Goal: Information Seeking & Learning: Learn about a topic

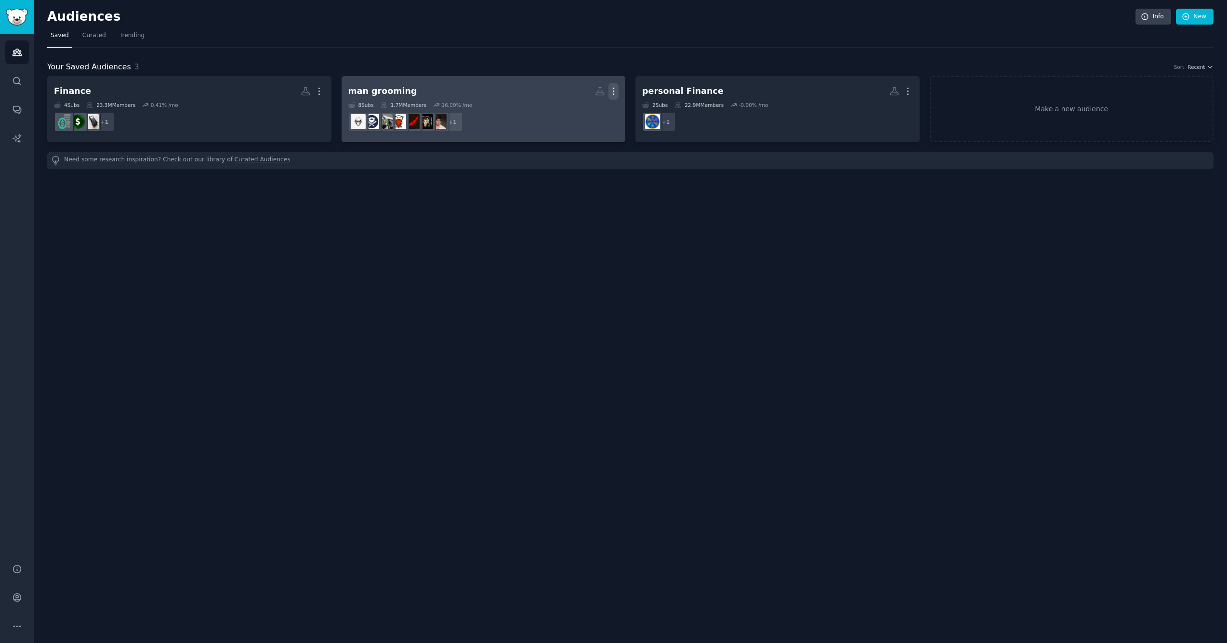
click at [611, 87] on icon "button" at bounding box center [614, 91] width 10 height 10
click at [585, 112] on p "Delete" at bounding box center [587, 112] width 22 height 10
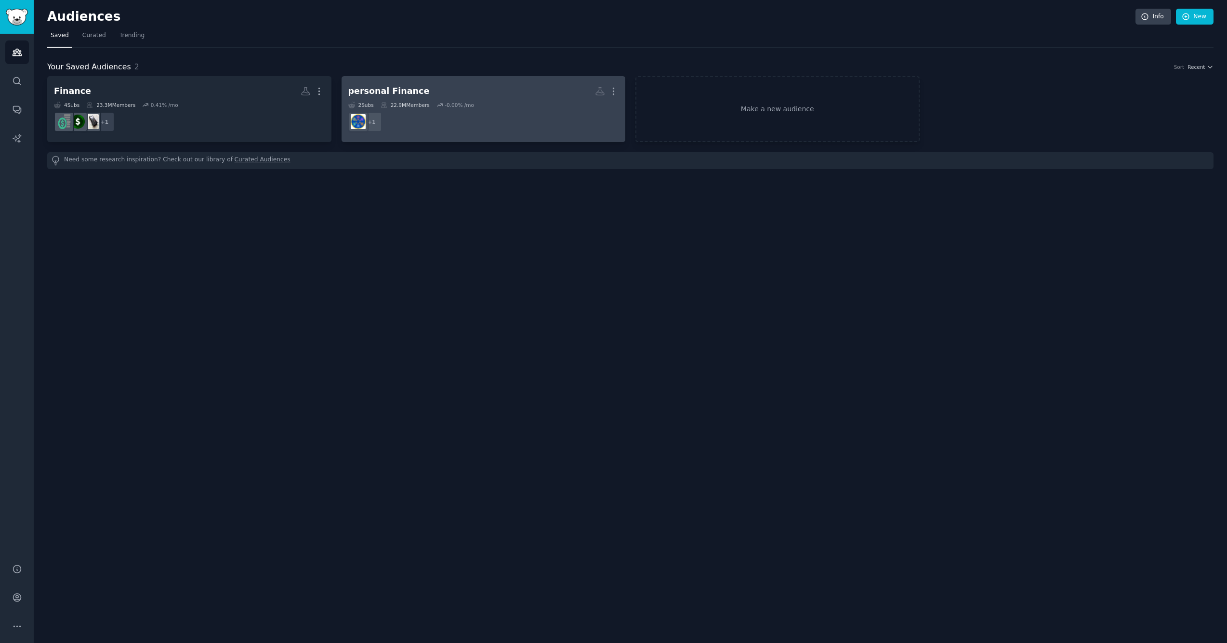
click at [587, 114] on dd "+ 1" at bounding box center [483, 121] width 271 height 27
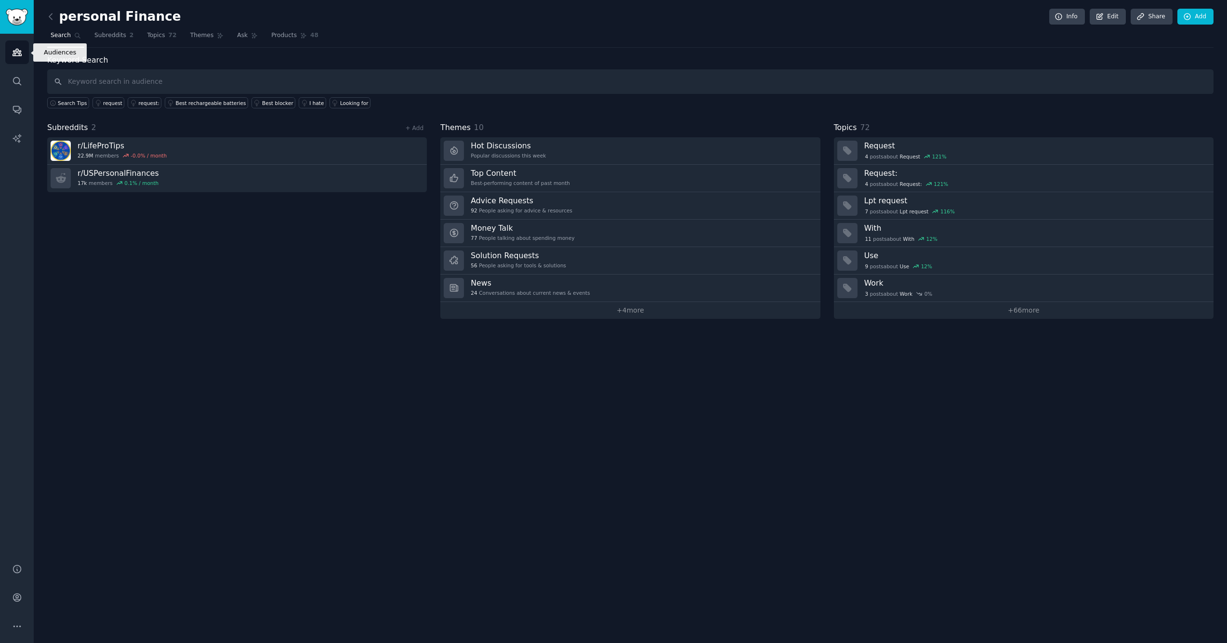
click at [17, 52] on icon "Sidebar" at bounding box center [17, 52] width 9 height 7
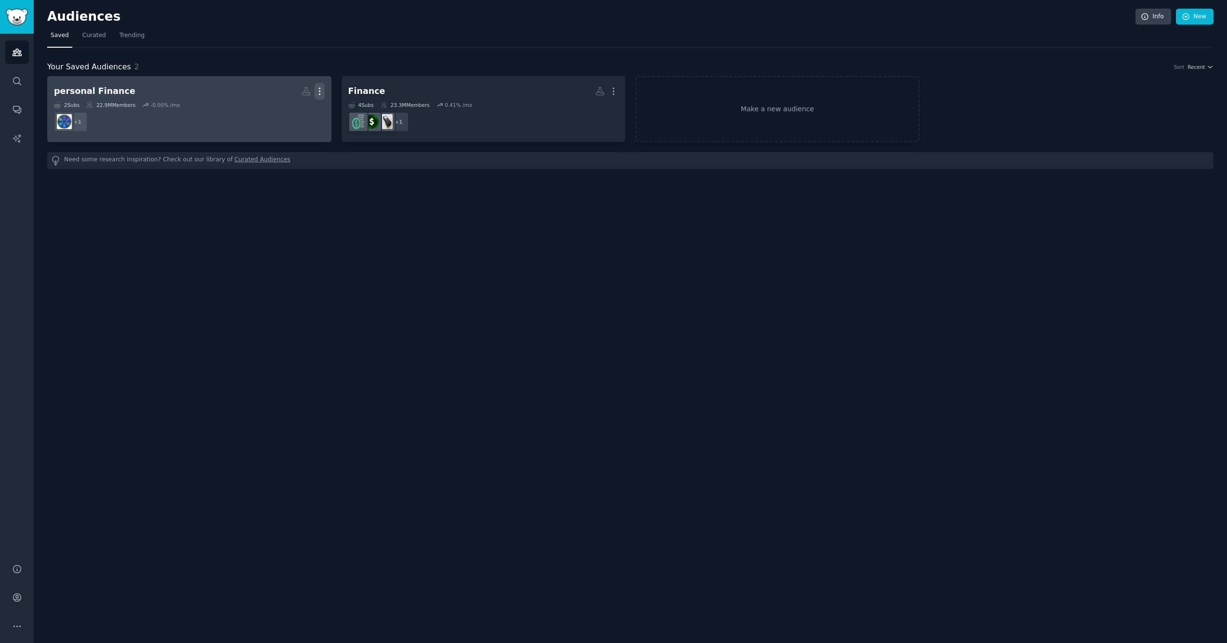
click at [321, 90] on icon "button" at bounding box center [320, 91] width 10 height 10
click at [293, 111] on p "Delete" at bounding box center [293, 112] width 22 height 10
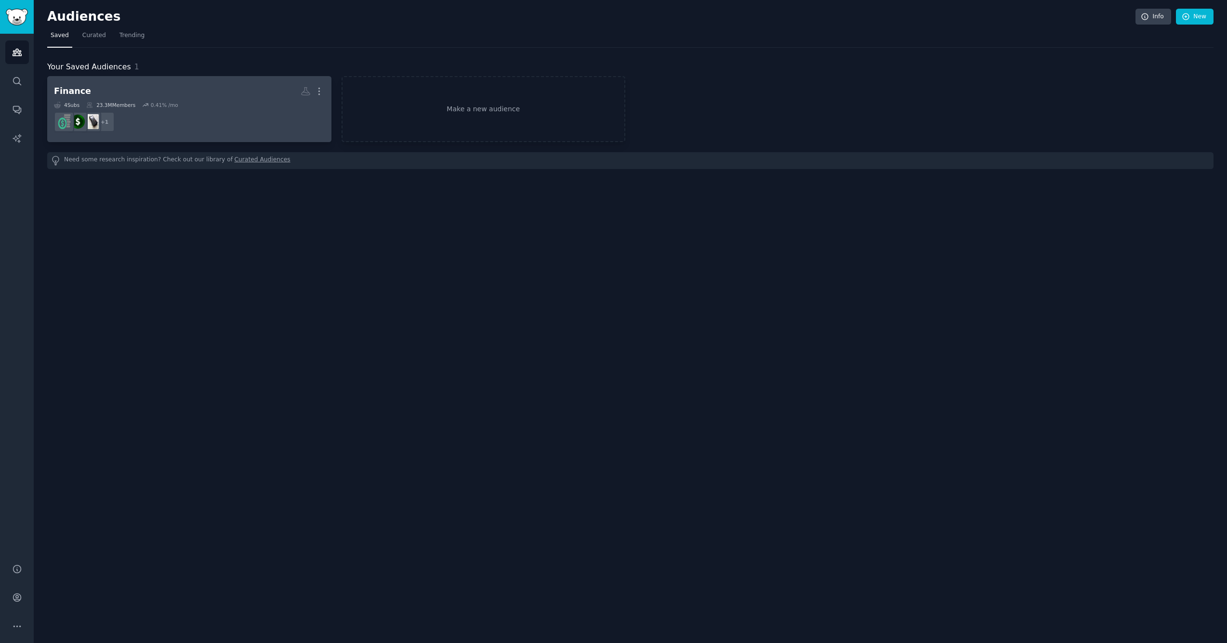
click at [291, 111] on dd "+ 1" at bounding box center [189, 121] width 271 height 27
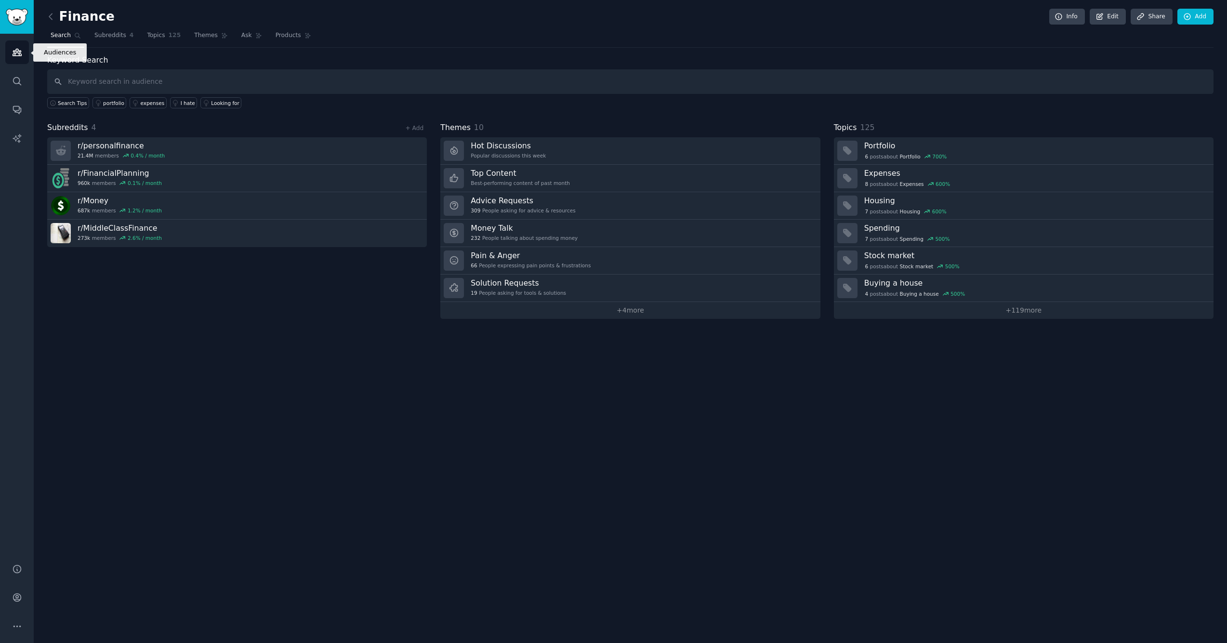
click at [11, 54] on link "Audiences" at bounding box center [17, 52] width 24 height 24
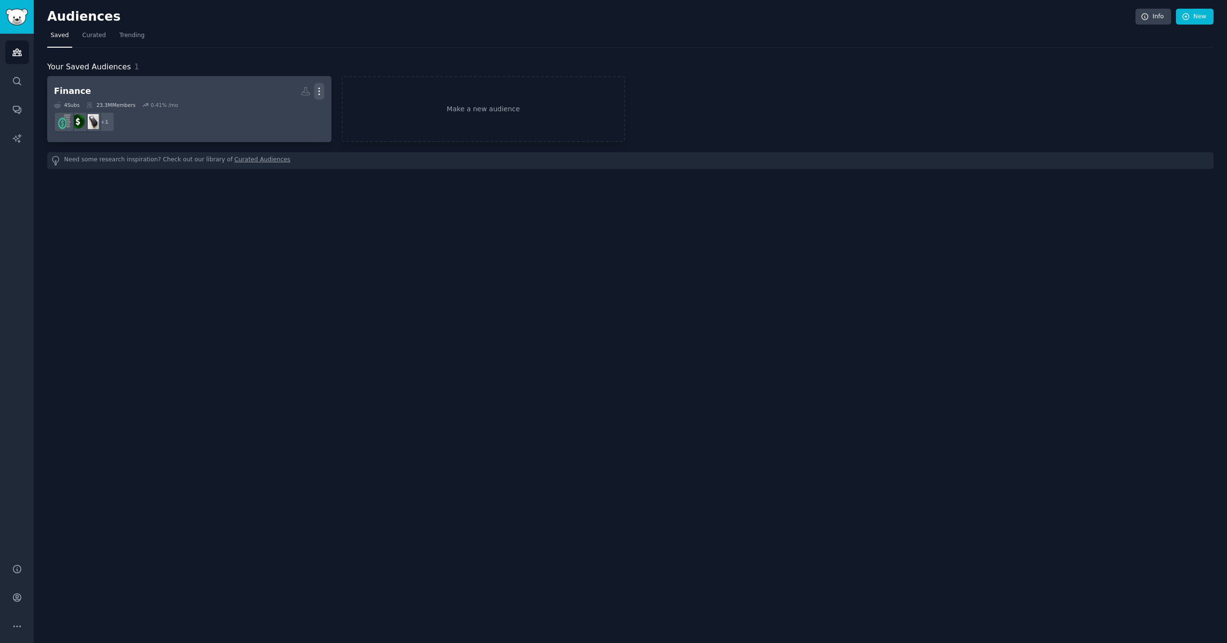
click at [318, 90] on icon "button" at bounding box center [319, 91] width 10 height 10
click at [292, 111] on p "Delete" at bounding box center [293, 112] width 22 height 10
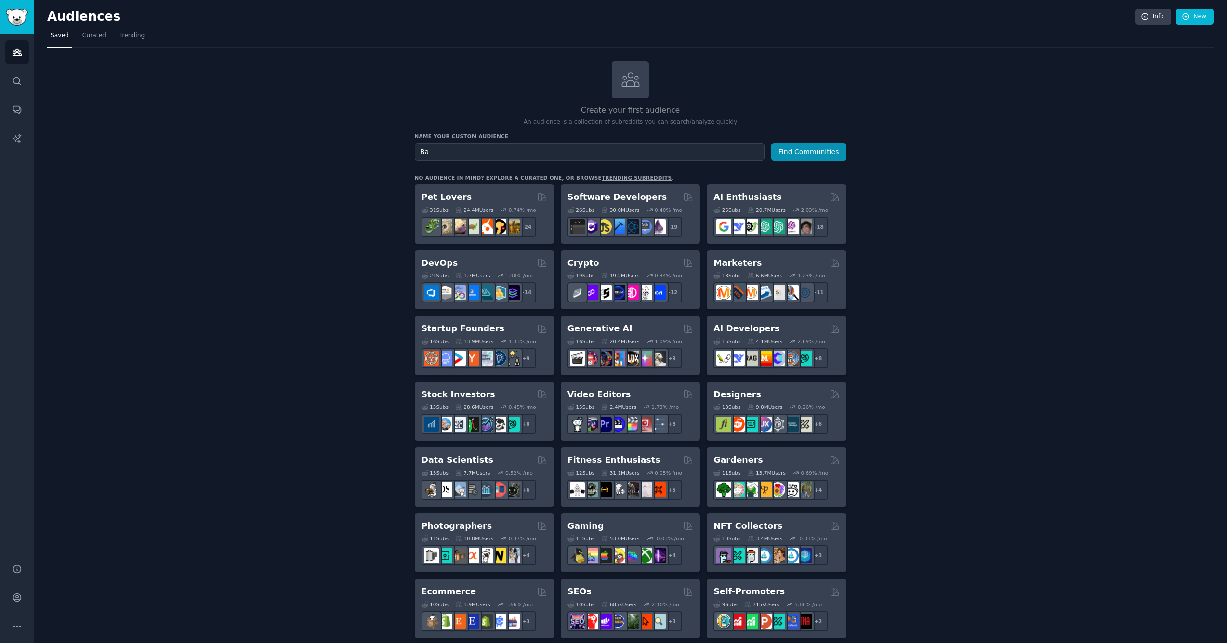
type input "B"
click at [790, 158] on button "Find Communities" at bounding box center [809, 152] width 75 height 18
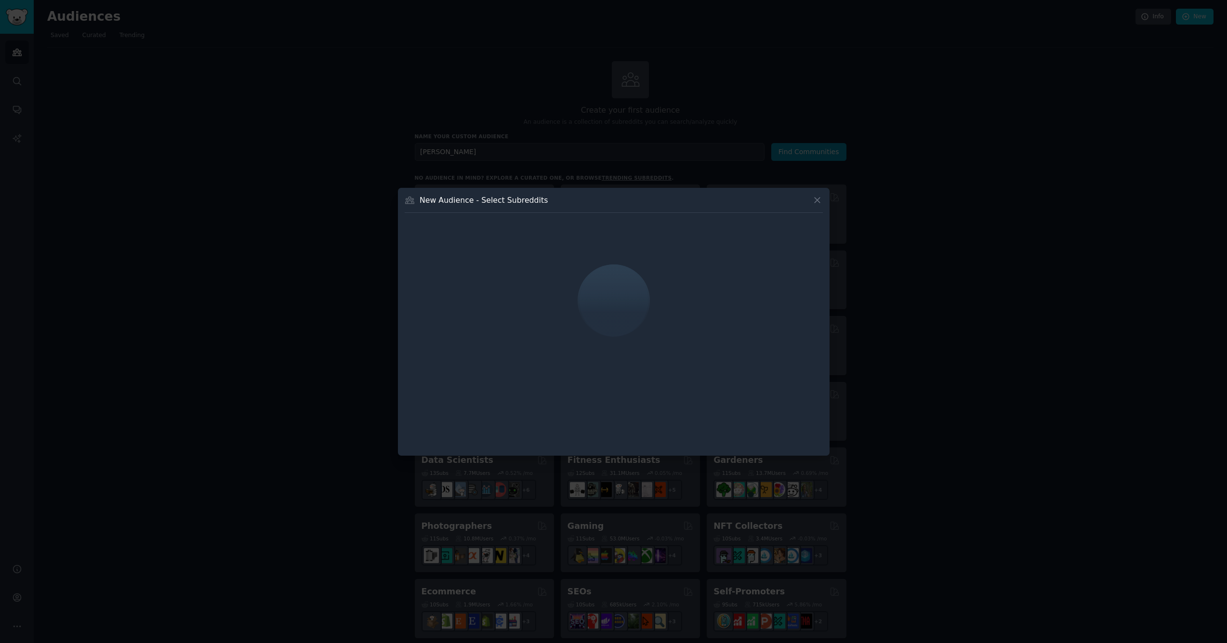
click at [816, 204] on icon at bounding box center [818, 200] width 10 height 10
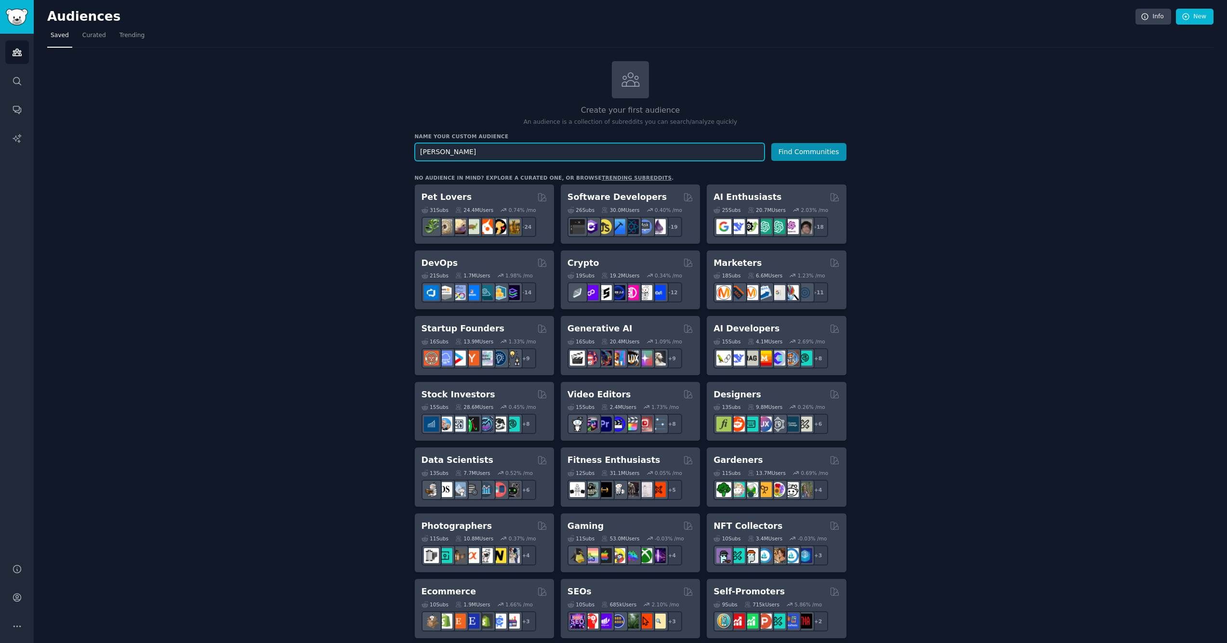
click at [463, 154] on input "[PERSON_NAME]" at bounding box center [590, 152] width 350 height 18
type input "O"
type input "bald"
click at [811, 151] on button "Find Communities" at bounding box center [809, 152] width 75 height 18
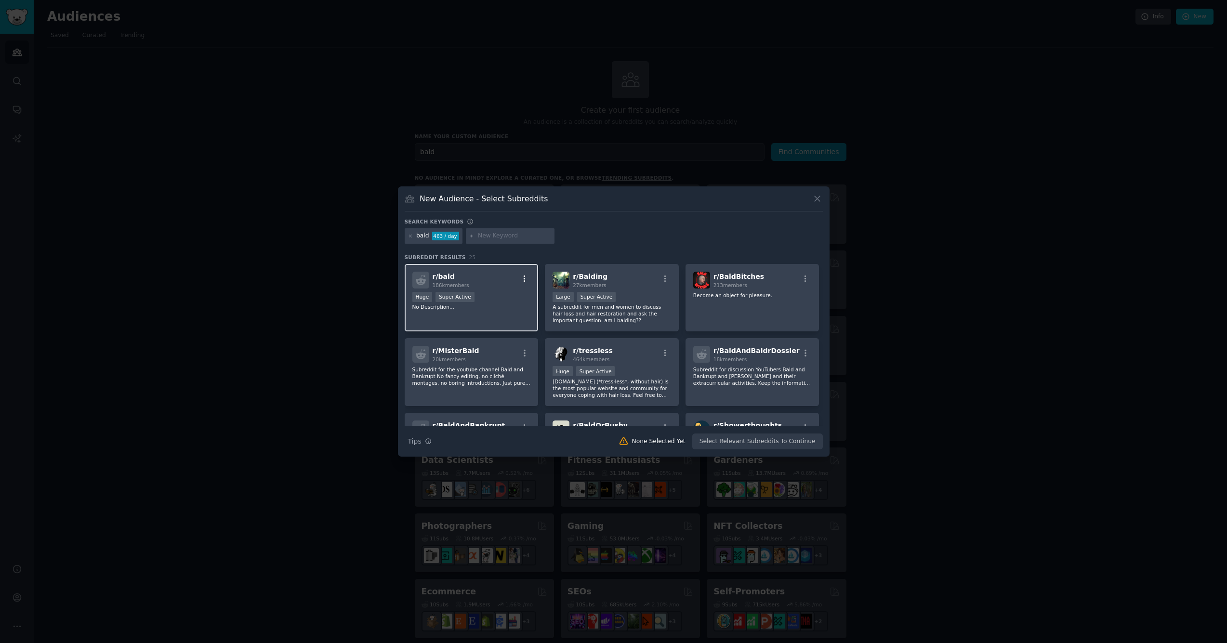
click at [524, 279] on icon "button" at bounding box center [525, 278] width 2 height 7
click at [482, 304] on div "Add to your audience" at bounding box center [468, 306] width 56 height 7
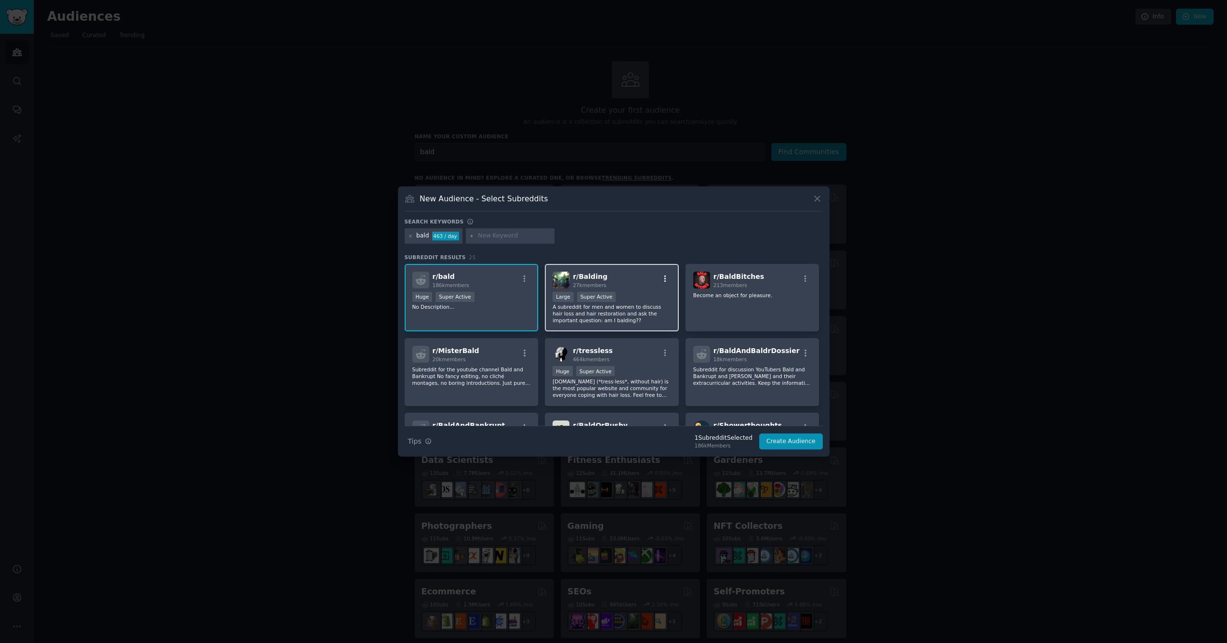
click at [662, 278] on icon "button" at bounding box center [665, 279] width 9 height 9
click at [606, 302] on div "Relevant Subreddit" at bounding box center [608, 298] width 56 height 9
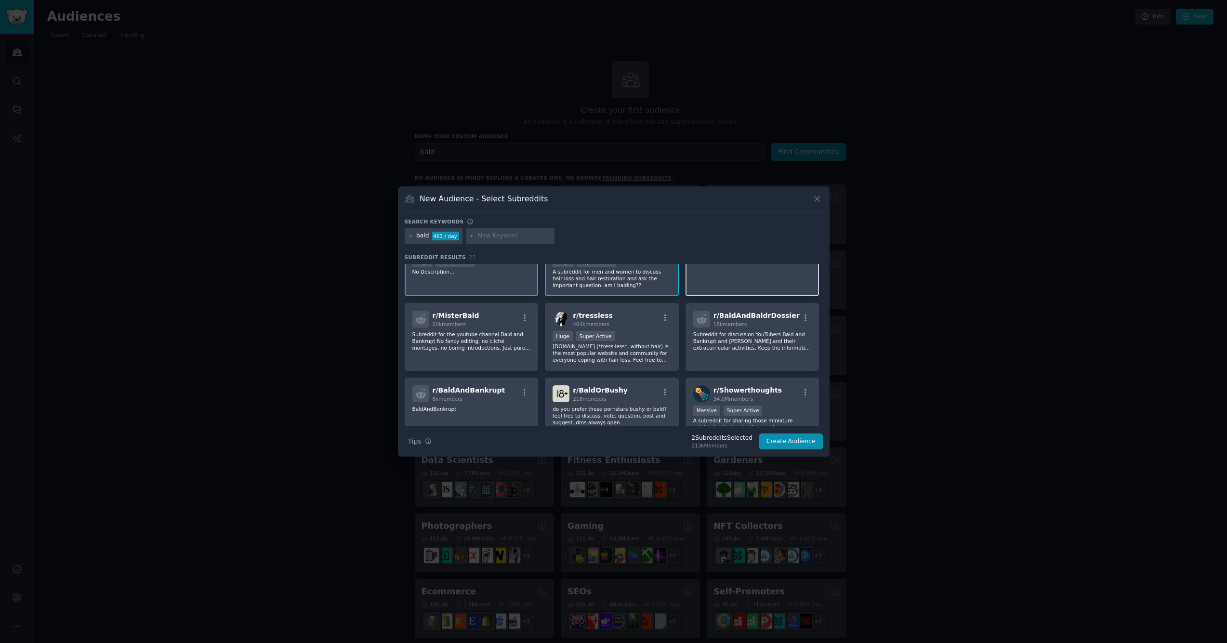
scroll to position [34, 0]
click at [665, 317] on icon "button" at bounding box center [666, 319] width 2 height 7
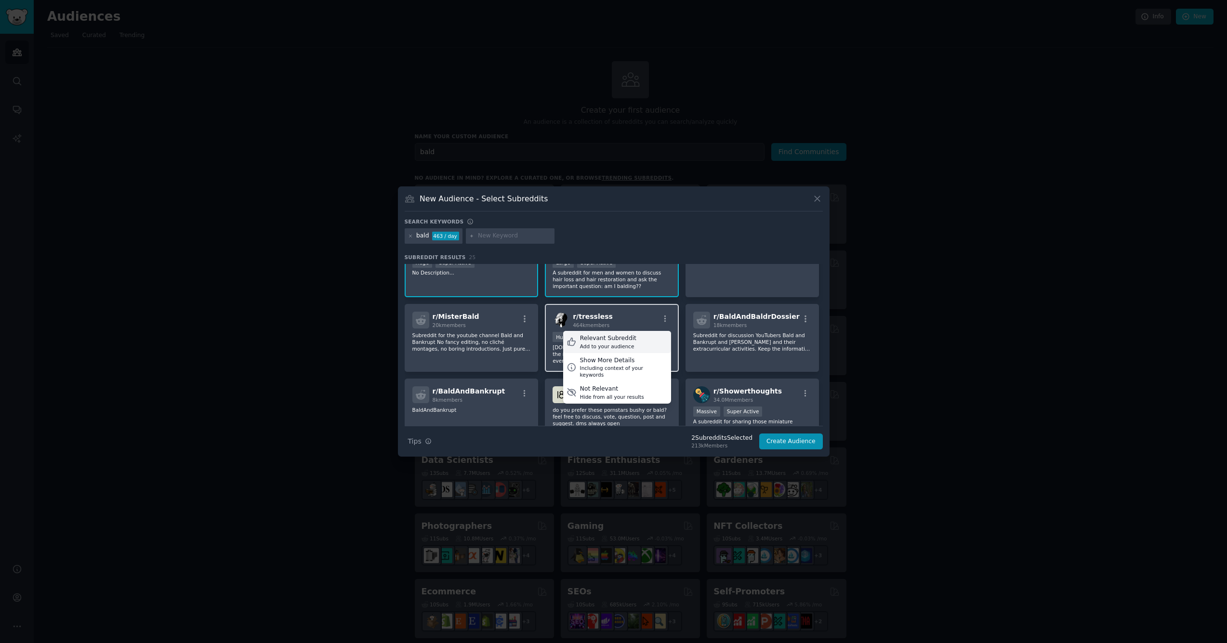
click at [615, 343] on div "Add to your audience" at bounding box center [608, 346] width 56 height 7
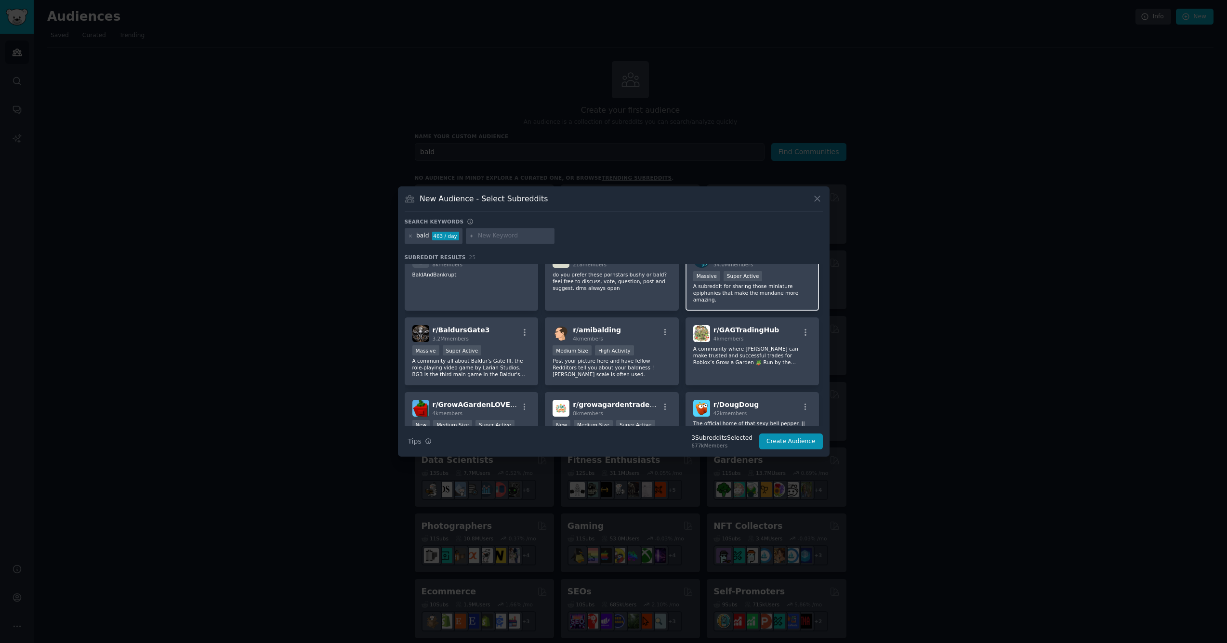
scroll to position [171, 0]
click at [663, 327] on div "r/ amibalding 4k members" at bounding box center [612, 332] width 119 height 17
click at [663, 333] on icon "button" at bounding box center [665, 331] width 9 height 9
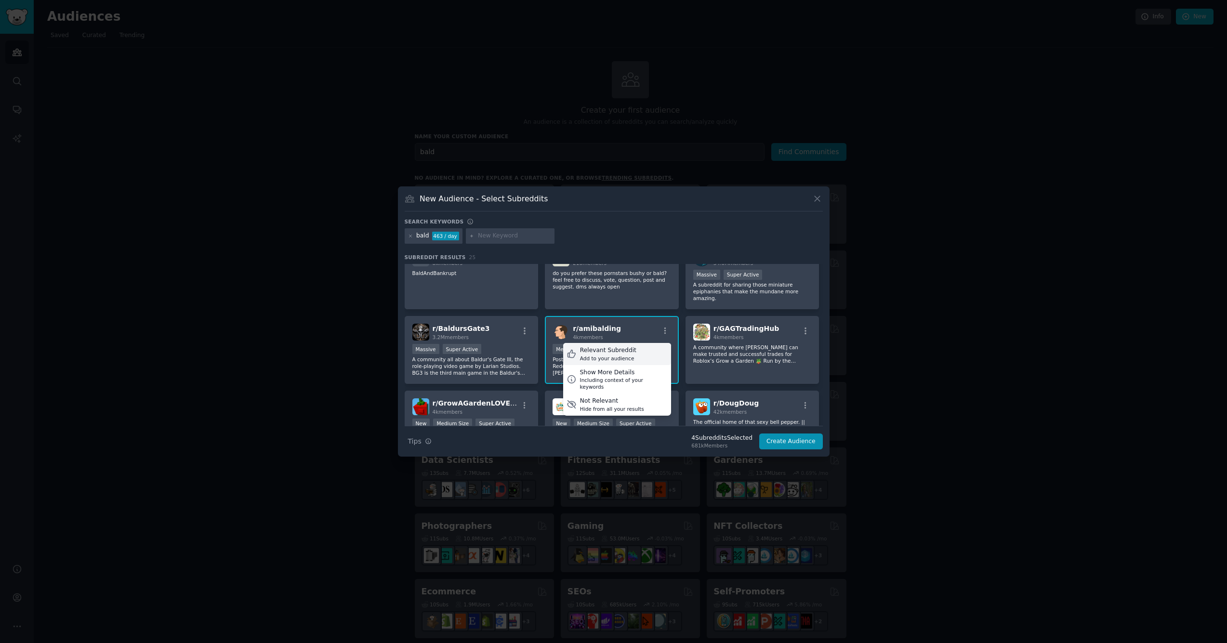
click at [615, 352] on div "Relevant Subreddit" at bounding box center [608, 350] width 56 height 9
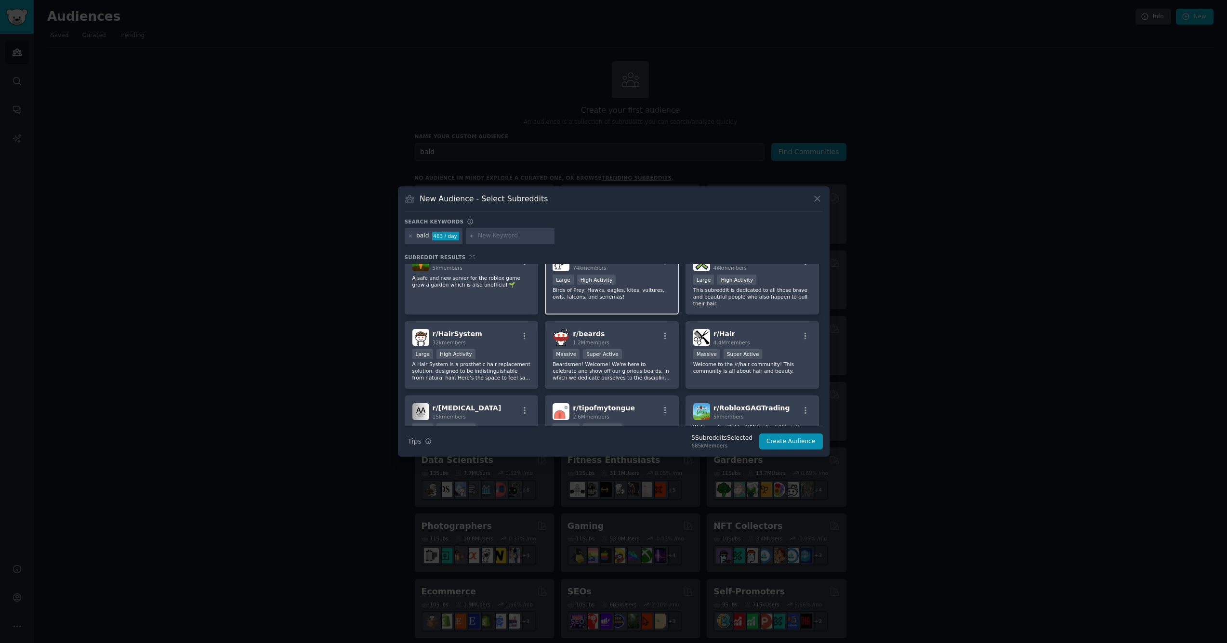
scroll to position [390, 0]
click at [526, 335] on icon "button" at bounding box center [524, 335] width 9 height 9
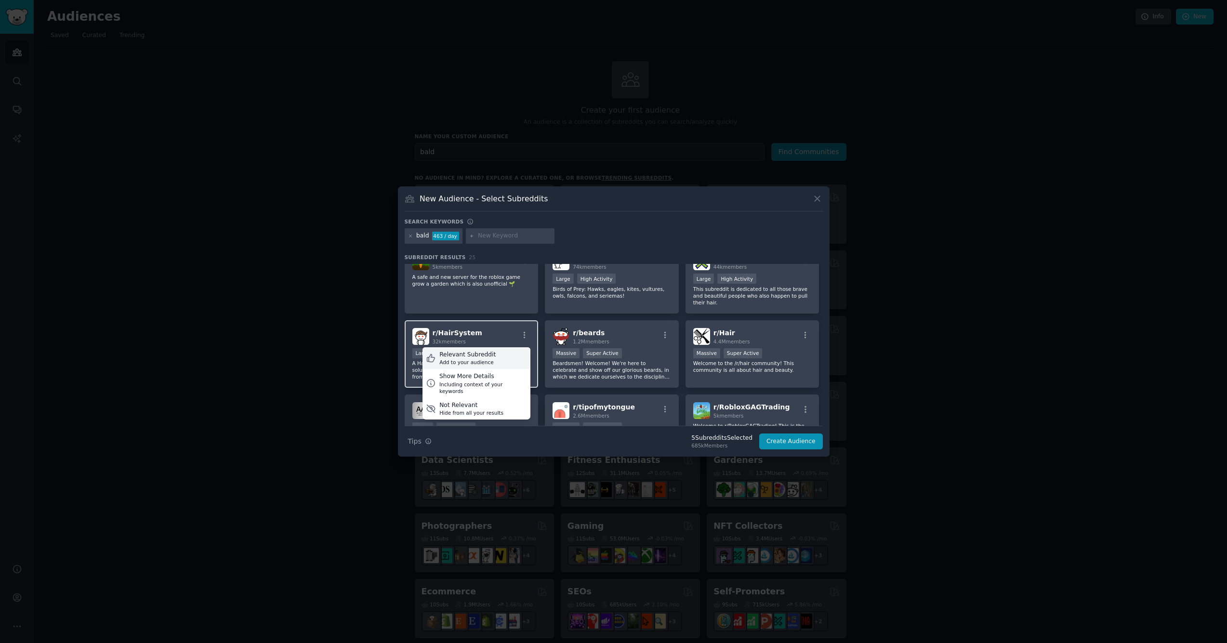
click at [478, 360] on div "Add to your audience" at bounding box center [468, 362] width 56 height 7
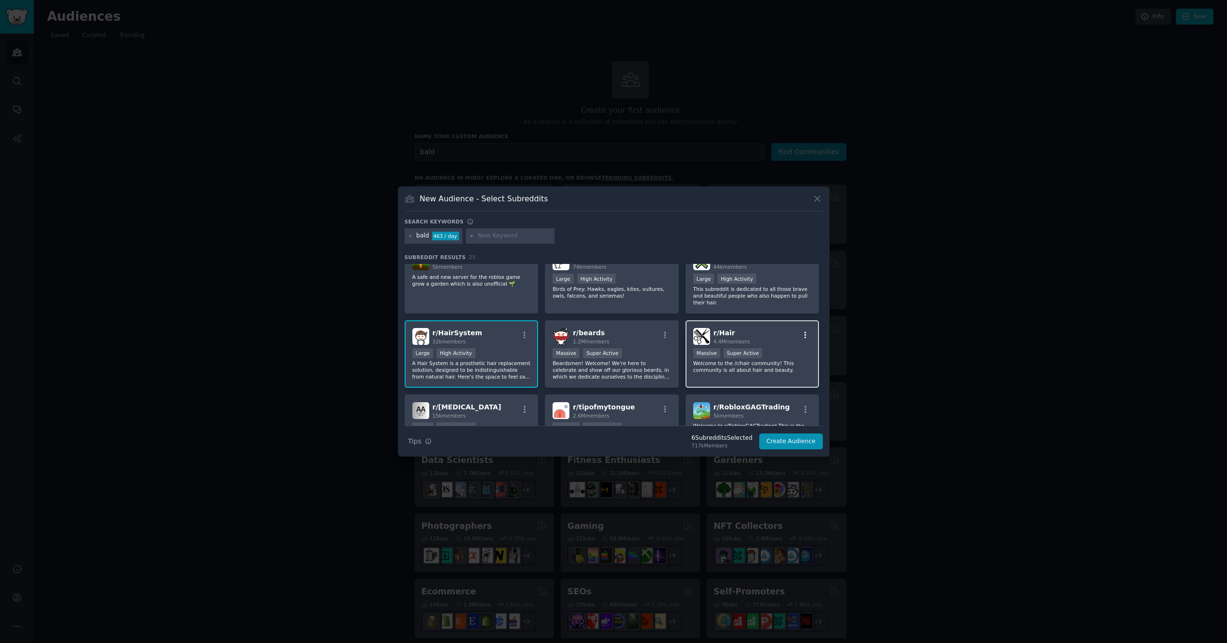
click at [804, 334] on icon "button" at bounding box center [805, 335] width 9 height 9
click at [764, 359] on div "Add to your audience" at bounding box center [748, 362] width 56 height 7
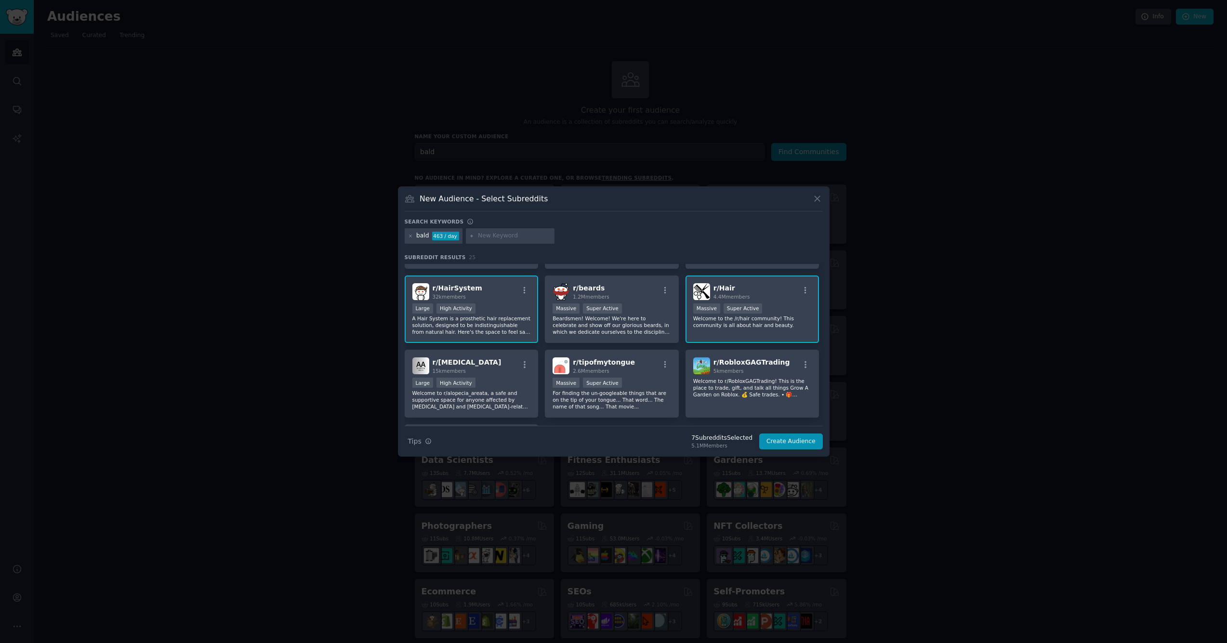
scroll to position [449, 0]
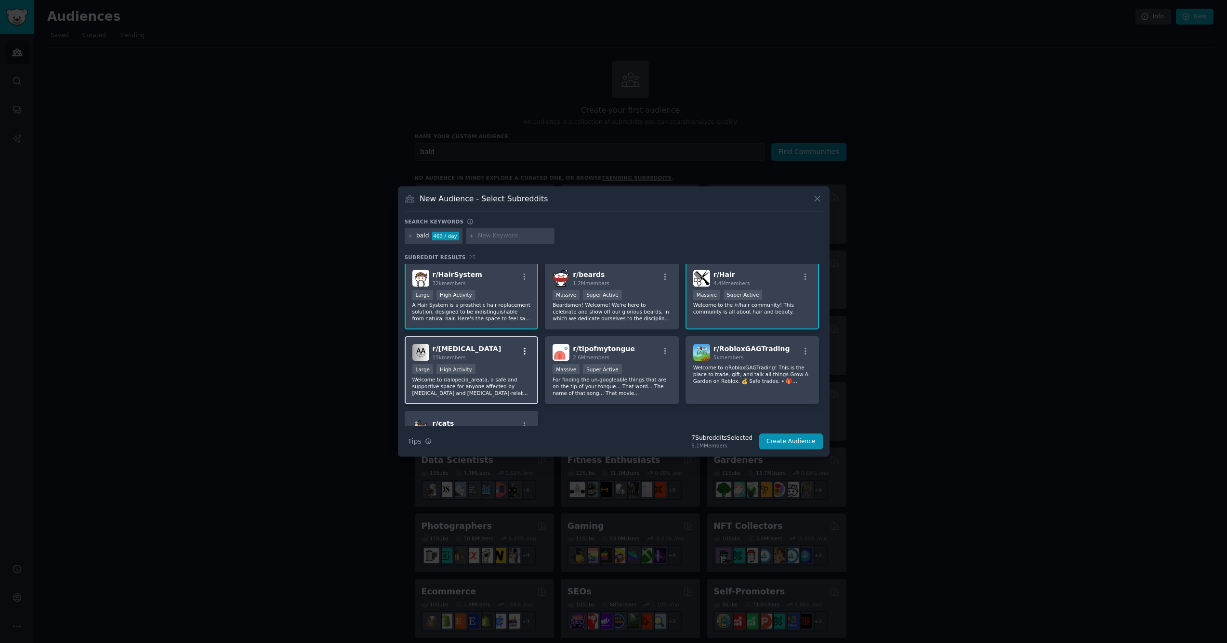
click at [524, 353] on icon "button" at bounding box center [524, 351] width 9 height 9
click at [490, 377] on div "Add to your audience" at bounding box center [468, 378] width 56 height 7
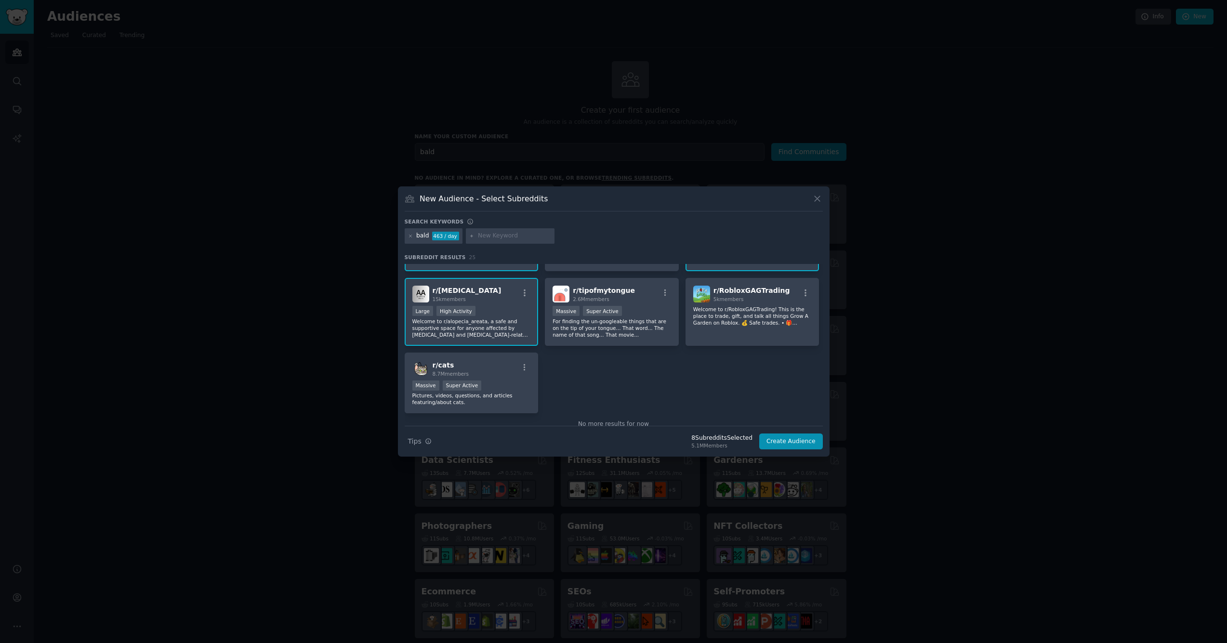
scroll to position [510, 0]
click at [800, 444] on button "Create Audience" at bounding box center [791, 442] width 64 height 16
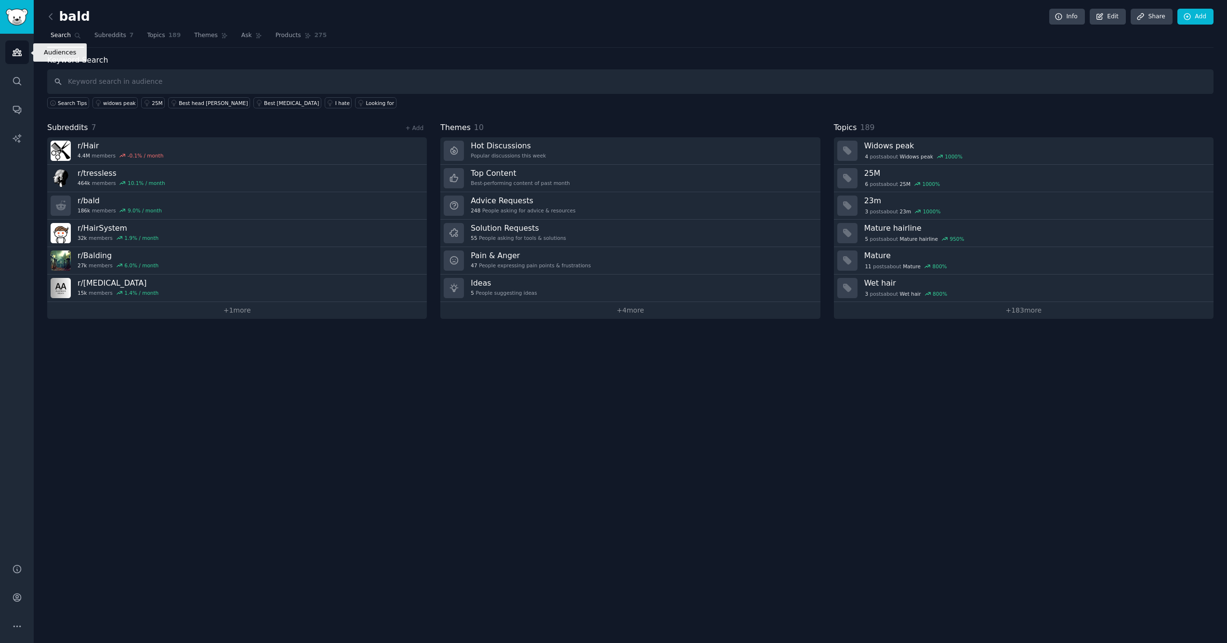
click at [18, 51] on icon "Sidebar" at bounding box center [17, 52] width 9 height 7
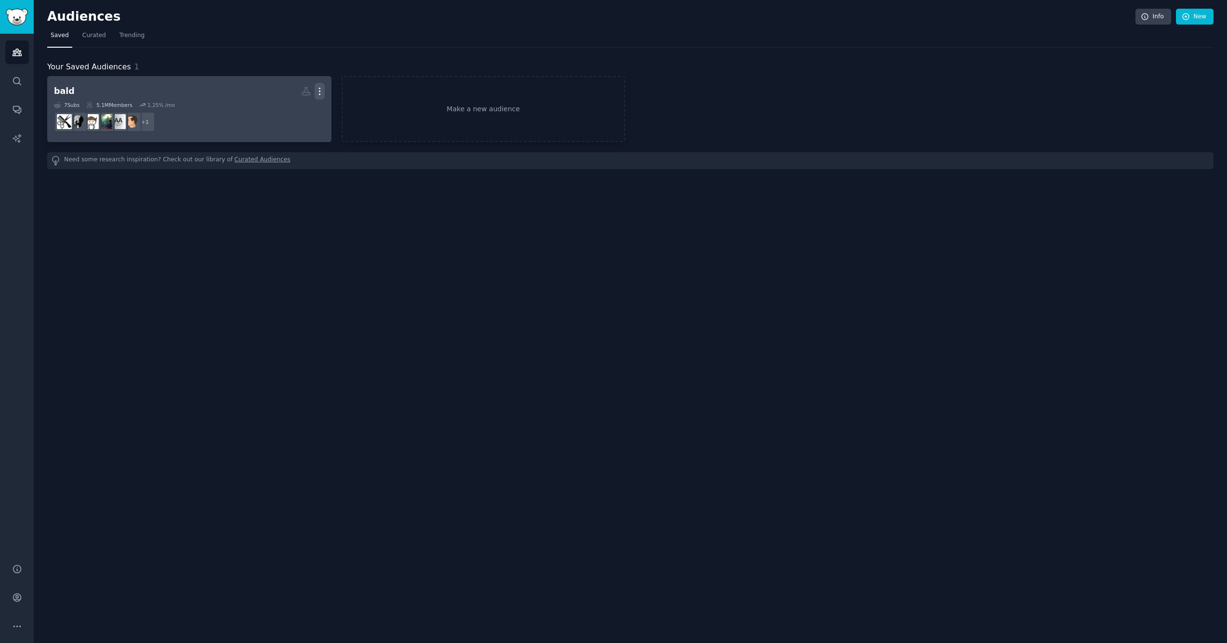
click at [321, 89] on icon "button" at bounding box center [320, 91] width 10 height 10
click at [154, 84] on h2 "bald Custom Audience More View Delete" at bounding box center [189, 91] width 271 height 17
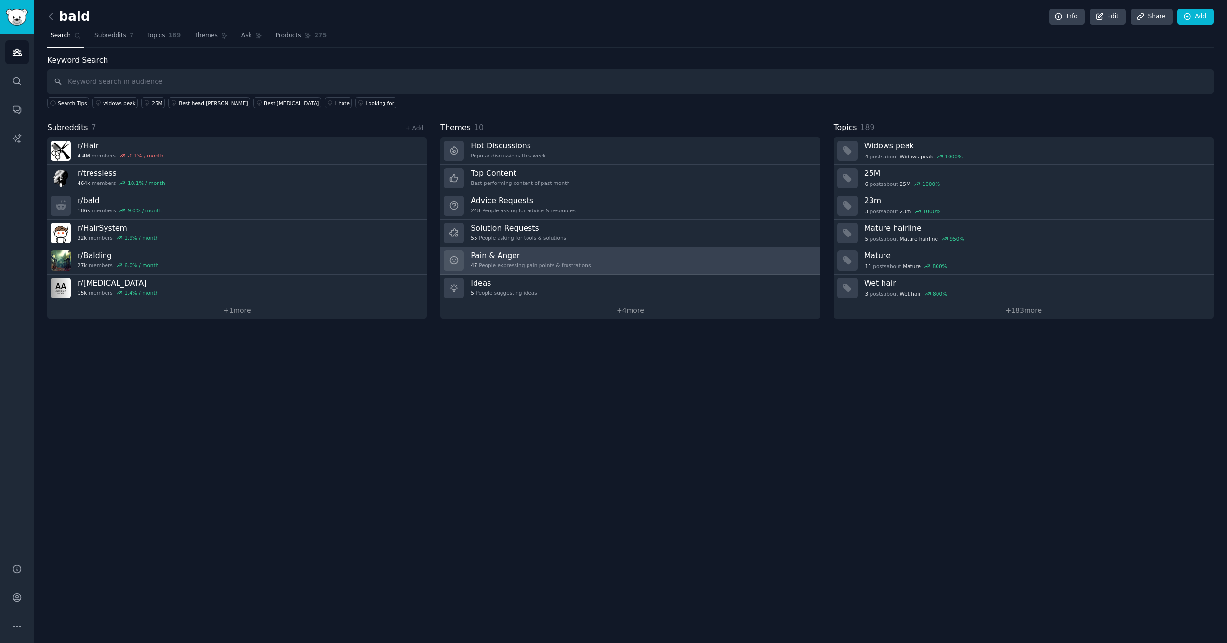
click at [498, 260] on div "Pain & Anger 47 People expressing pain points & frustrations" at bounding box center [531, 261] width 120 height 20
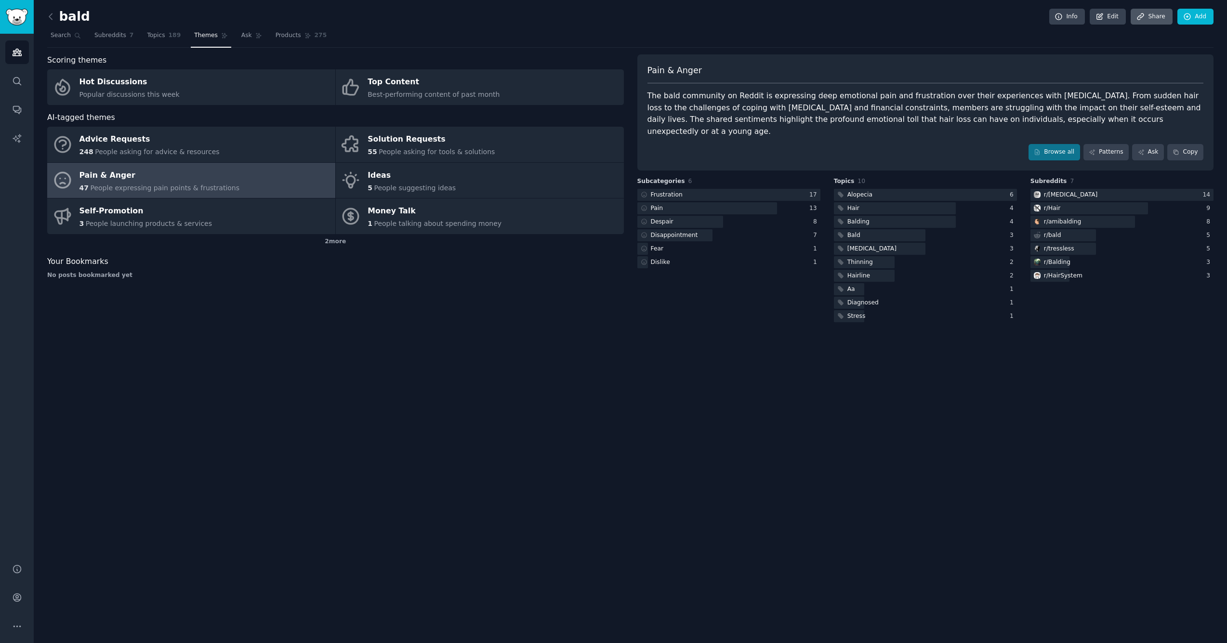
click at [1154, 18] on link "Share" at bounding box center [1151, 17] width 41 height 16
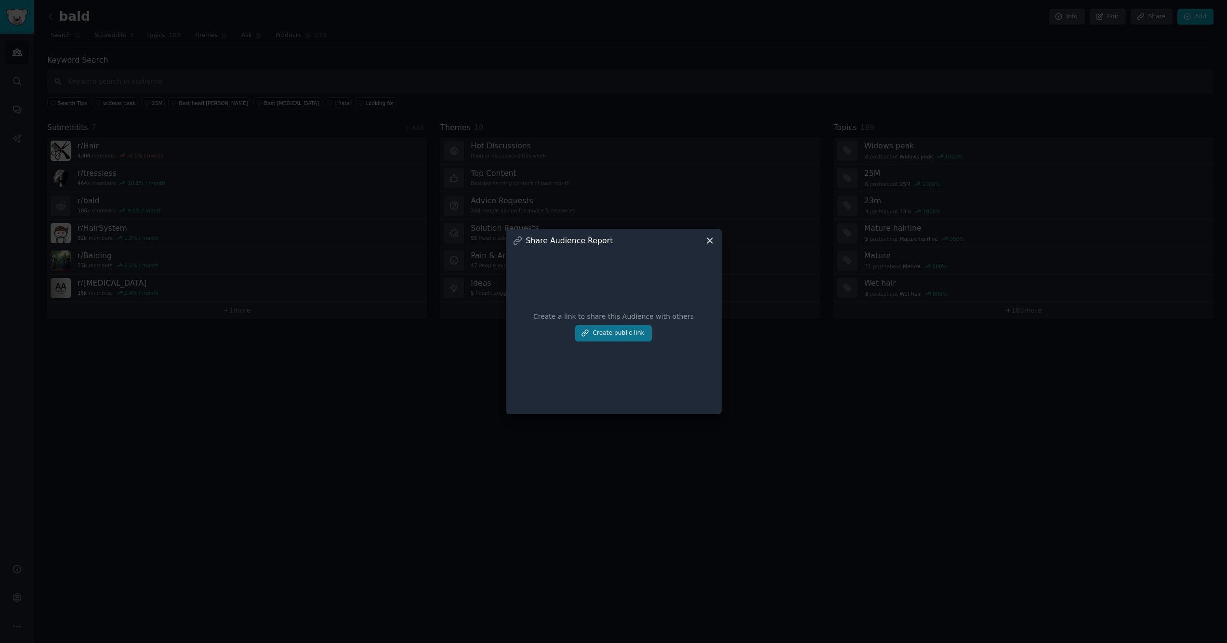
click at [617, 333] on button "Create public link" at bounding box center [613, 333] width 76 height 16
click at [709, 239] on icon at bounding box center [710, 241] width 10 height 10
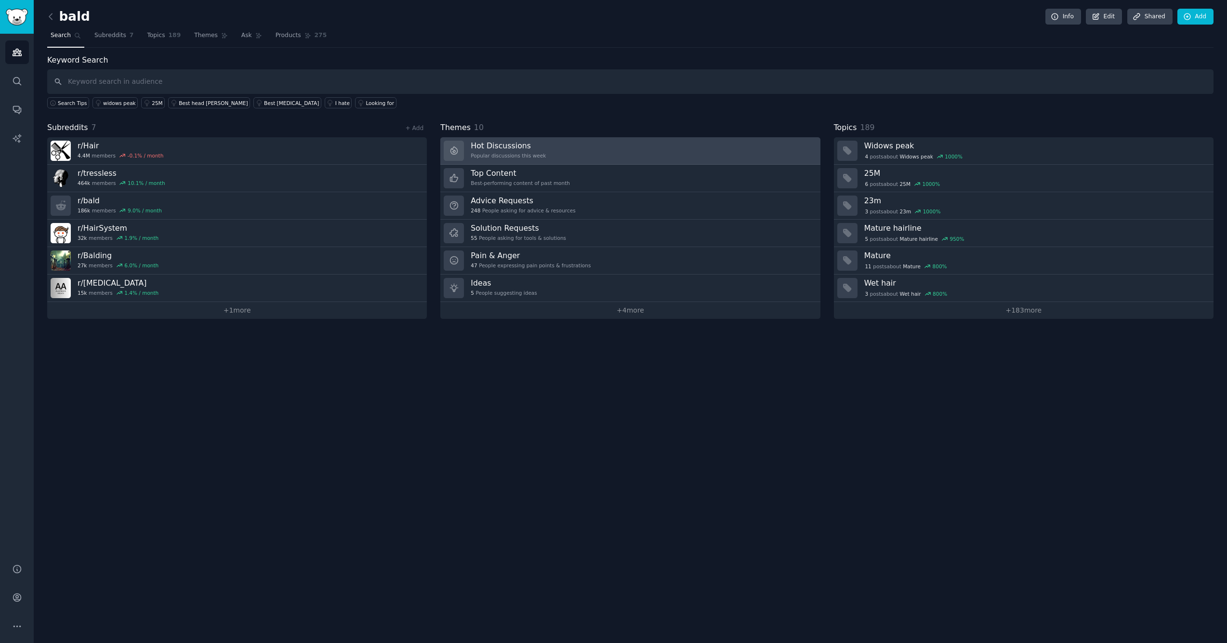
click at [493, 152] on div "Popular discussions this week" at bounding box center [508, 155] width 75 height 7
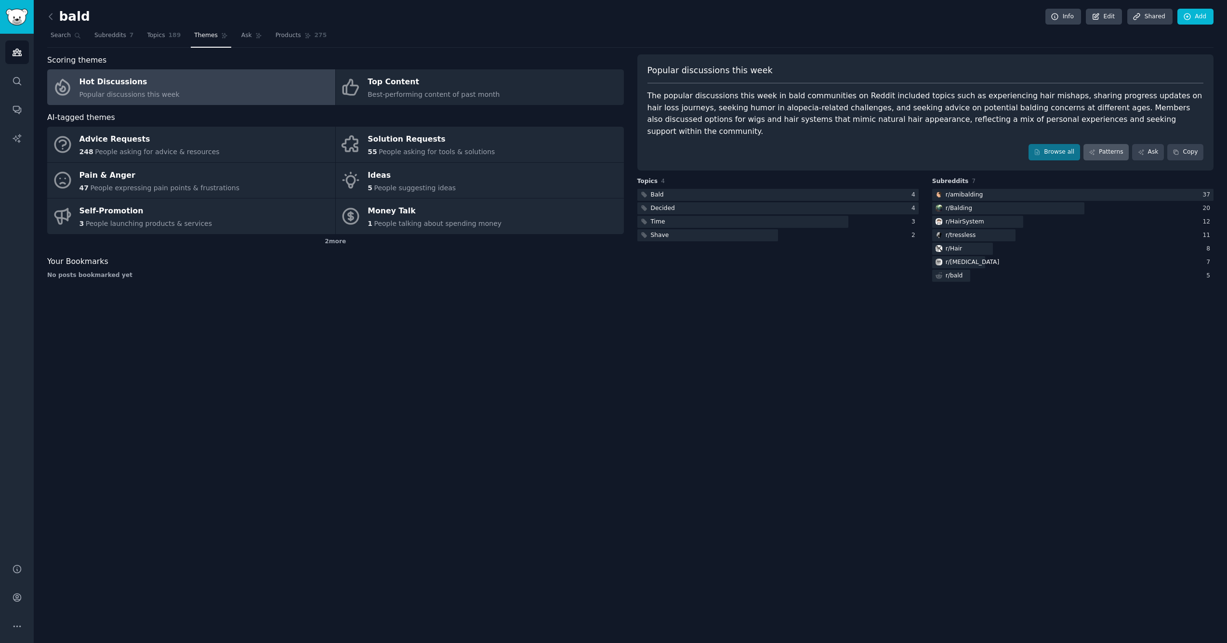
click at [1110, 144] on link "Patterns" at bounding box center [1106, 152] width 45 height 16
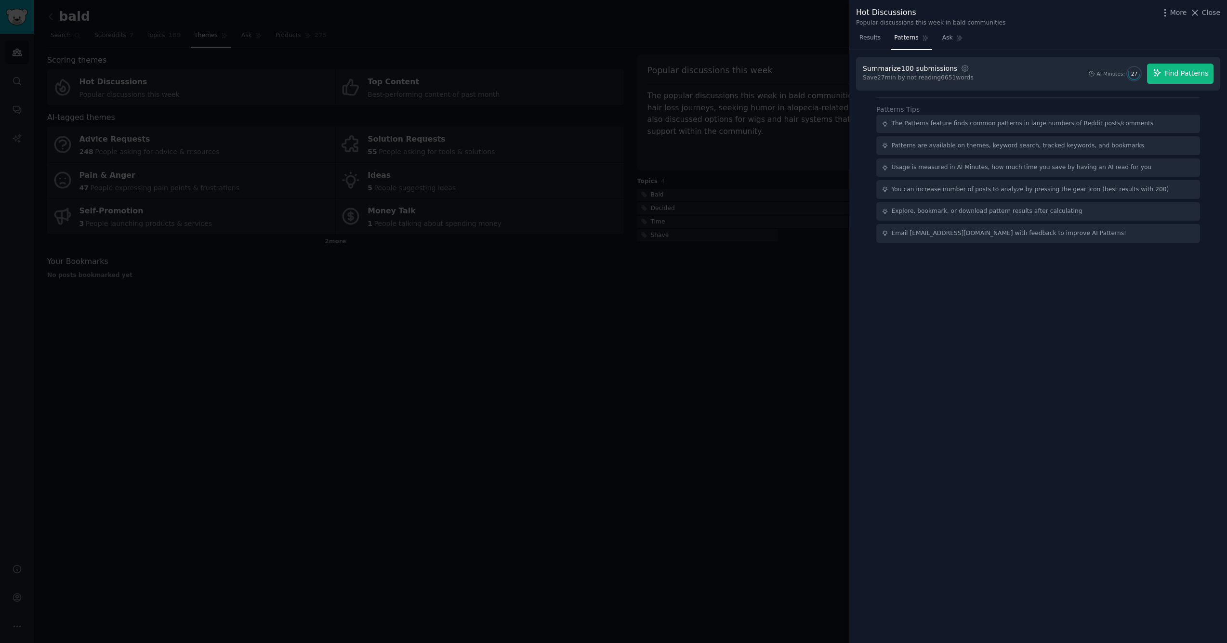
click at [1186, 72] on span "Find Patterns" at bounding box center [1187, 73] width 44 height 10
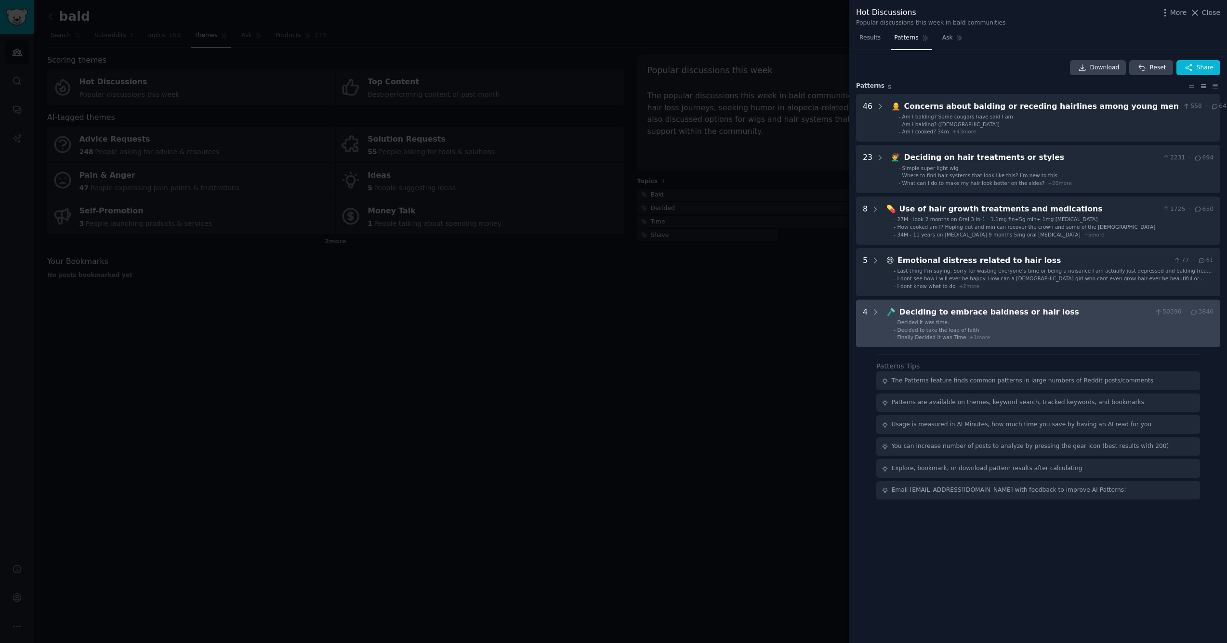
click at [934, 316] on div "🪒 Deciding to embrace baldness or hair loss 50396 · 3846 - Decided it was time.…" at bounding box center [1050, 323] width 327 height 35
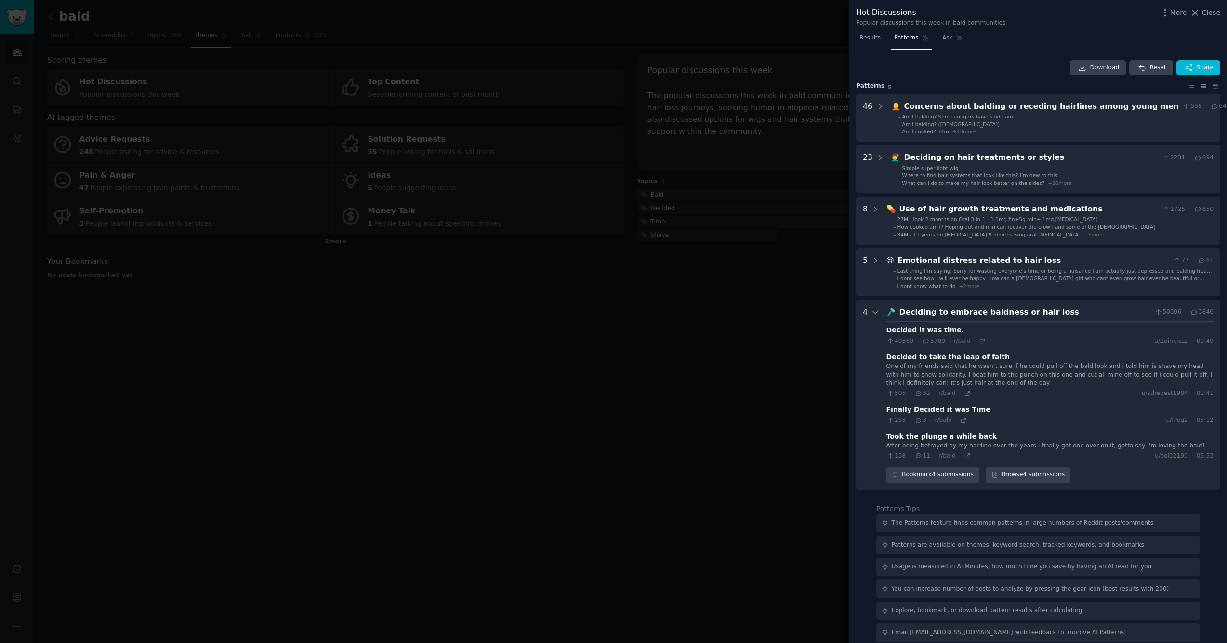
scroll to position [3, 0]
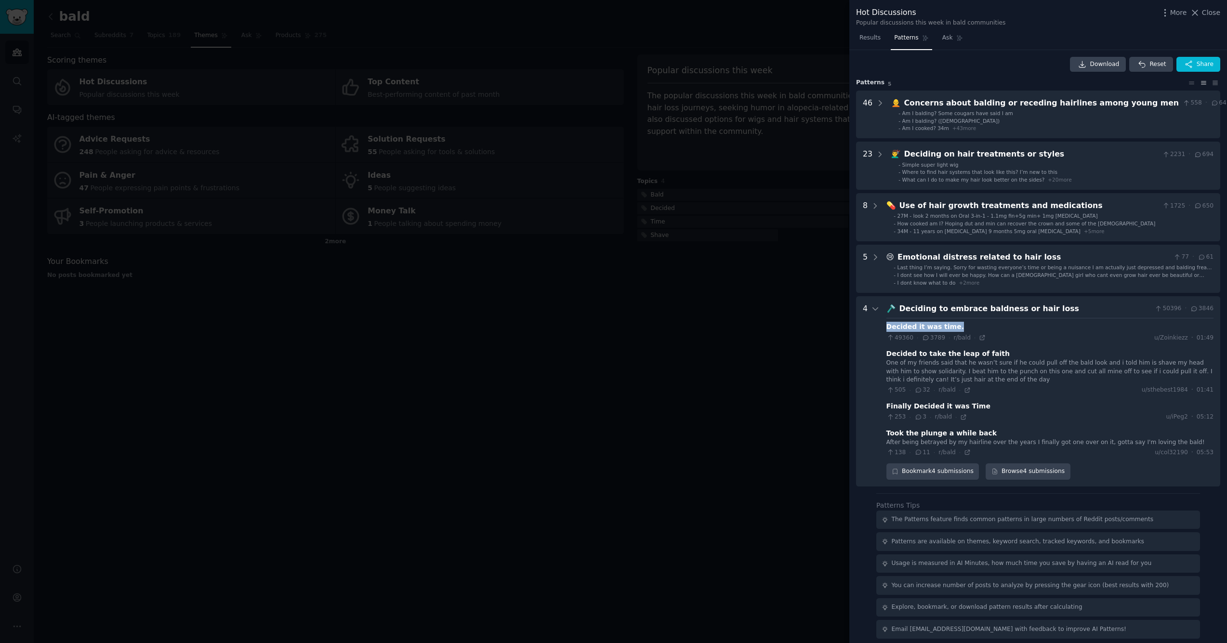
drag, startPoint x: 954, startPoint y: 325, endPoint x: 888, endPoint y: 327, distance: 66.5
click at [888, 327] on div "Decided it was time." at bounding box center [1050, 327] width 327 height 10
copy div "Decided it was time."
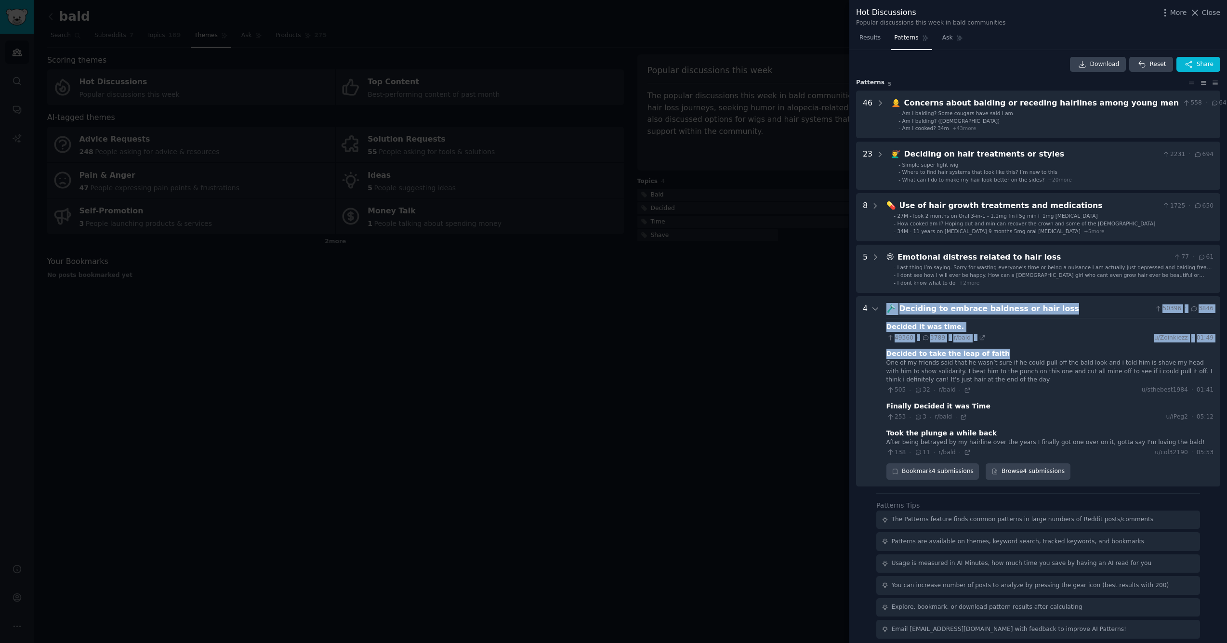
drag, startPoint x: 997, startPoint y: 353, endPoint x: 883, endPoint y: 356, distance: 114.3
click at [883, 356] on loss "4 🪒 Deciding to embrace baldness or hair loss 50396 · 3846 Decided it was time.…" at bounding box center [1038, 391] width 364 height 190
click at [997, 354] on div "Decided to take the leap of faith" at bounding box center [1050, 354] width 327 height 10
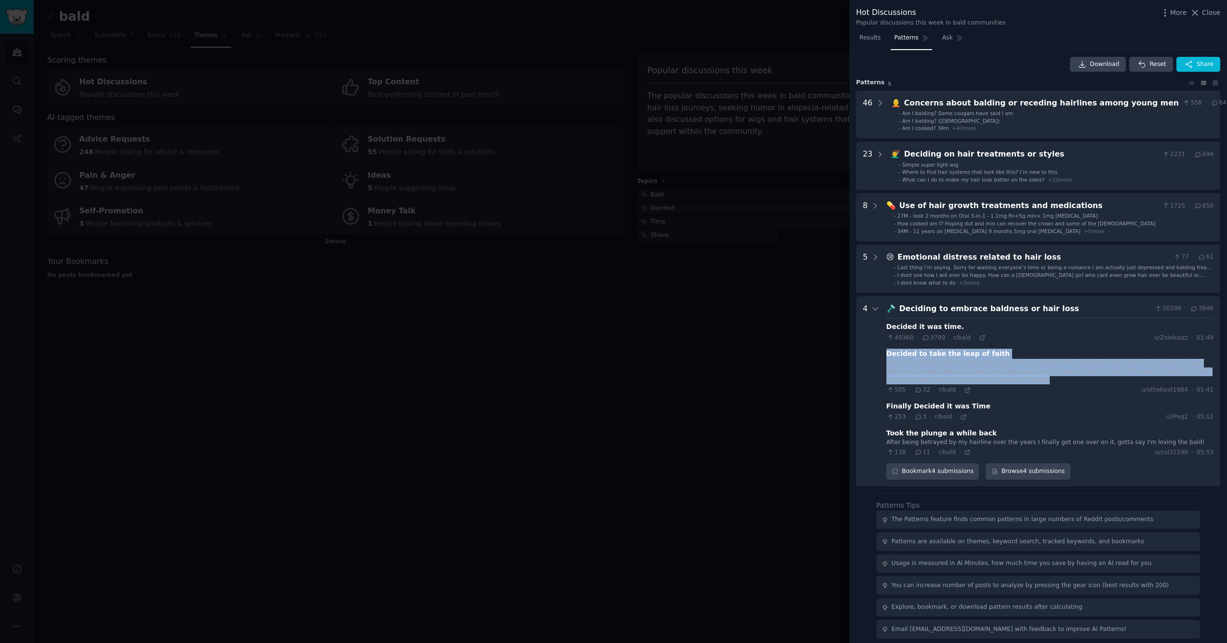
drag, startPoint x: 994, startPoint y: 378, endPoint x: 887, endPoint y: 352, distance: 110.2
click at [887, 352] on div "Decided to take the leap of faith One of my friends said that he wasn’t sure if…" at bounding box center [1050, 372] width 327 height 46
copy div "Decided to take the leap of faith One of my friends said that he wasn’t sure if…"
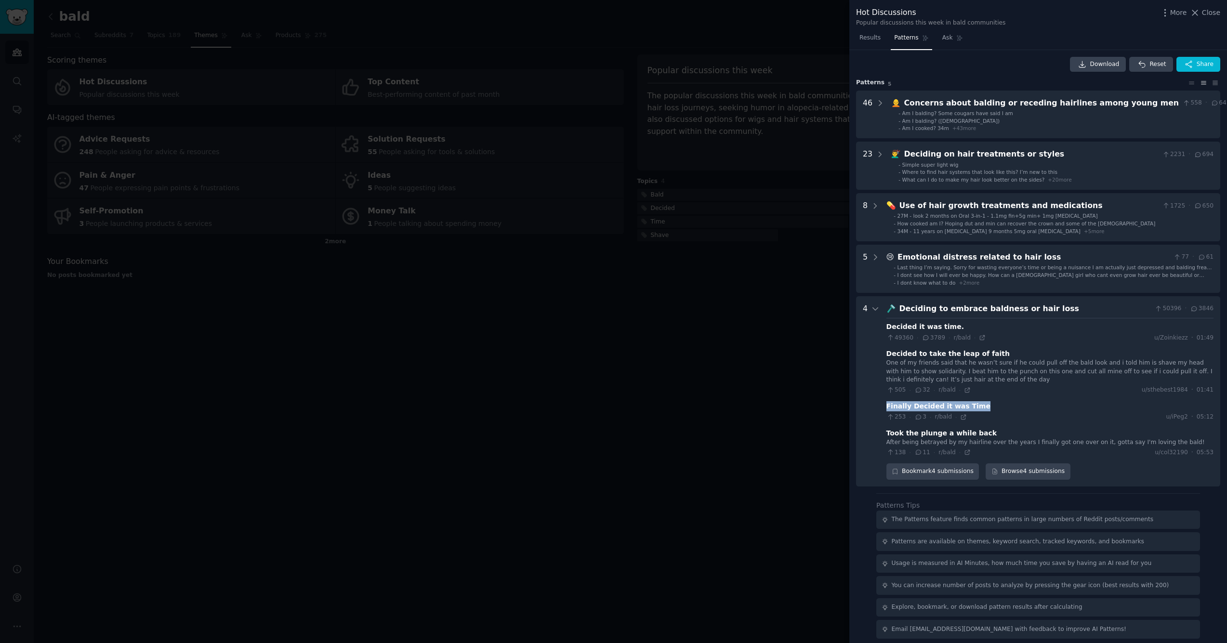
drag, startPoint x: 976, startPoint y: 404, endPoint x: 888, endPoint y: 402, distance: 88.2
click at [888, 402] on div "Finally Decided it was Time" at bounding box center [1050, 406] width 327 height 10
copy div "Finally Decided it was Time"
drag, startPoint x: 1181, startPoint y: 440, endPoint x: 887, endPoint y: 428, distance: 294.2
click at [887, 428] on div "Took the plunge a while back After being betrayed by my hairline over the years…" at bounding box center [1050, 442] width 327 height 29
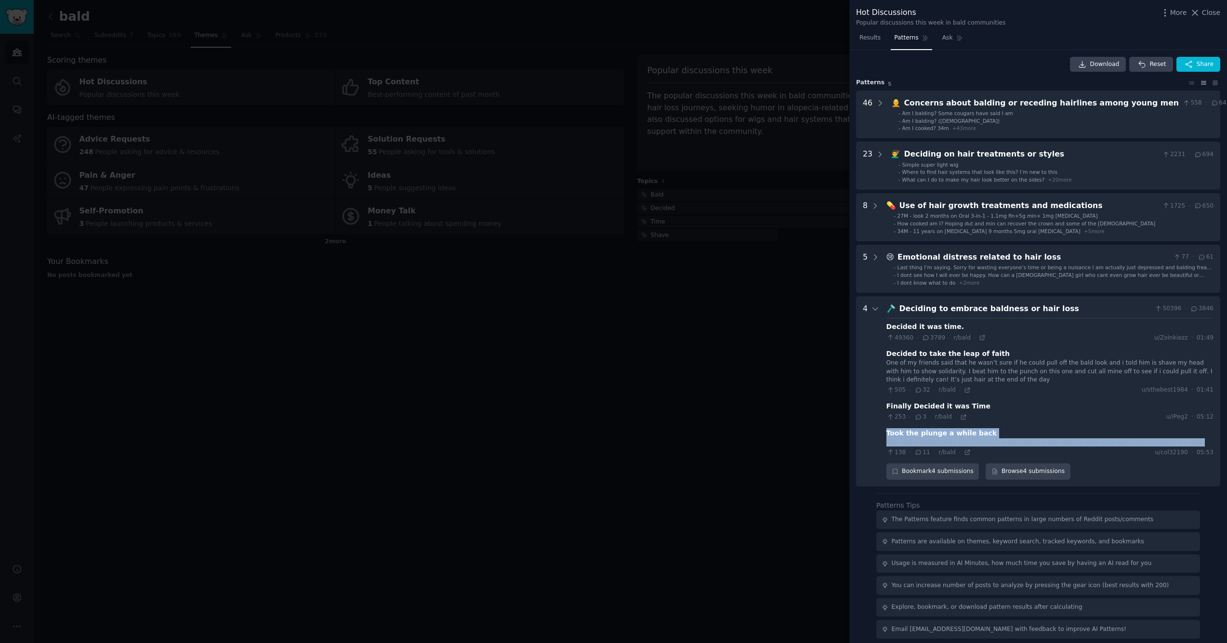
copy div "Took the plunge a while back After being betrayed by my hairline over the years…"
click at [1025, 308] on div "Deciding to embrace baldness or hair loss" at bounding box center [1026, 309] width 252 height 12
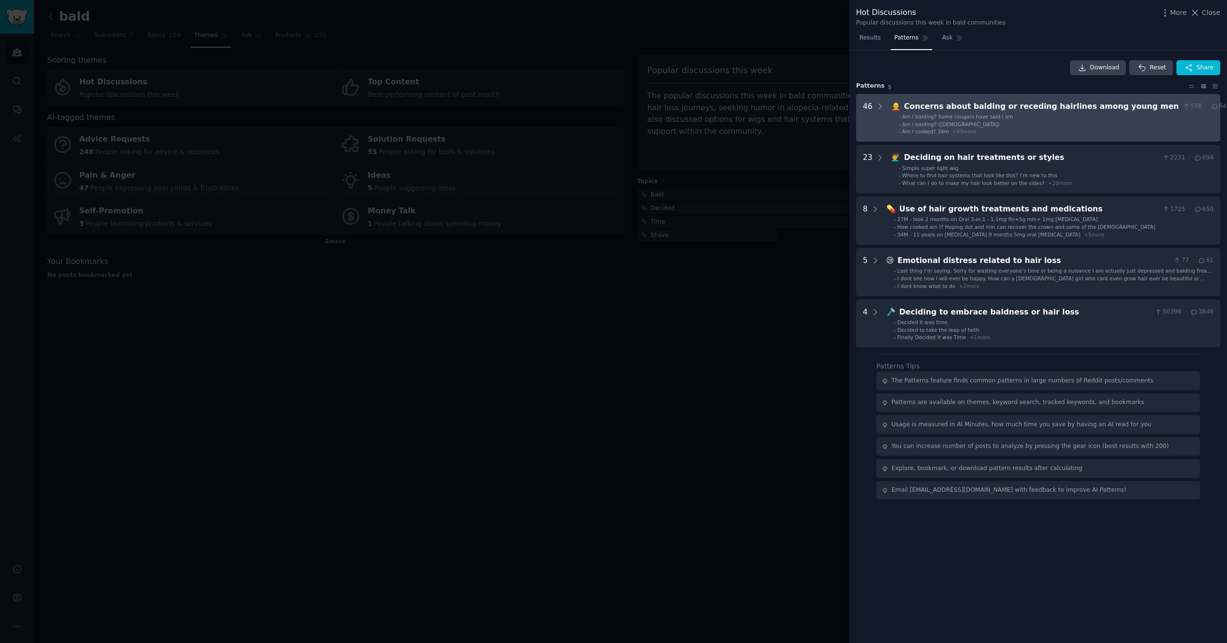
click at [953, 108] on div "Concerns about balding or receding hairlines among young men" at bounding box center [1042, 107] width 275 height 12
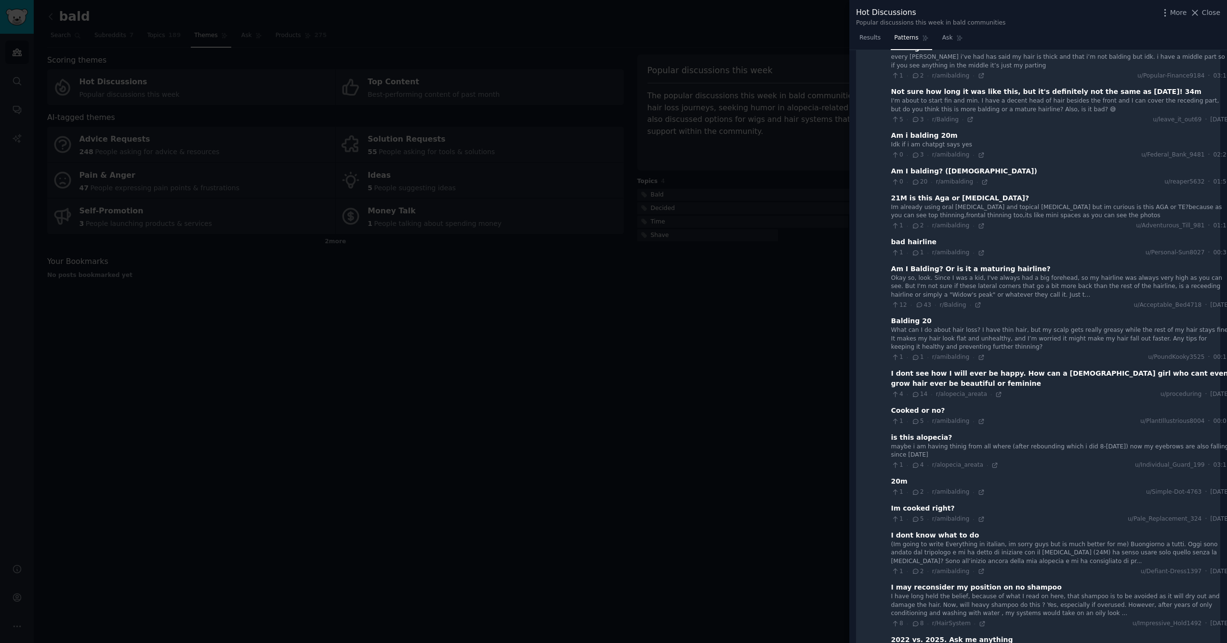
scroll to position [976, 0]
click at [870, 38] on span "Results" at bounding box center [870, 38] width 21 height 9
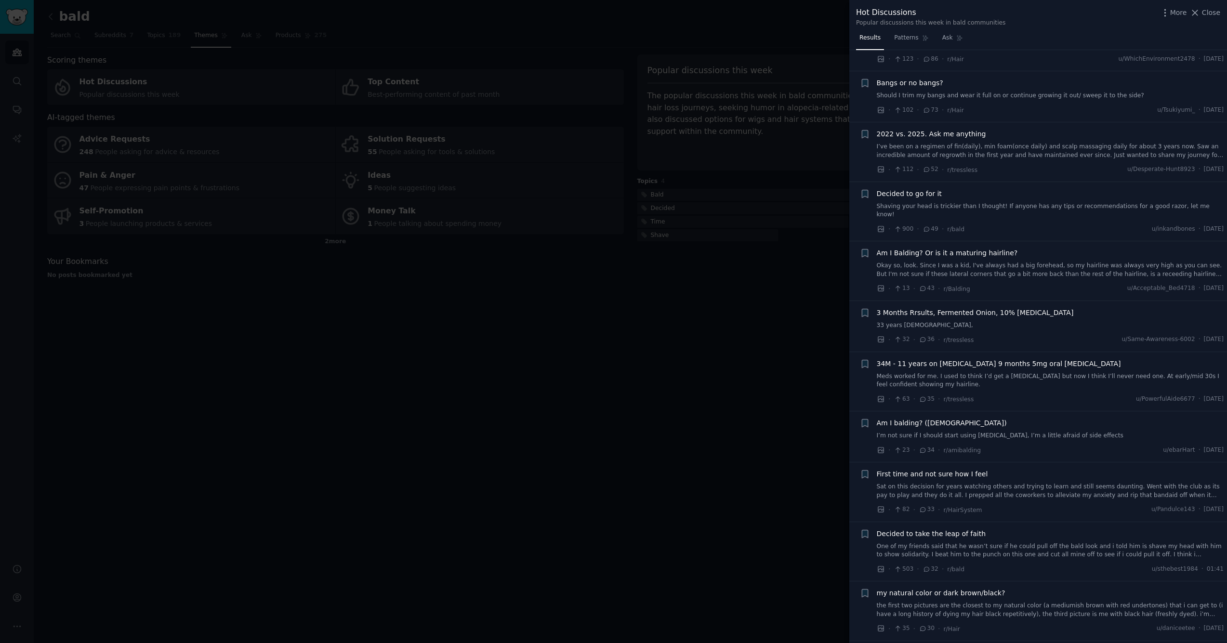
scroll to position [340, 0]
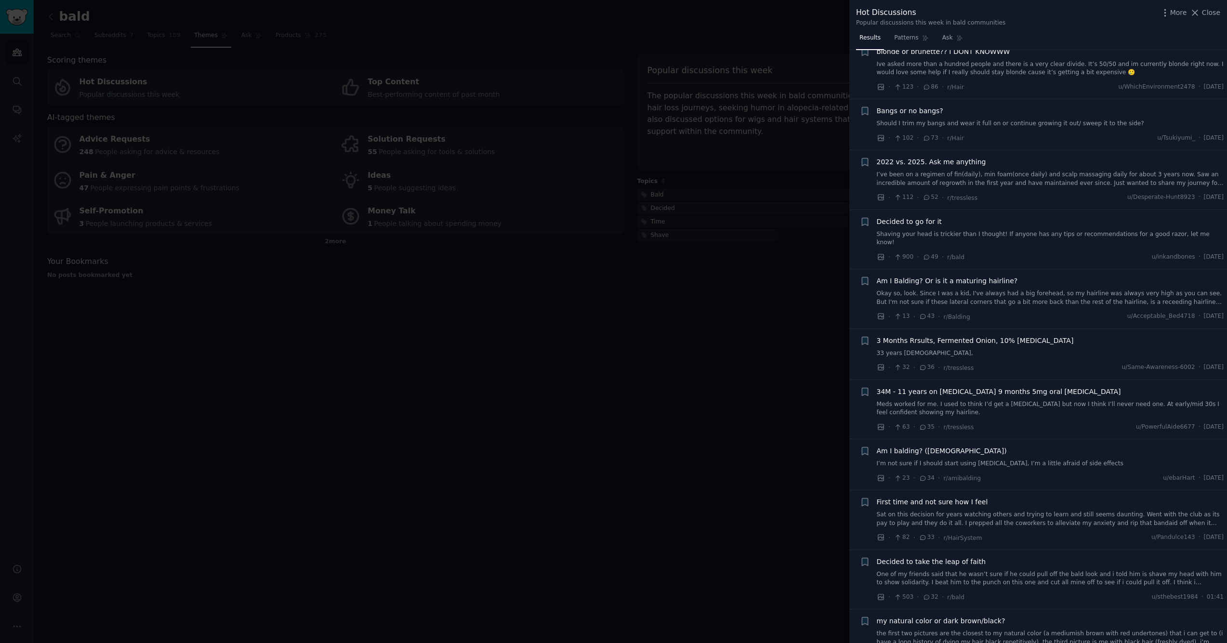
click at [562, 399] on div at bounding box center [613, 321] width 1227 height 643
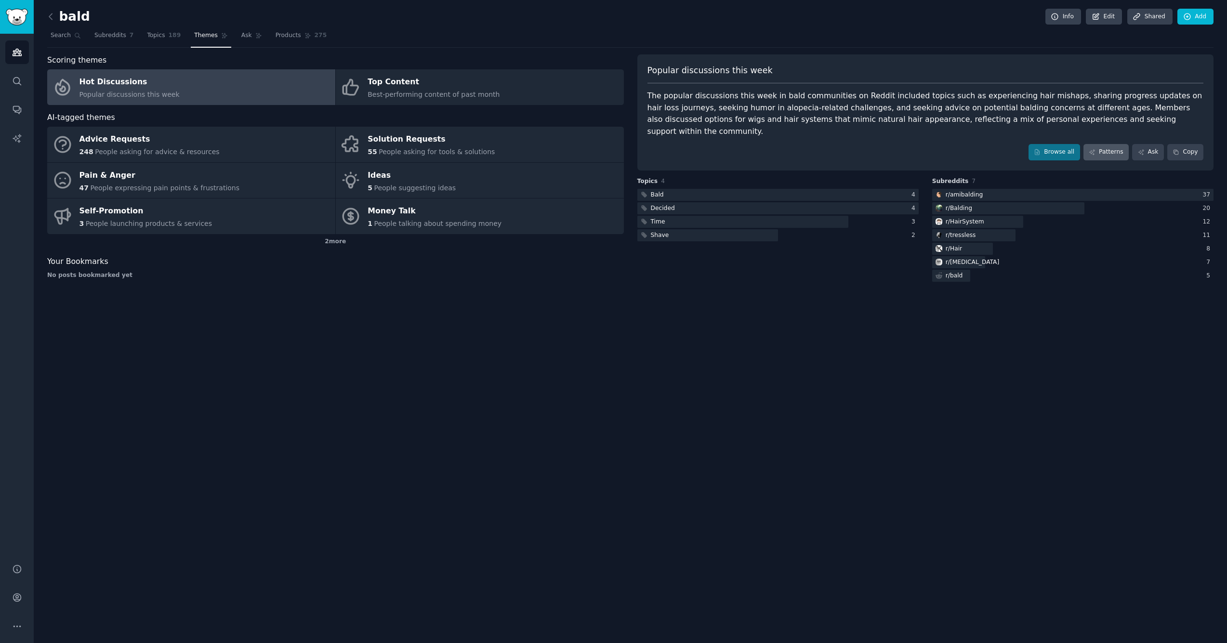
click at [1107, 144] on link "Patterns" at bounding box center [1106, 152] width 45 height 16
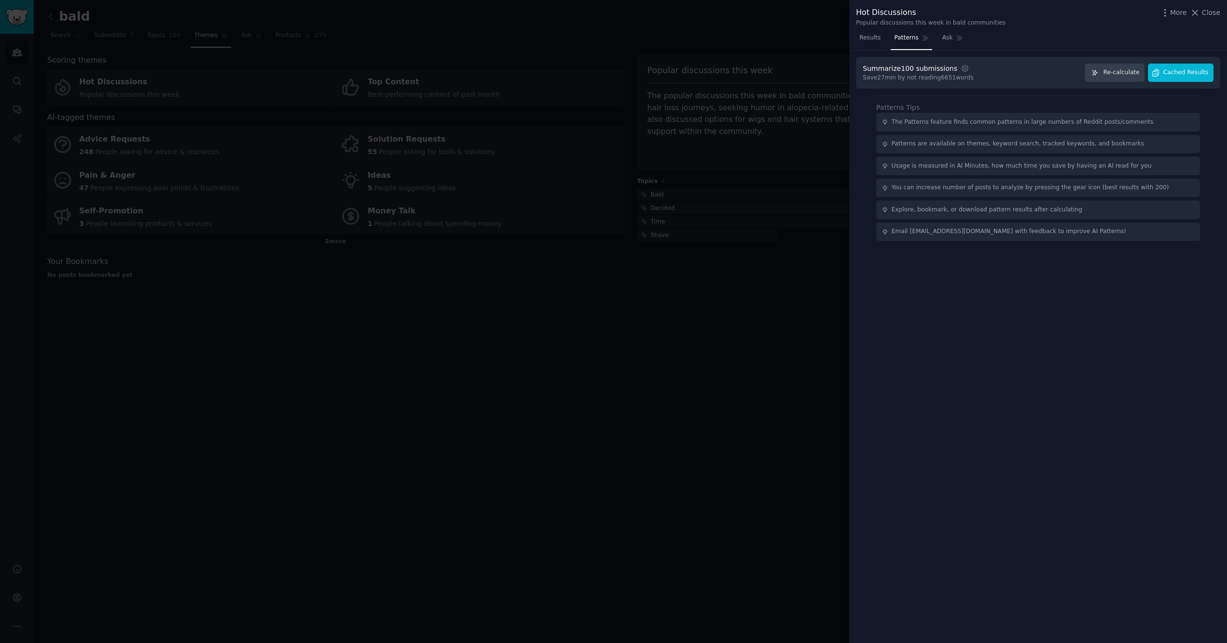
click at [1181, 72] on span "Cached Results" at bounding box center [1186, 72] width 45 height 9
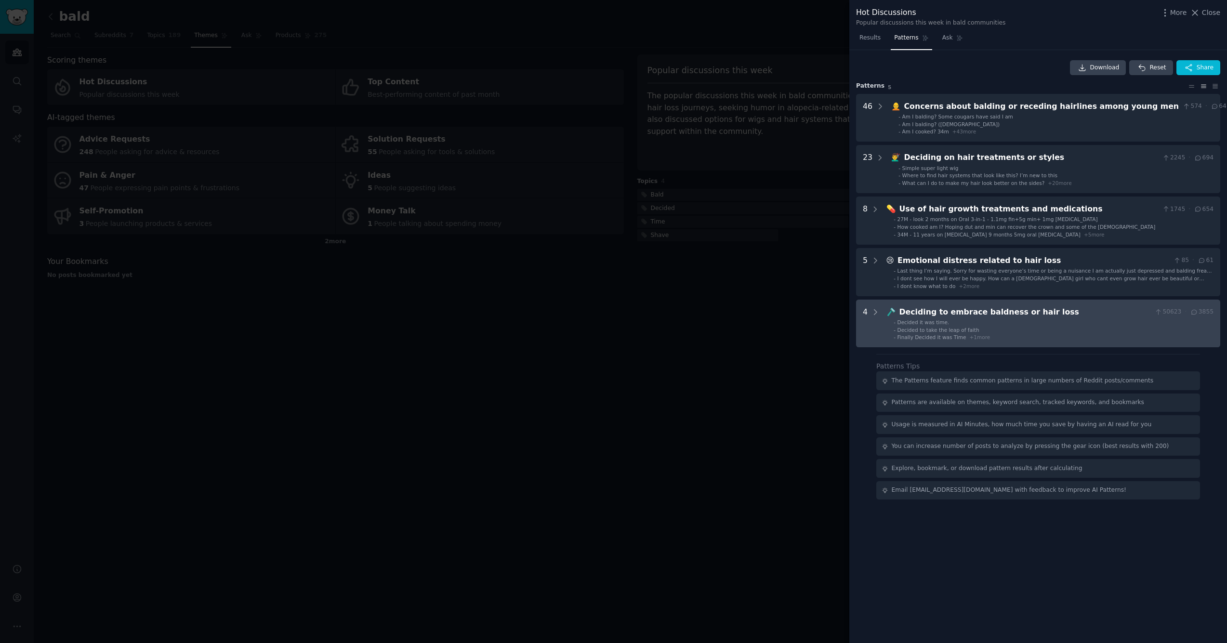
click at [971, 314] on div "Deciding to embrace baldness or hair loss" at bounding box center [1026, 312] width 252 height 12
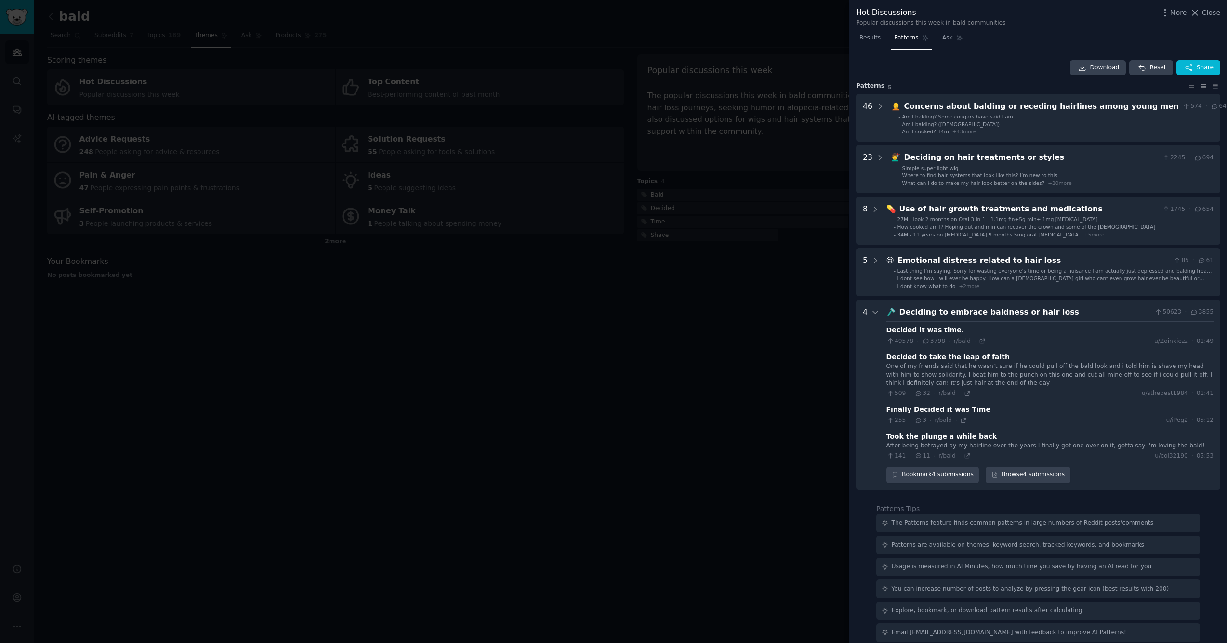
scroll to position [3, 0]
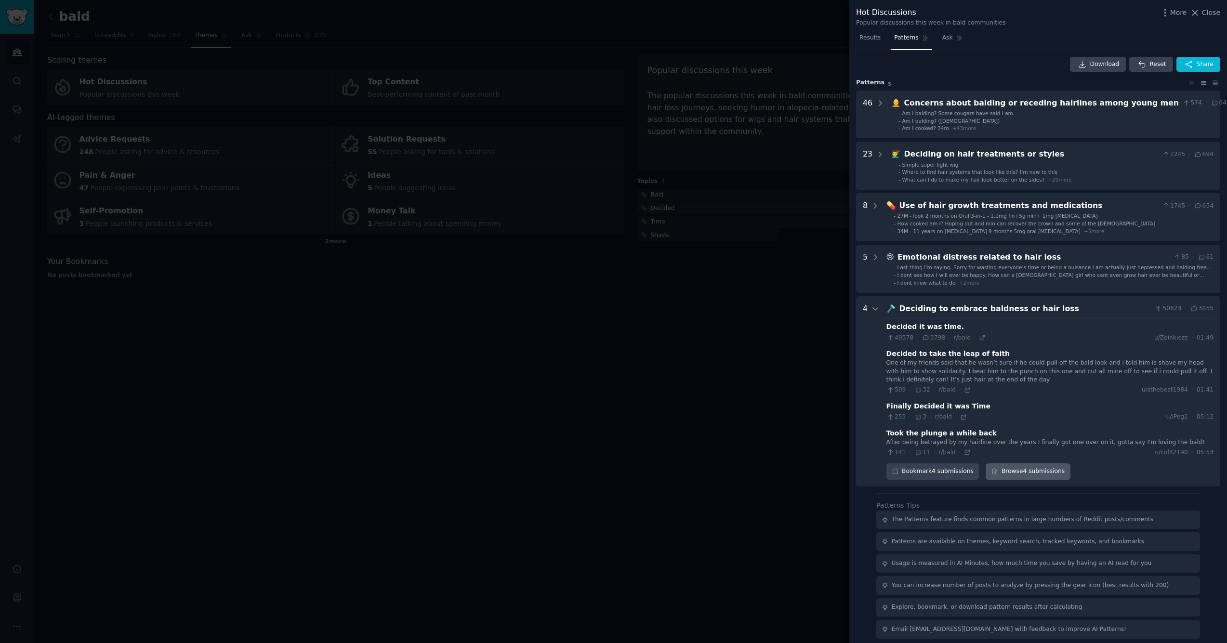
click at [1018, 468] on link "Browse 4 submissions" at bounding box center [1028, 472] width 84 height 16
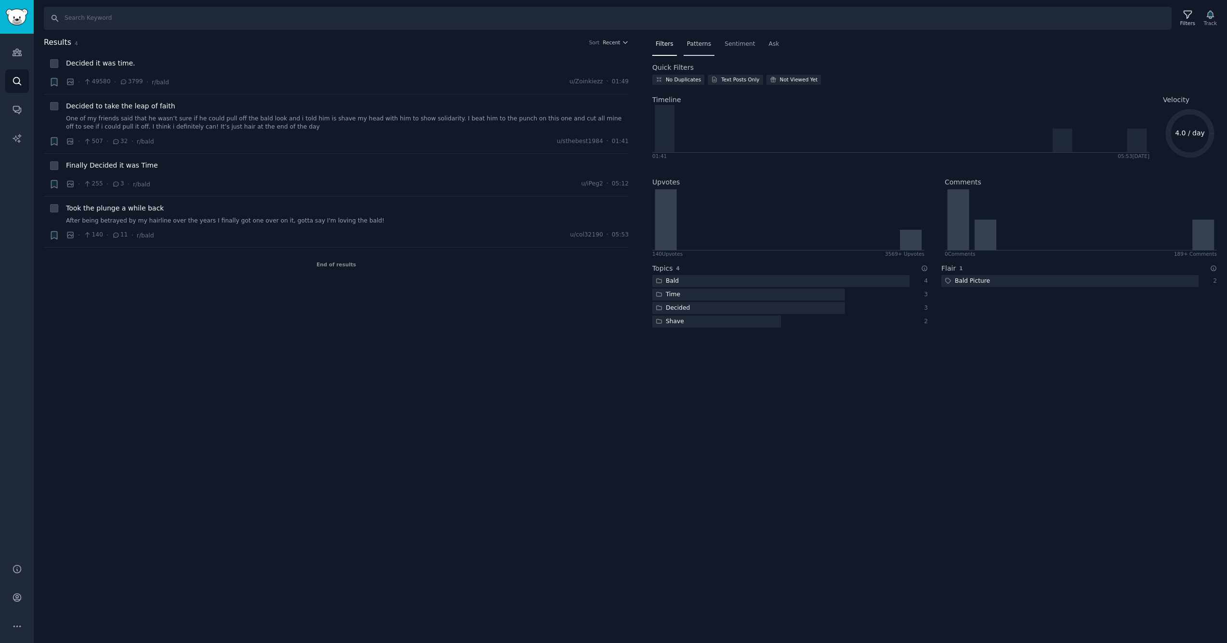
click at [696, 42] on span "Patterns" at bounding box center [699, 44] width 24 height 9
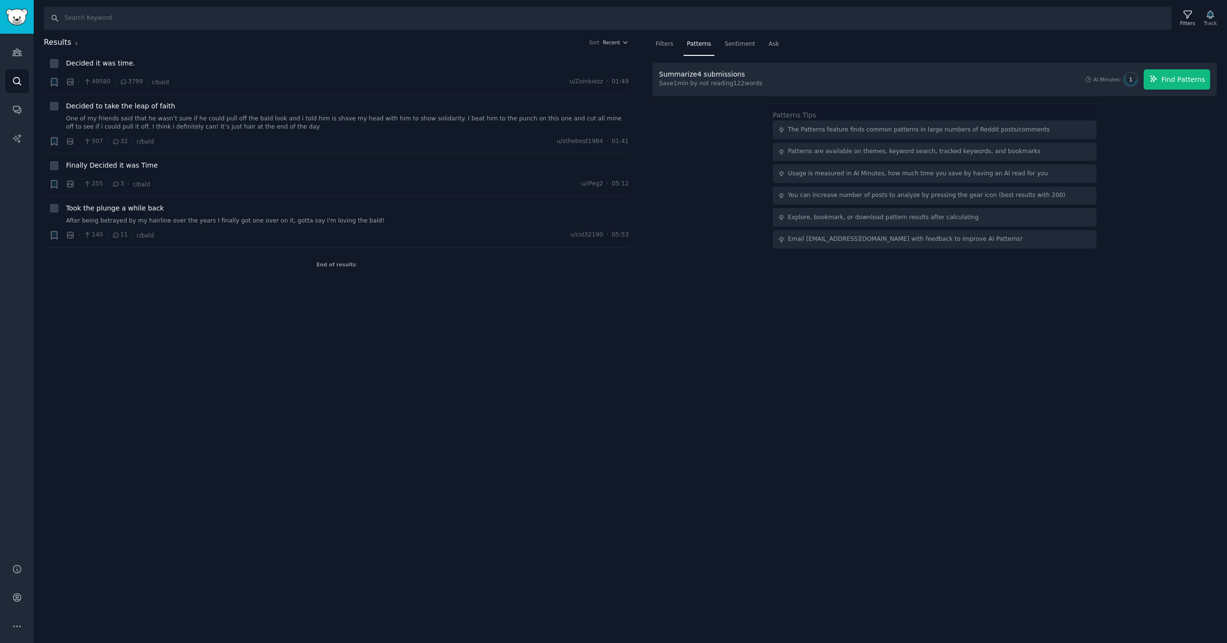
click at [1173, 79] on span "Find Patterns" at bounding box center [1184, 80] width 44 height 10
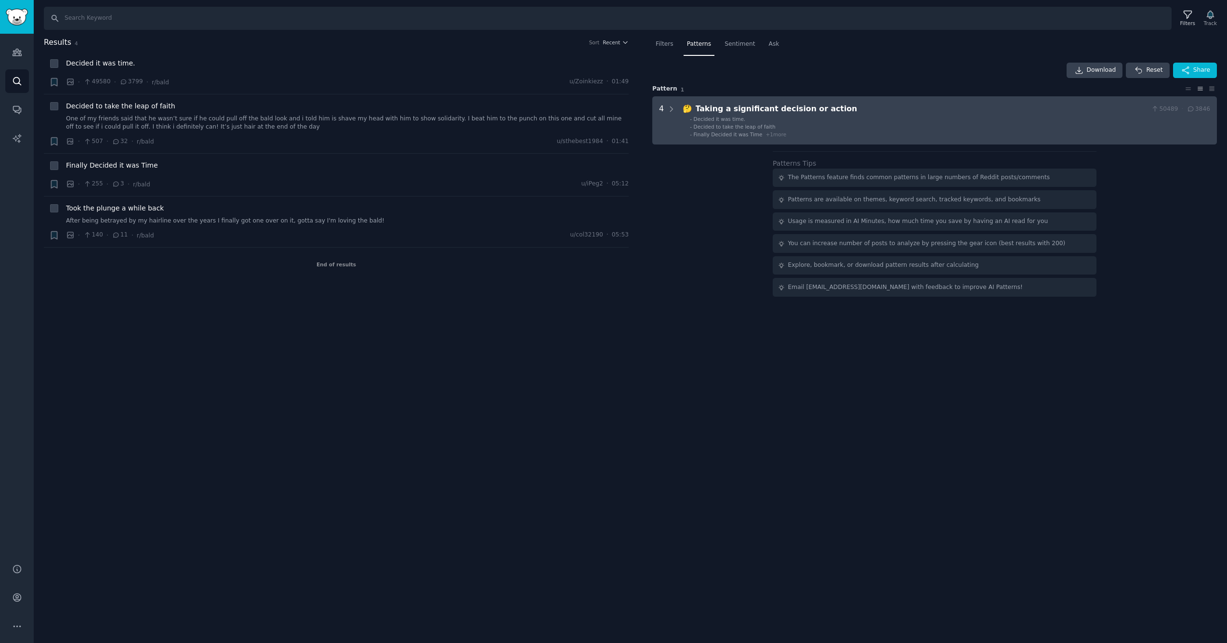
click at [782, 107] on div "Taking a significant decision or action" at bounding box center [922, 109] width 452 height 12
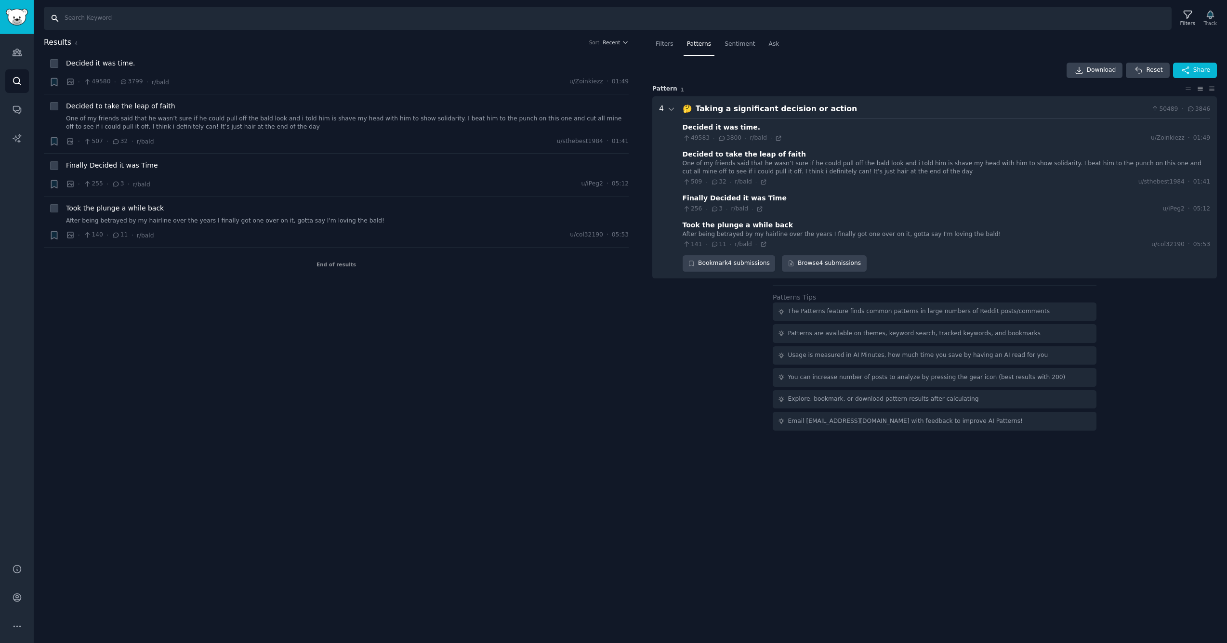
click at [175, 19] on input "Search" at bounding box center [608, 18] width 1128 height 23
type input "t"
click at [20, 52] on icon "Sidebar" at bounding box center [17, 52] width 9 height 7
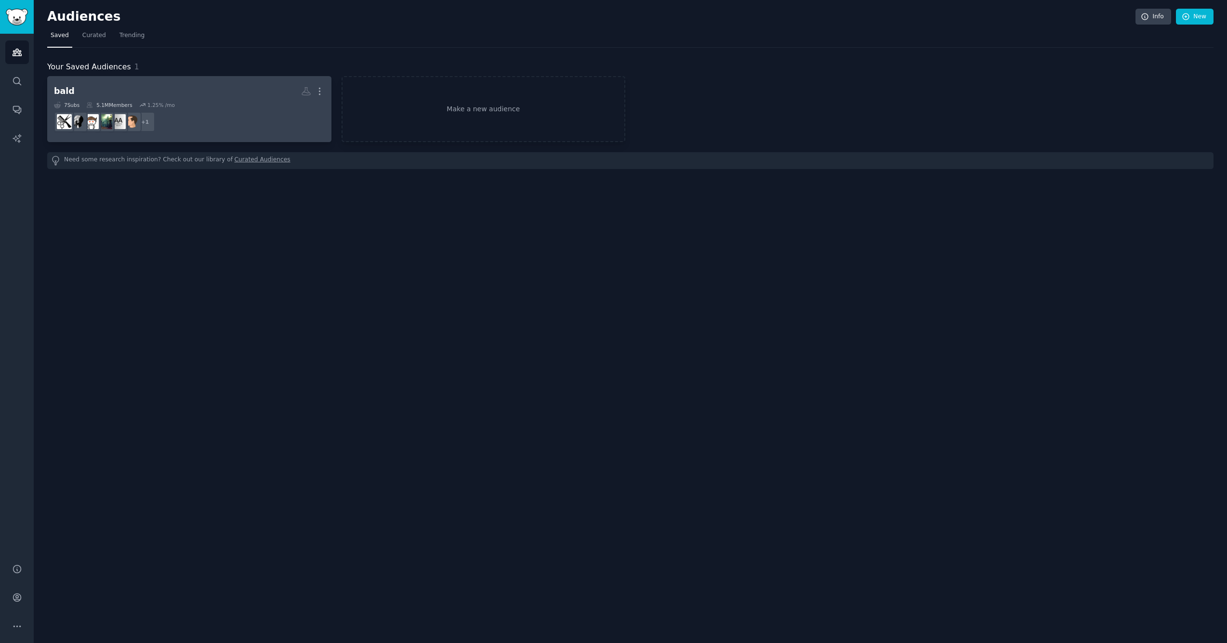
click at [125, 95] on h2 "bald More" at bounding box center [189, 91] width 271 height 17
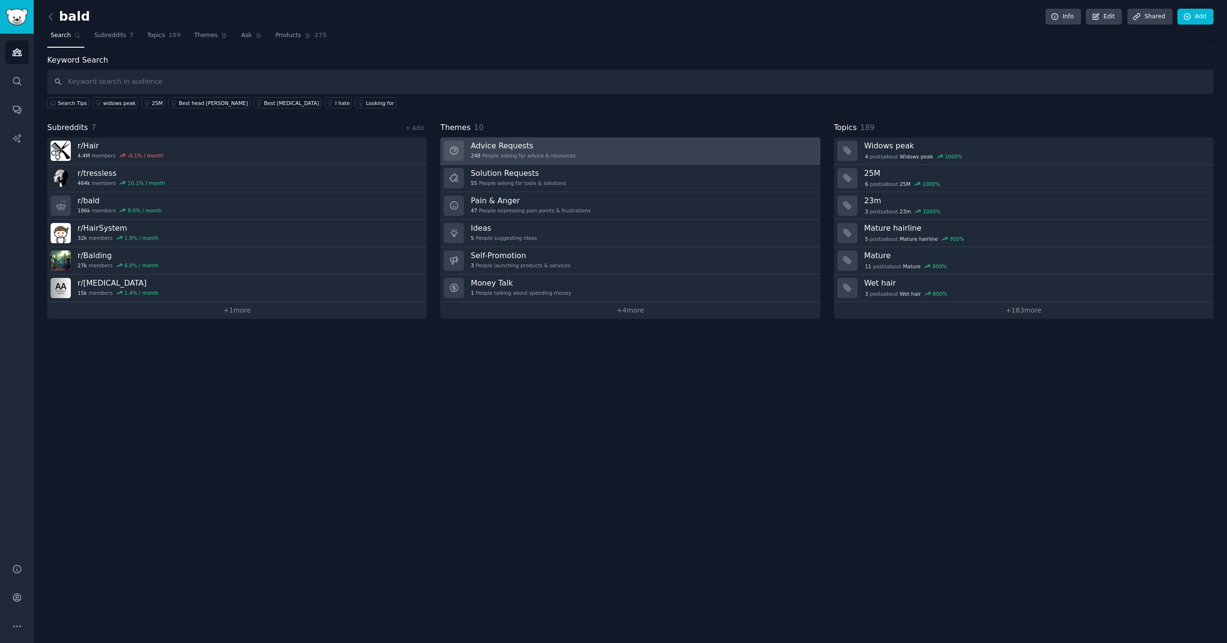
click at [508, 144] on h3 "Advice Requests" at bounding box center [523, 146] width 105 height 10
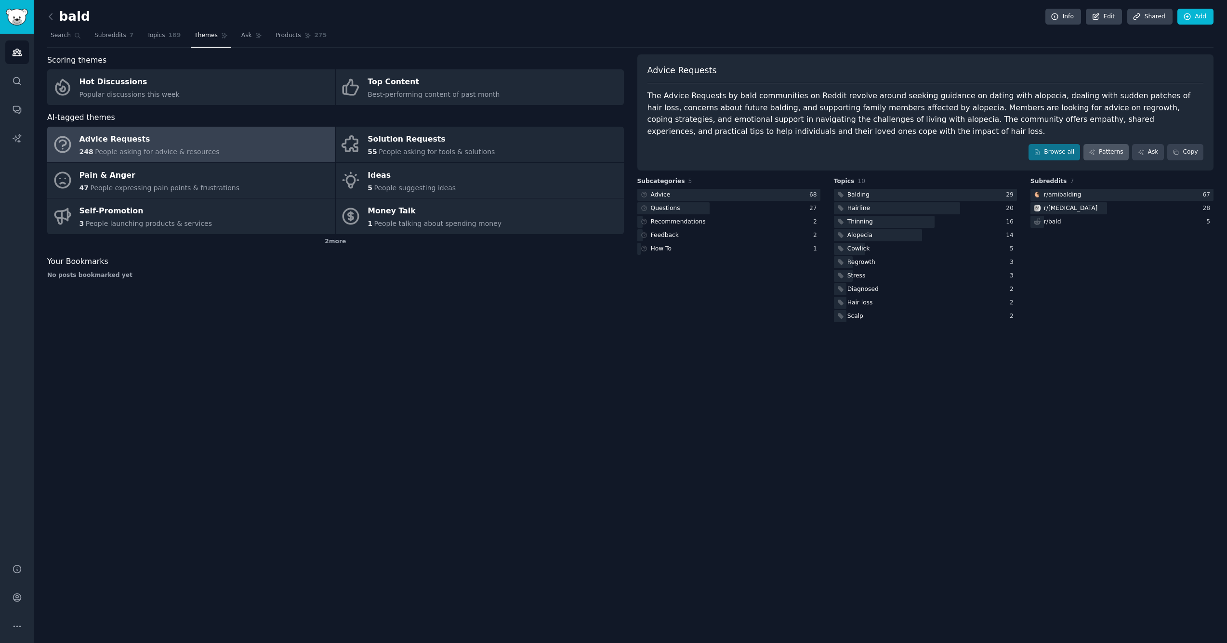
click at [1110, 153] on link "Patterns" at bounding box center [1106, 152] width 45 height 16
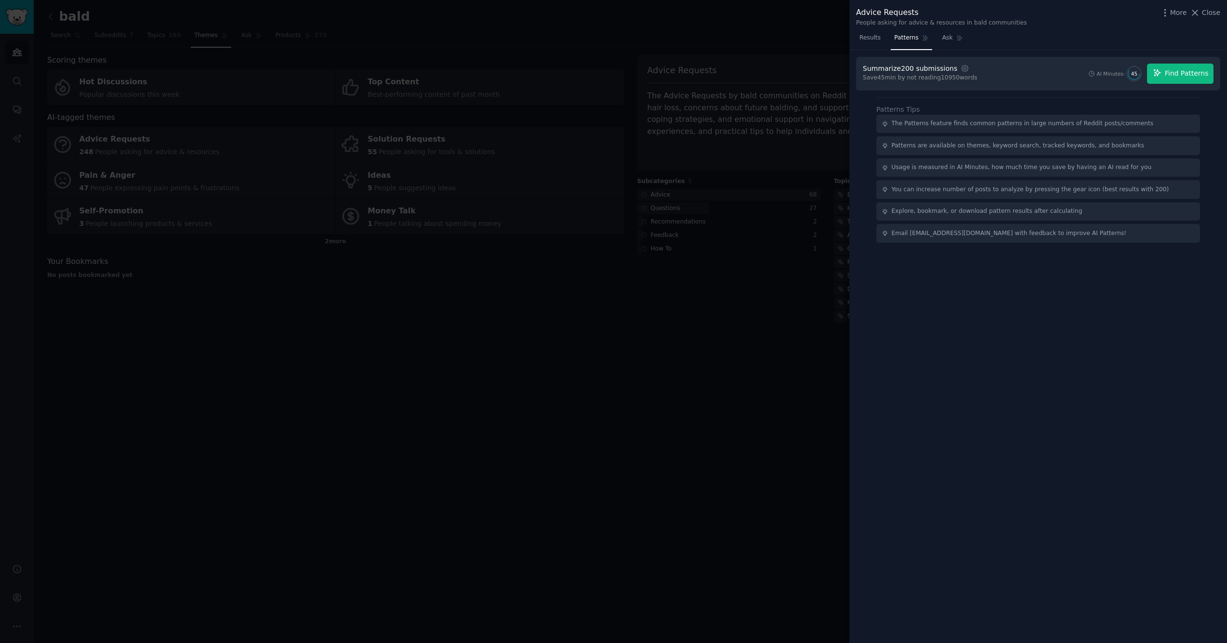
click at [1182, 68] on span "Find Patterns" at bounding box center [1187, 73] width 44 height 10
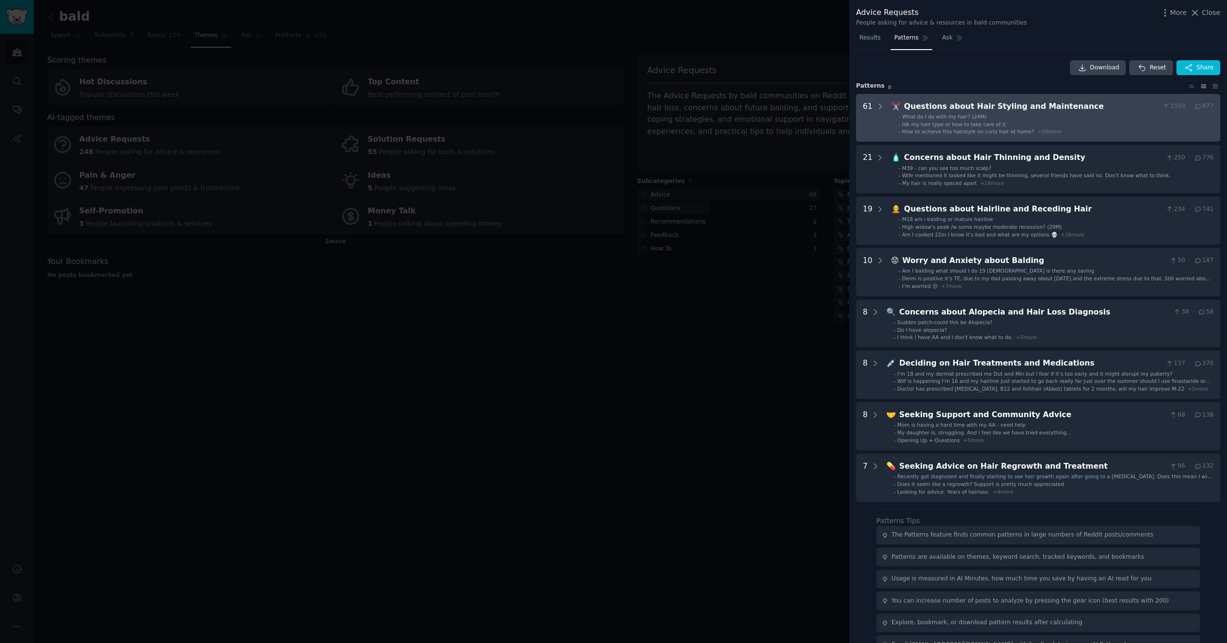
click at [1013, 105] on div "Questions about Hair Styling and Maintenance" at bounding box center [1032, 107] width 254 height 12
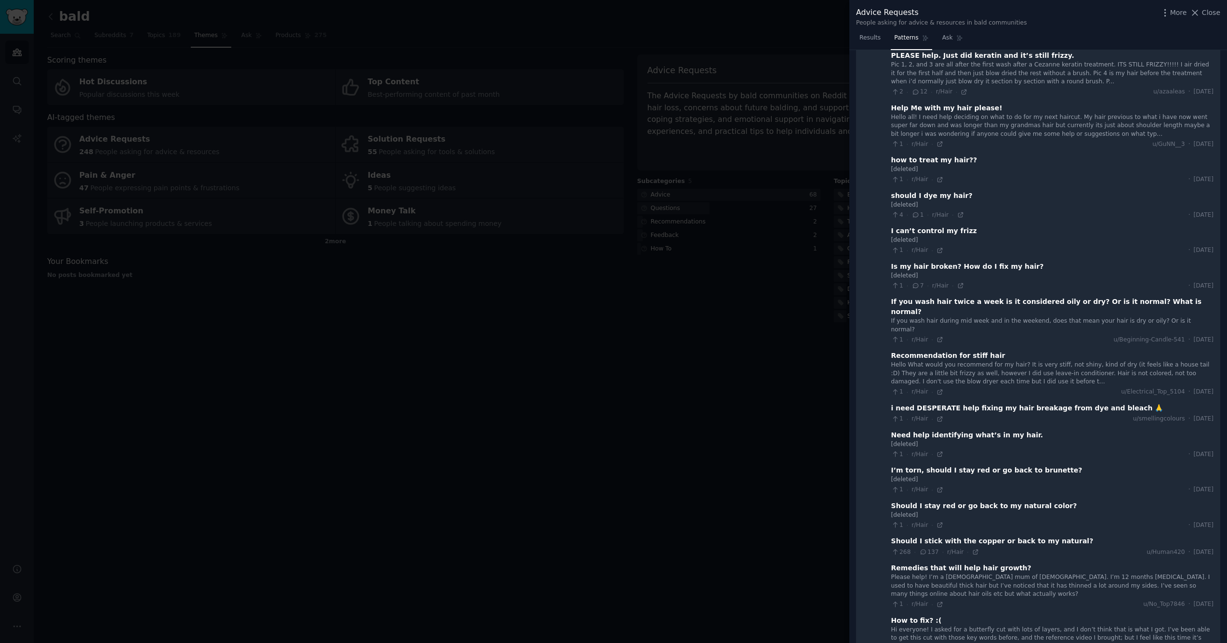
scroll to position [1427, 0]
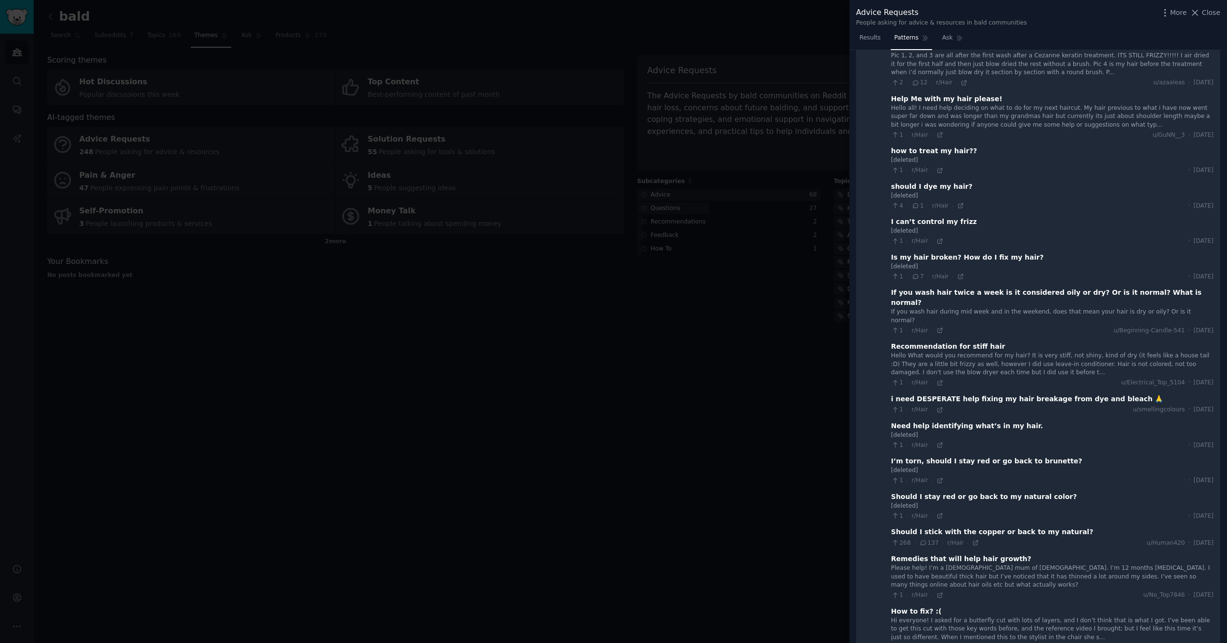
click at [653, 310] on div at bounding box center [613, 321] width 1227 height 643
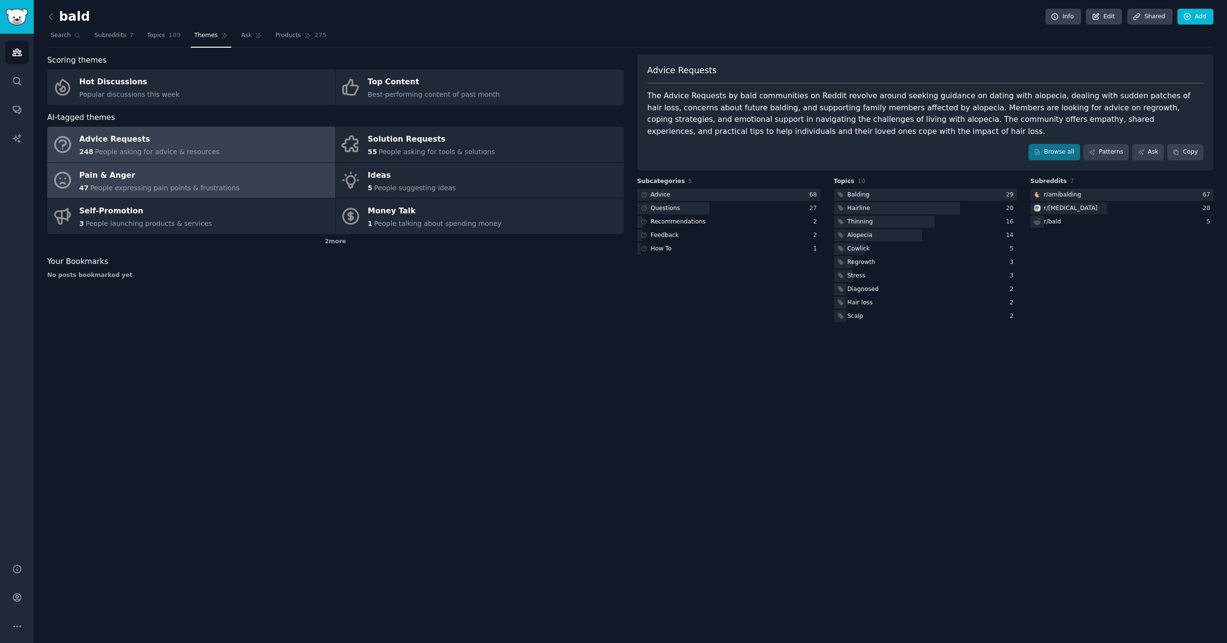
click at [153, 184] on span "People expressing pain points & frustrations" at bounding box center [164, 188] width 149 height 8
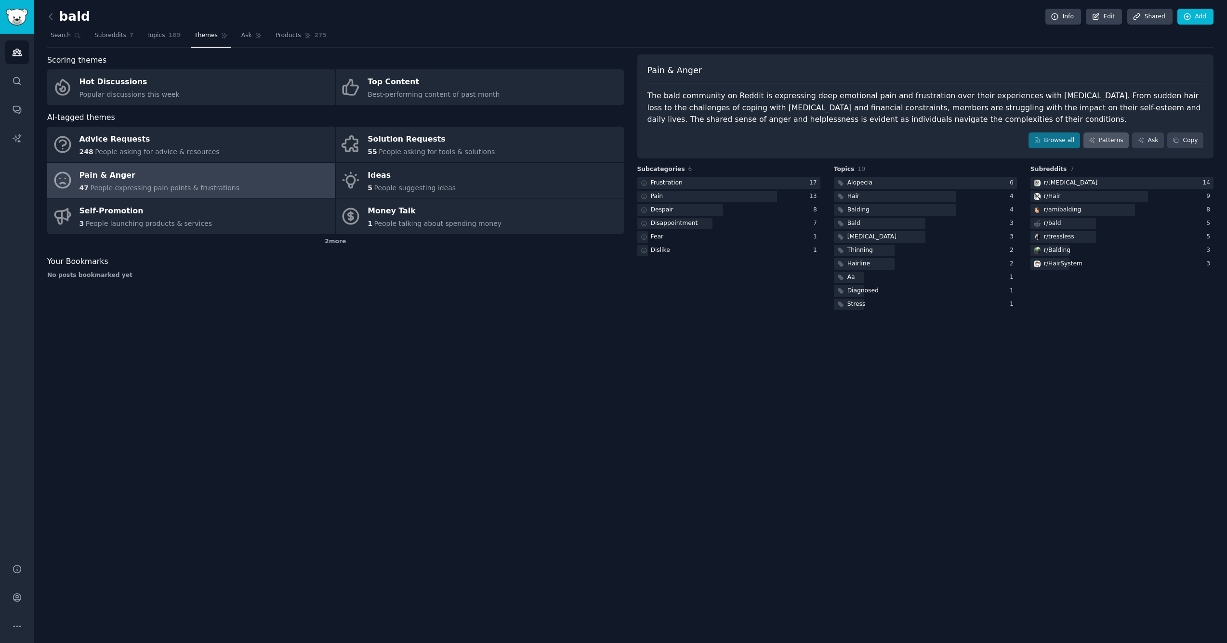
click at [1109, 143] on link "Patterns" at bounding box center [1106, 141] width 45 height 16
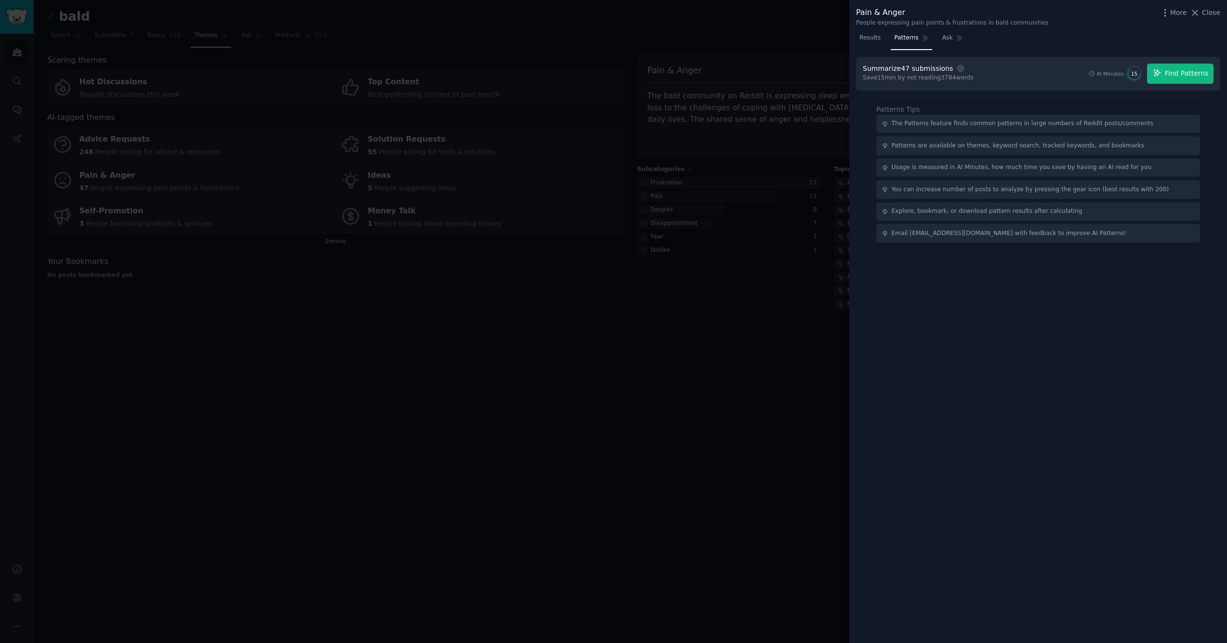
click at [1187, 74] on span "Find Patterns" at bounding box center [1187, 73] width 44 height 10
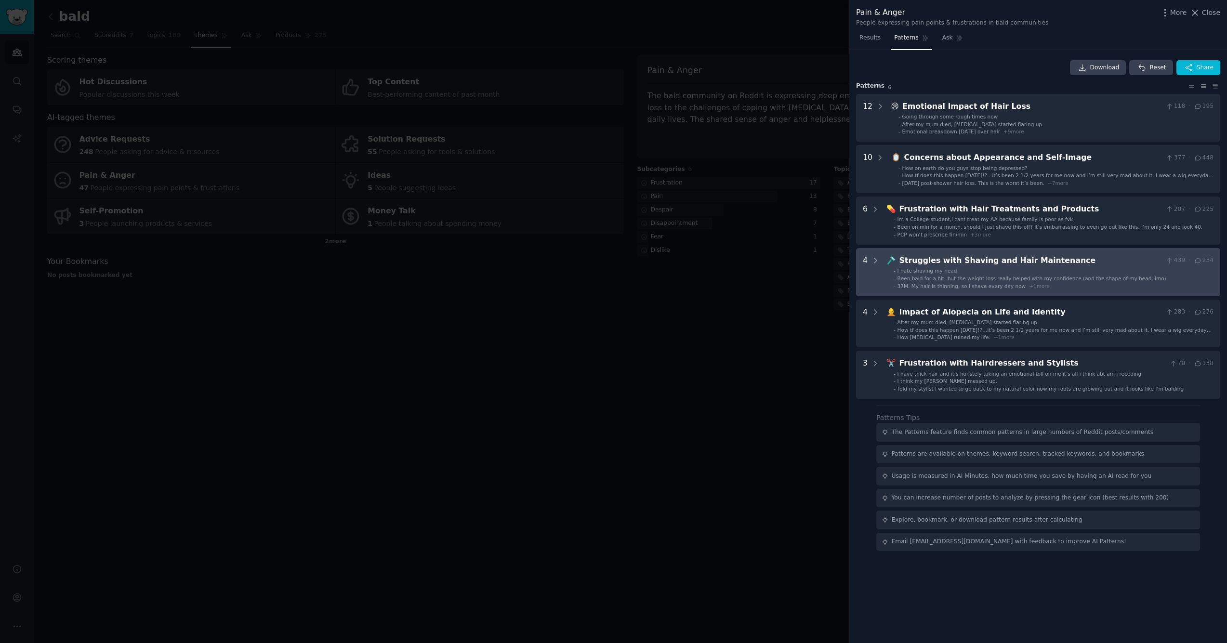
click at [1025, 263] on div "Struggles with Shaving and Hair Maintenance" at bounding box center [1031, 261] width 263 height 12
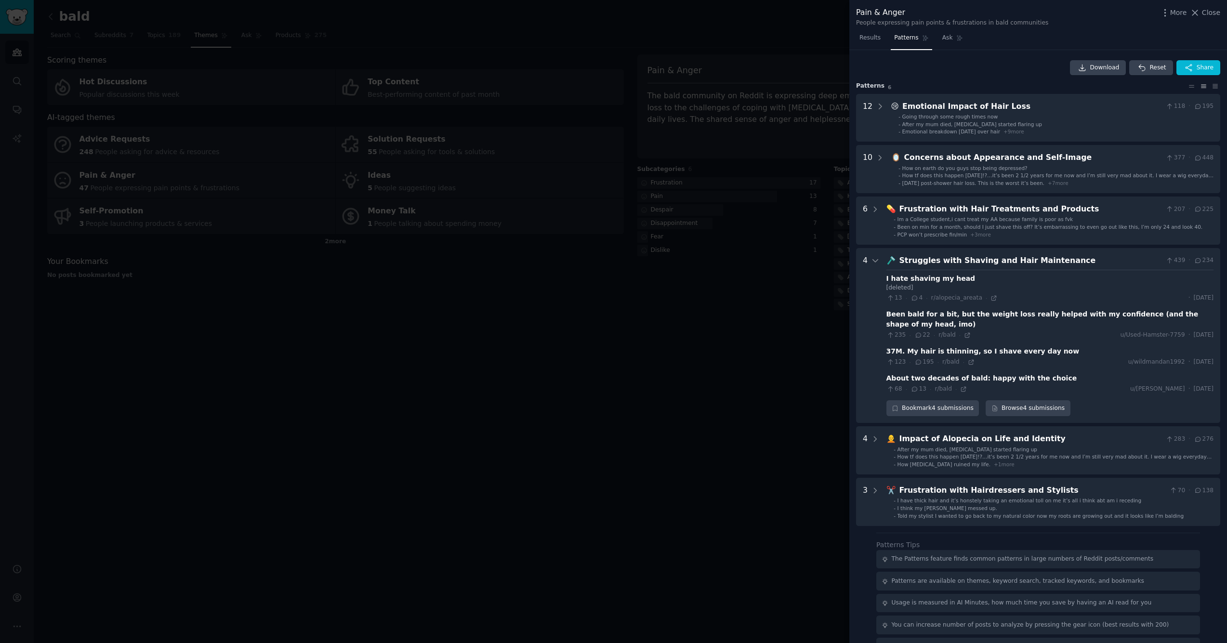
scroll to position [40, 0]
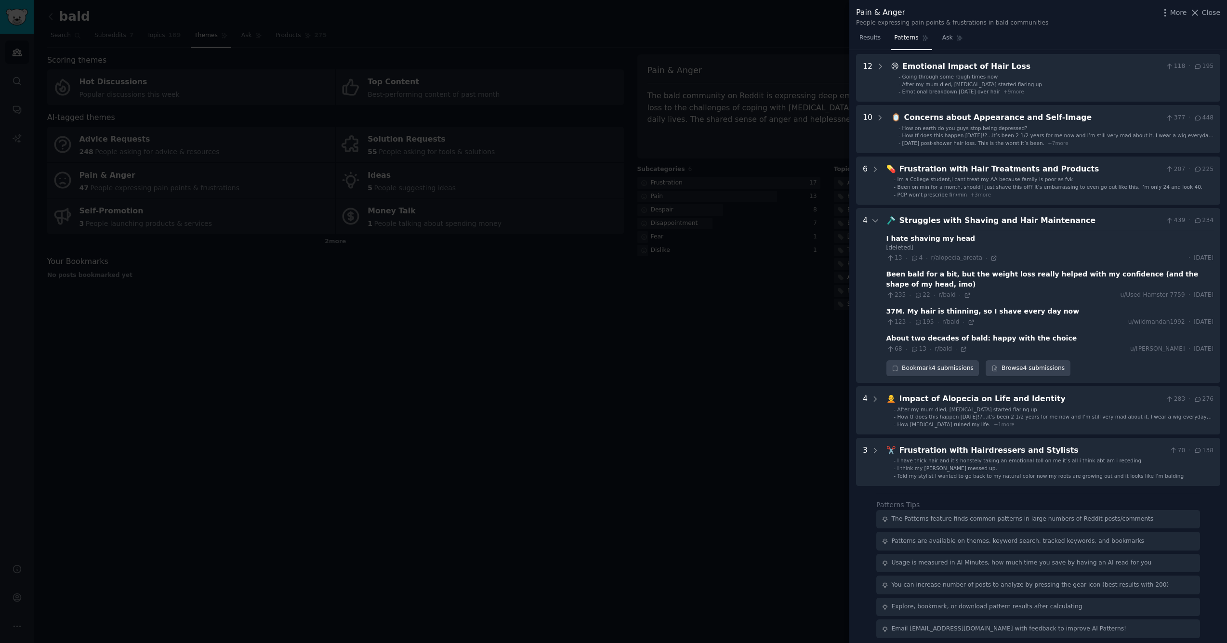
click at [920, 217] on div "Struggles with Shaving and Hair Maintenance" at bounding box center [1031, 221] width 263 height 12
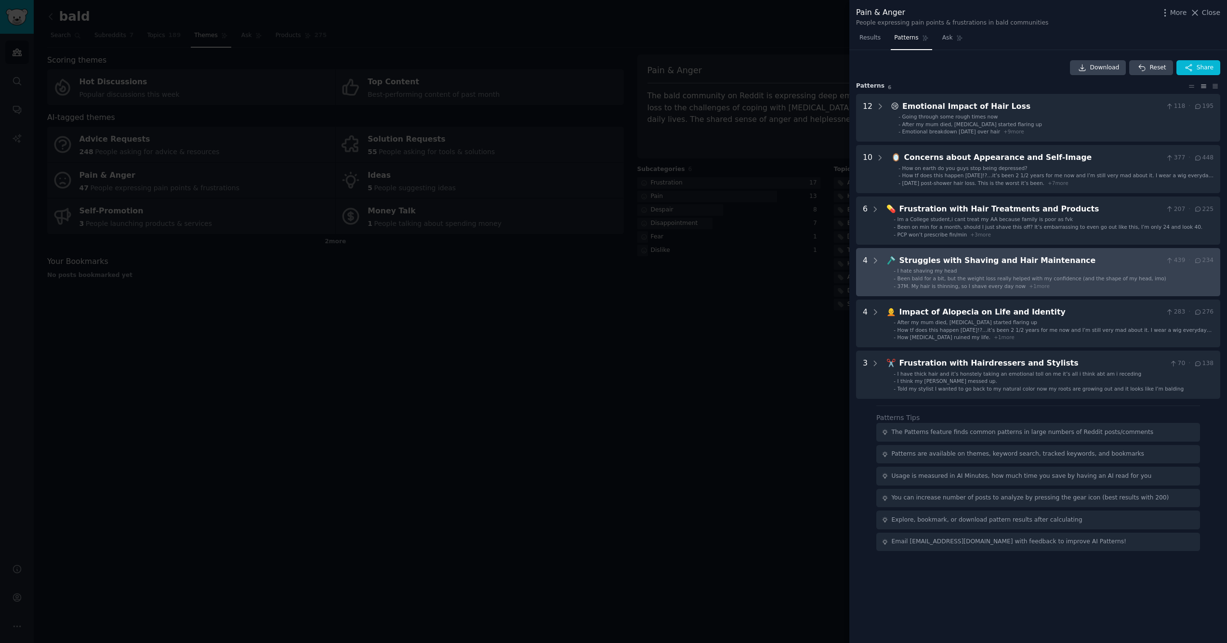
scroll to position [0, 0]
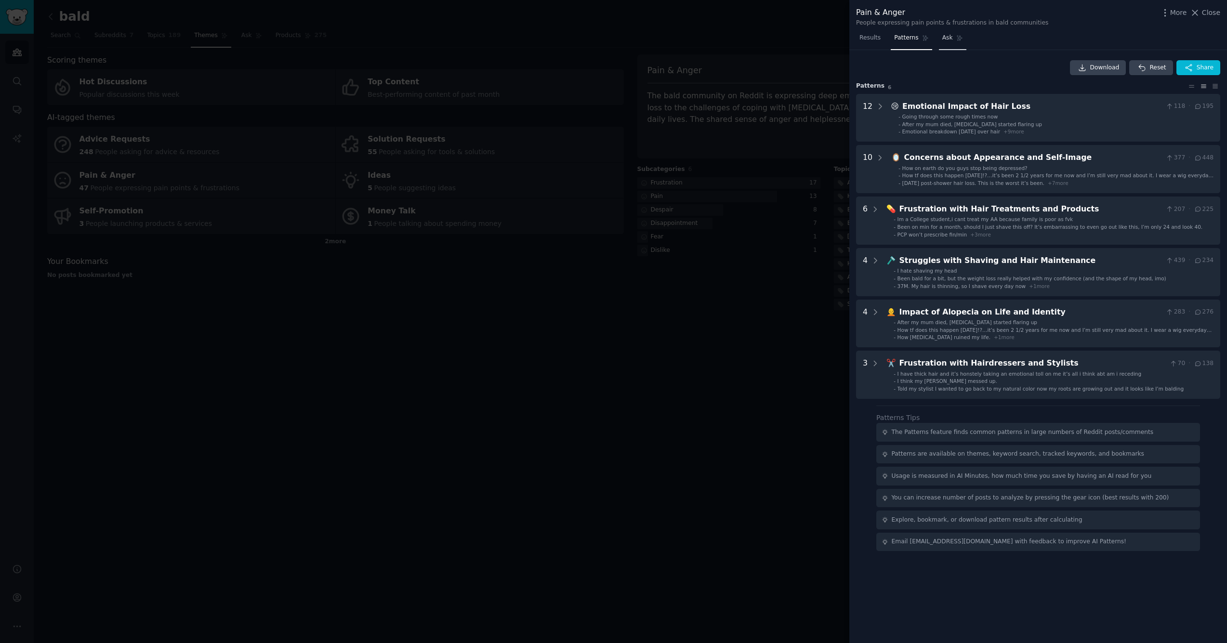
click at [948, 36] on span "Ask" at bounding box center [948, 38] width 11 height 9
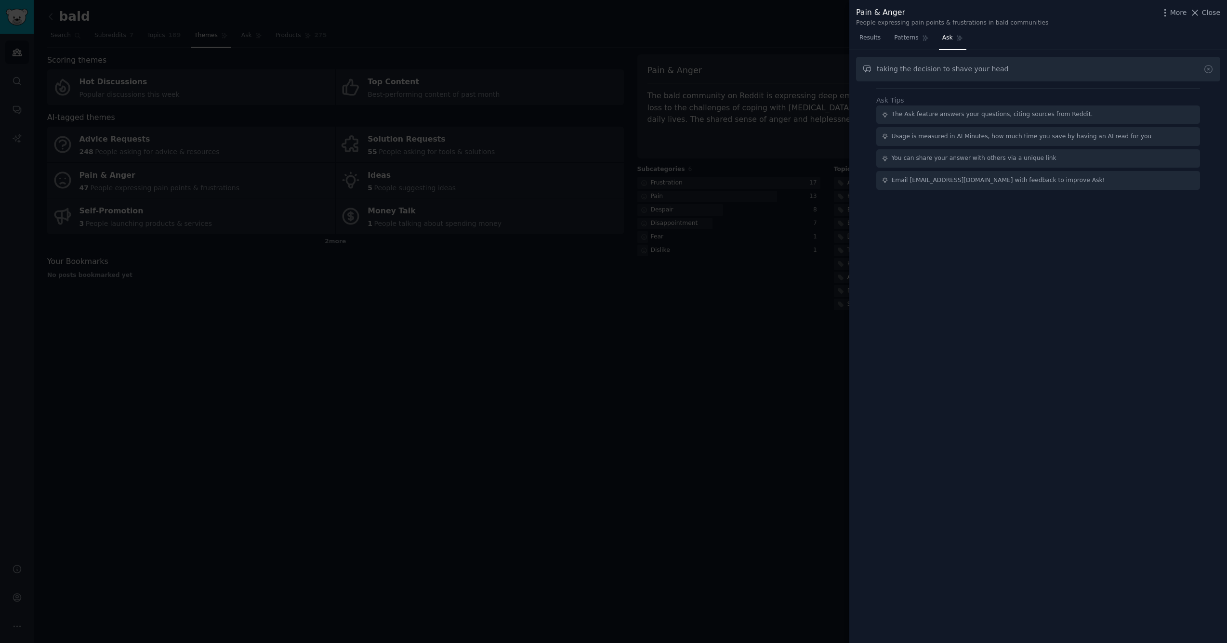
type input "taking the decision to shave your head"
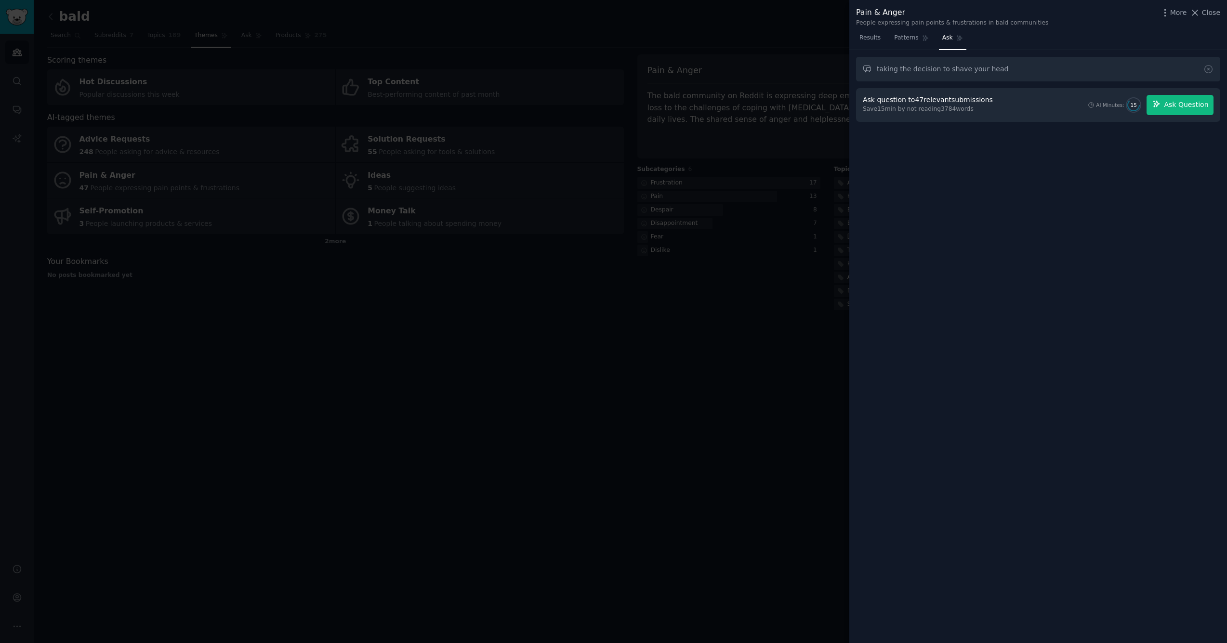
click at [1175, 107] on span "Ask Question" at bounding box center [1186, 105] width 44 height 10
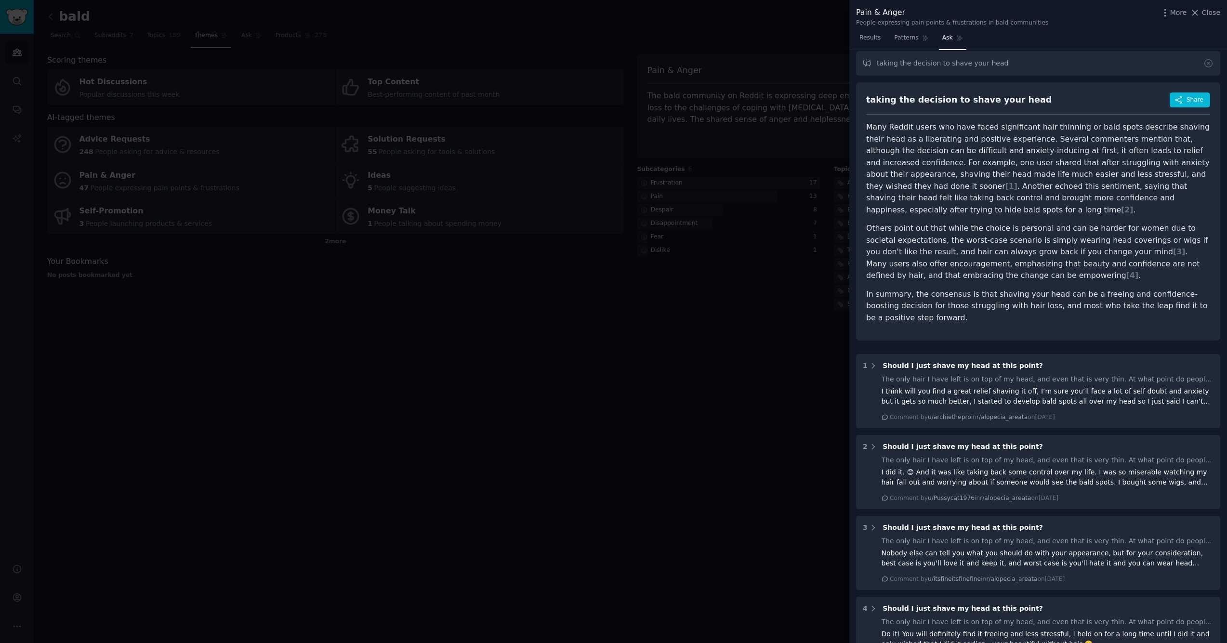
scroll to position [7, 0]
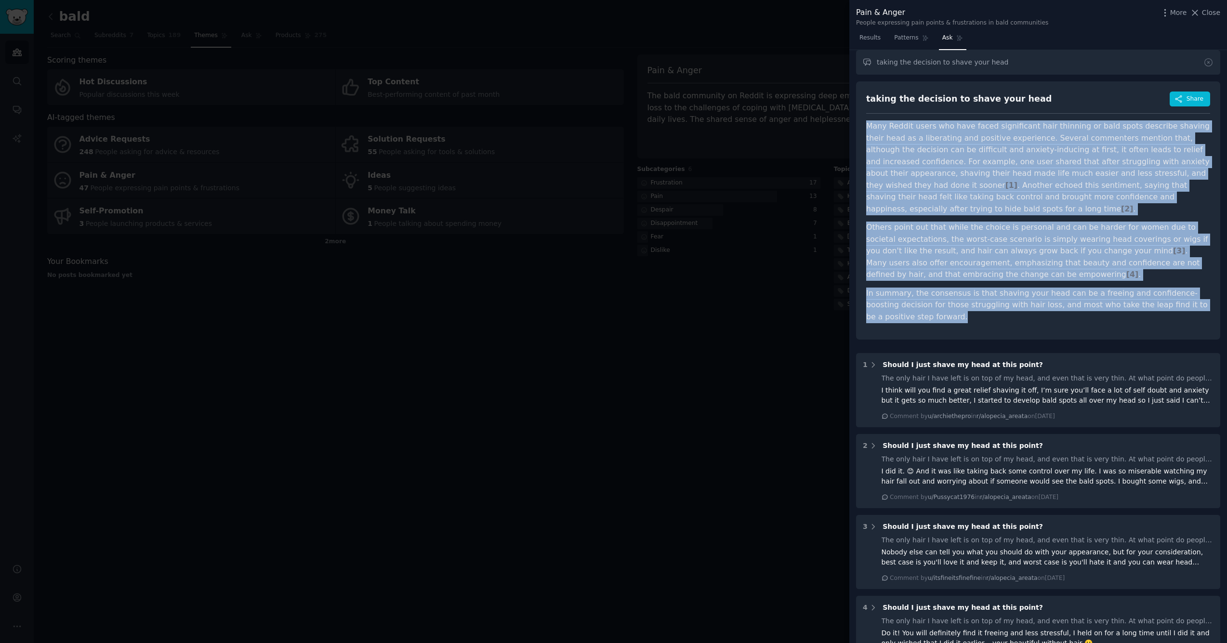
drag, startPoint x: 906, startPoint y: 317, endPoint x: 865, endPoint y: 129, distance: 192.4
click at [865, 129] on div "taking the decision to shave your head Share Many Reddit users who have faced s…" at bounding box center [1038, 210] width 364 height 259
copy article "Many Reddit users who have faced significant hair thinning or bald spots descri…"
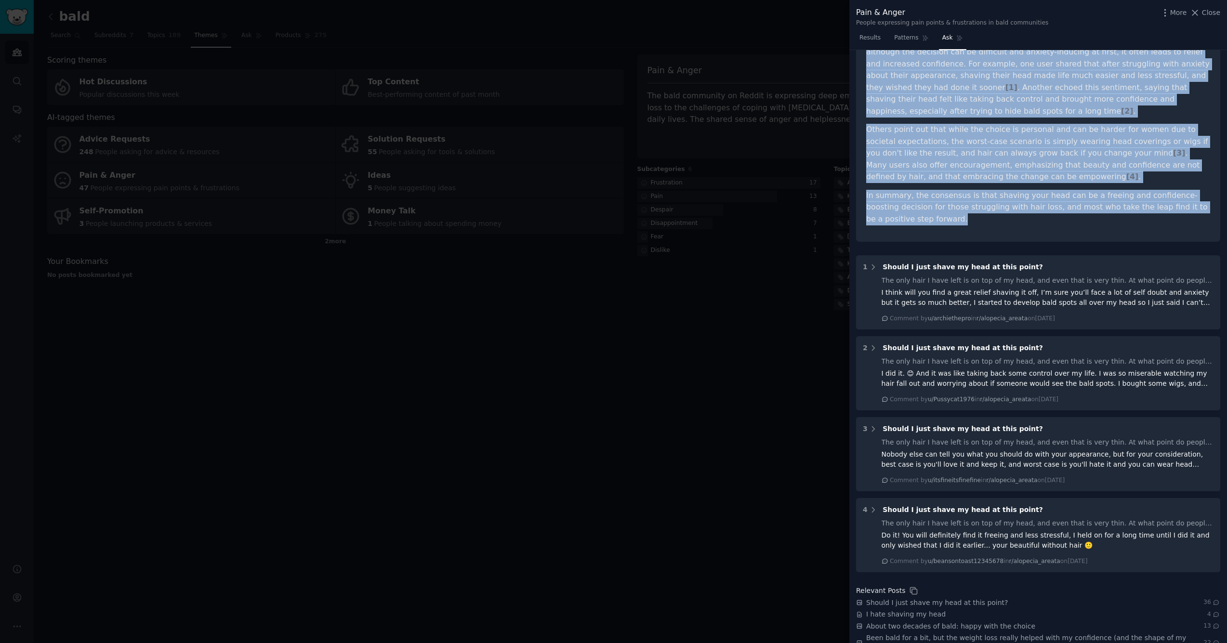
scroll to position [106, 0]
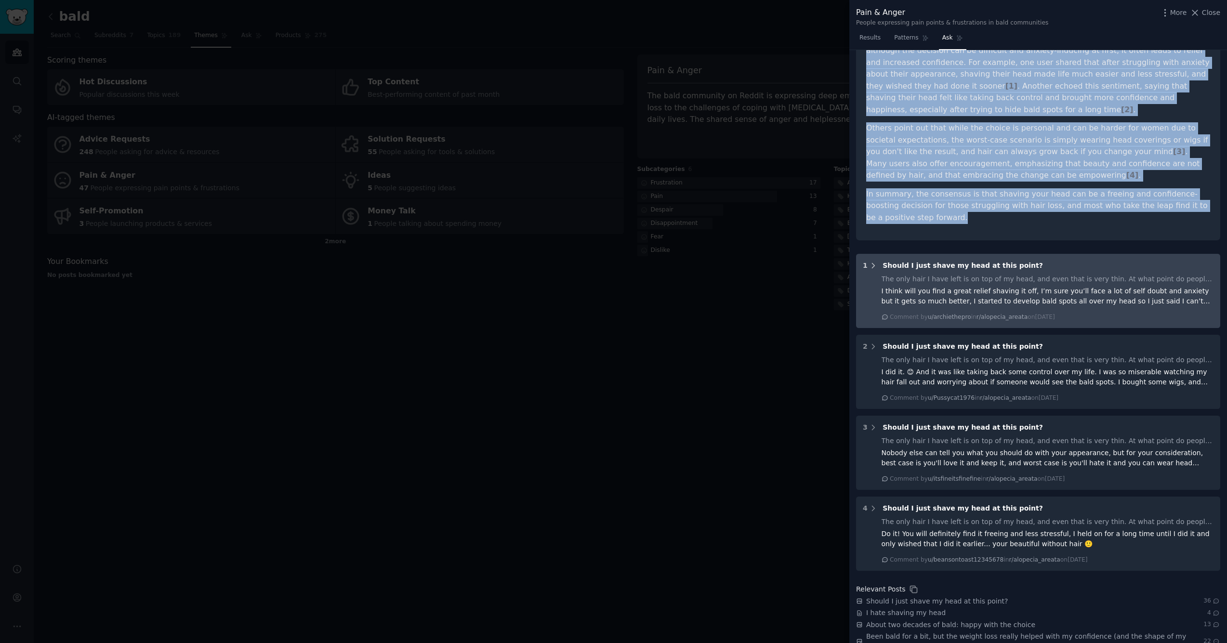
click at [872, 262] on icon at bounding box center [873, 266] width 9 height 9
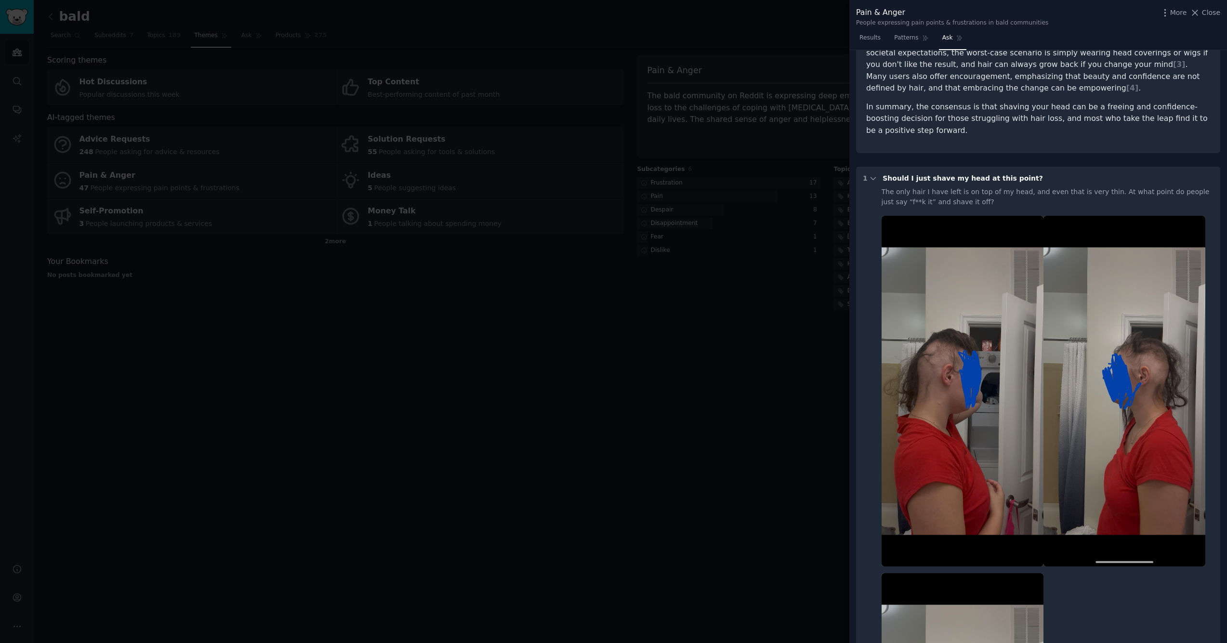
scroll to position [197, 0]
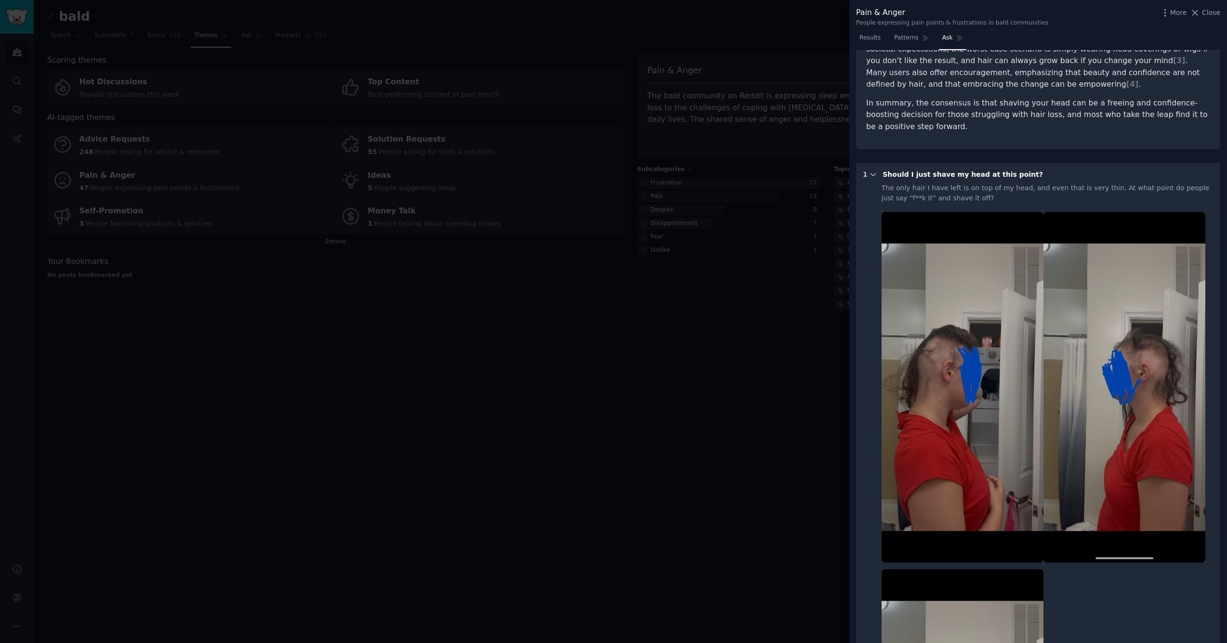
click at [872, 171] on icon at bounding box center [873, 175] width 9 height 9
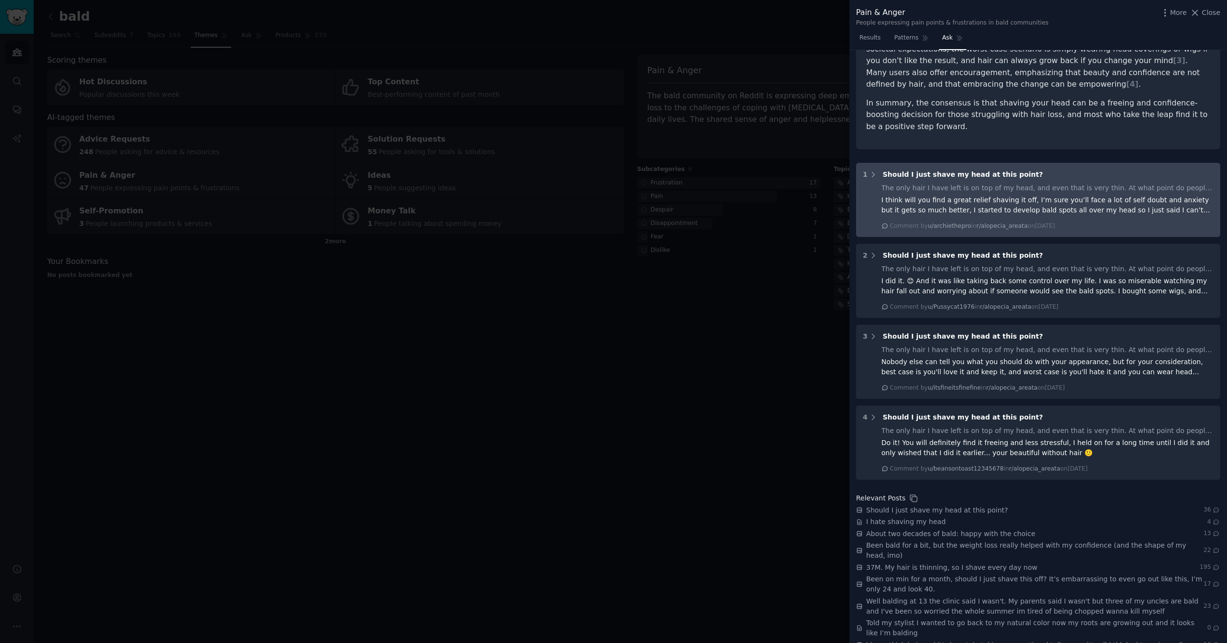
click at [1100, 205] on div "I think will you find a great relief shaving it off, I’m sure you’ll face a lot…" at bounding box center [1048, 205] width 333 height 20
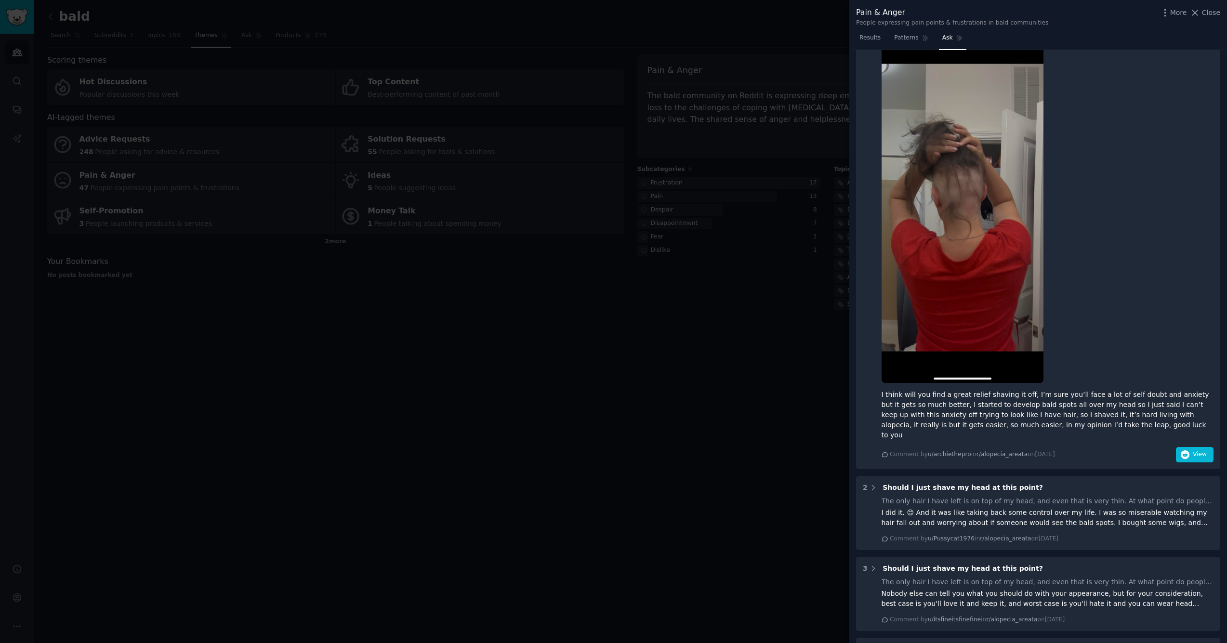
scroll to position [890, 0]
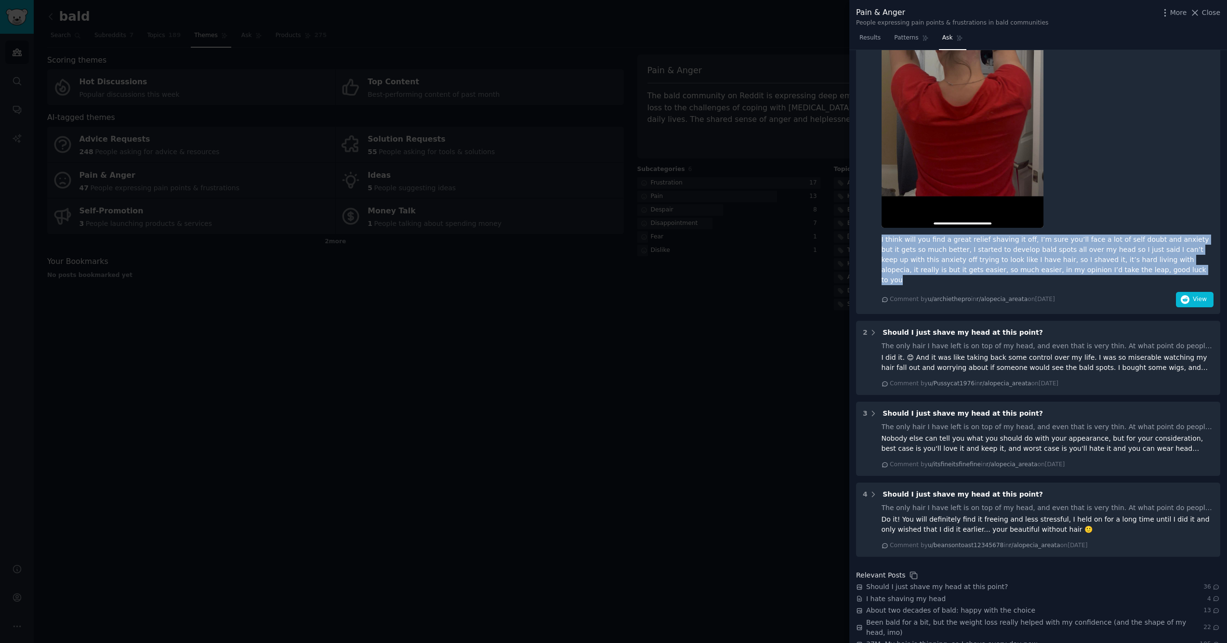
drag, startPoint x: 1108, startPoint y: 270, endPoint x: 881, endPoint y: 236, distance: 229.5
copy div "I think will you find a great relief shaving it off, I’m sure you’ll face a lot…"
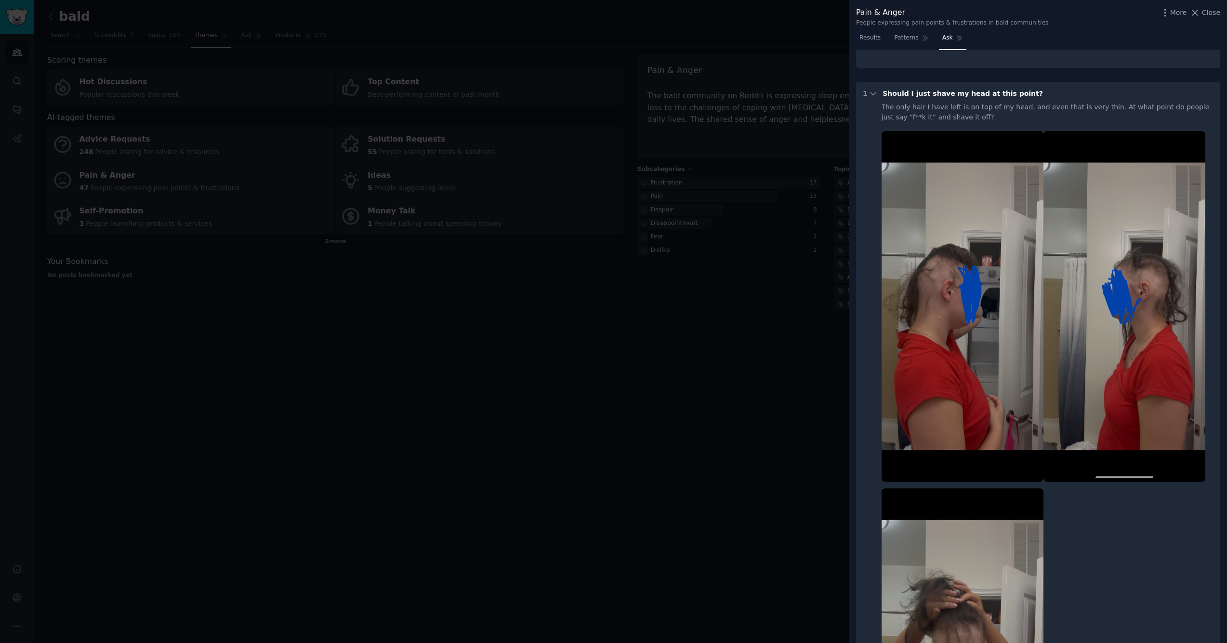
scroll to position [272, 0]
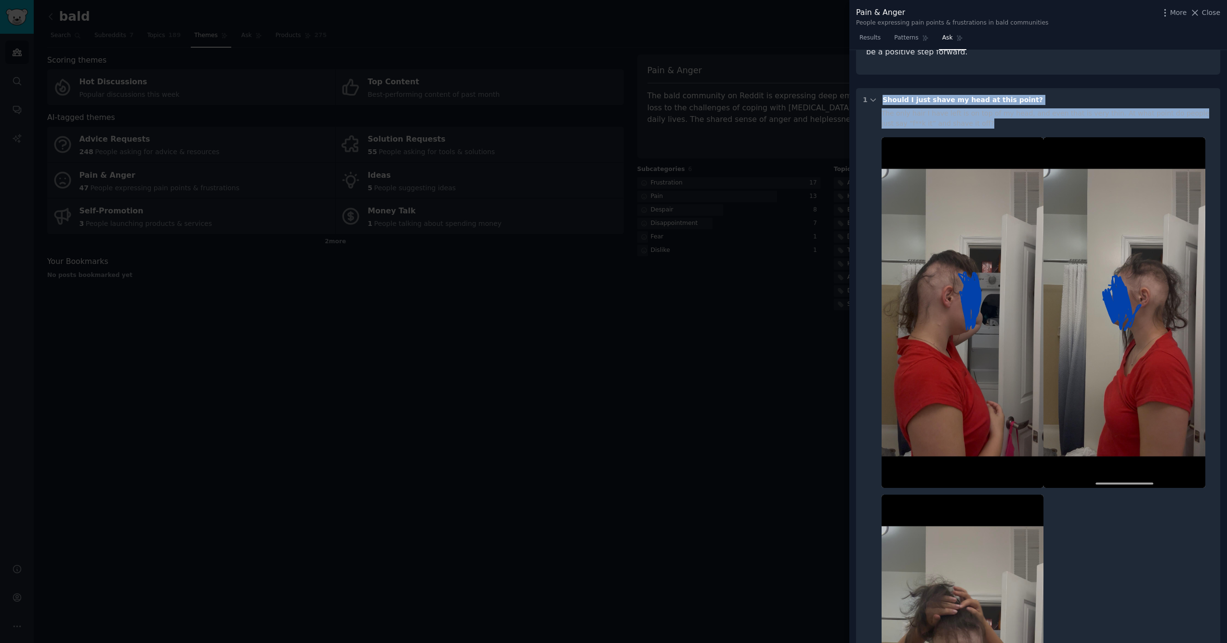
drag, startPoint x: 962, startPoint y: 120, endPoint x: 884, endPoint y: 98, distance: 81.6
click at [884, 98] on div "1 Should I just shave my head at this point? The only hair I have left is on to…" at bounding box center [1038, 510] width 364 height 844
copy div "Should I just shave my head at this point? The only hair I have left is on top …"
click at [873, 96] on icon at bounding box center [873, 100] width 9 height 9
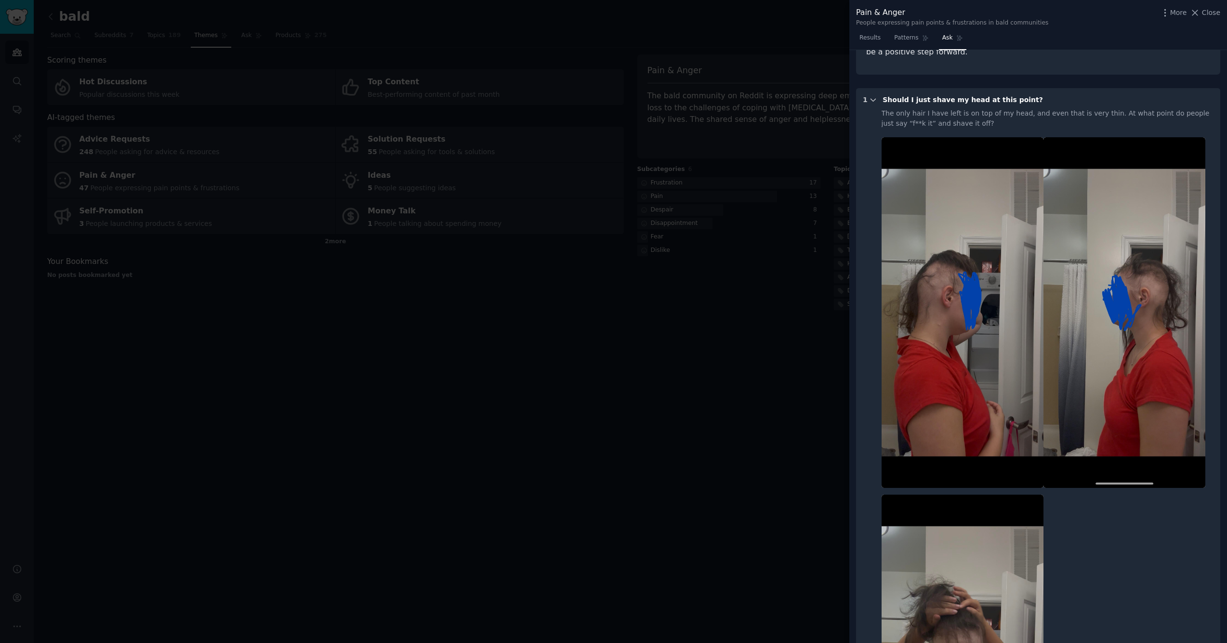
scroll to position [207, 0]
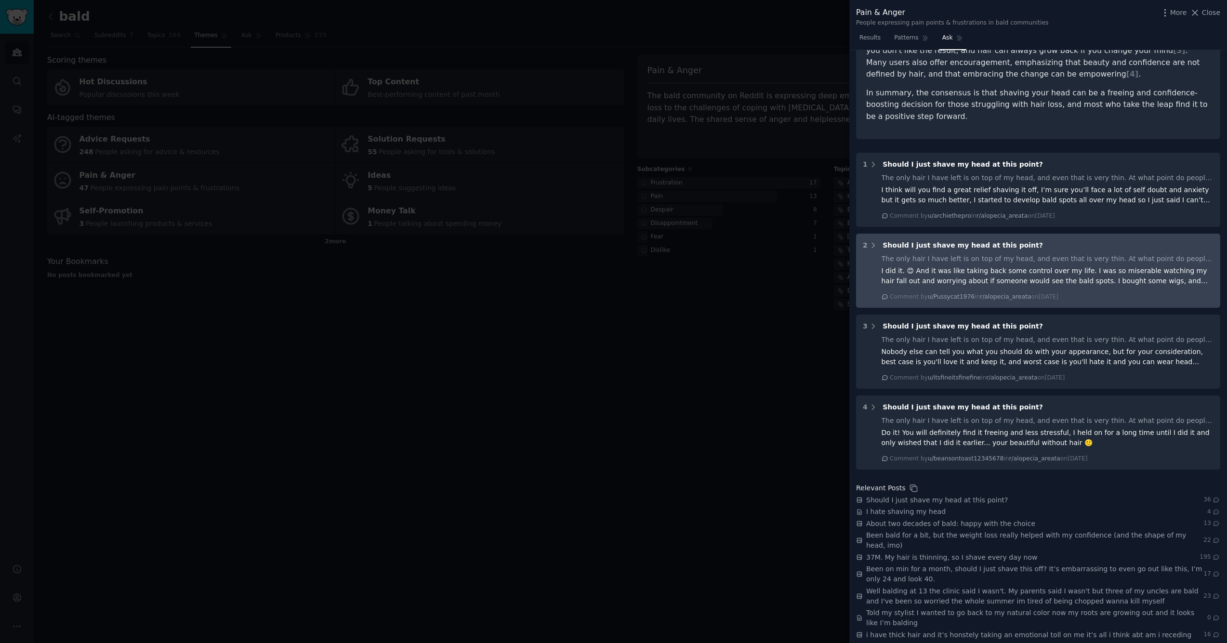
click at [933, 242] on span "Should I just shave my head at this point?" at bounding box center [963, 245] width 160 height 8
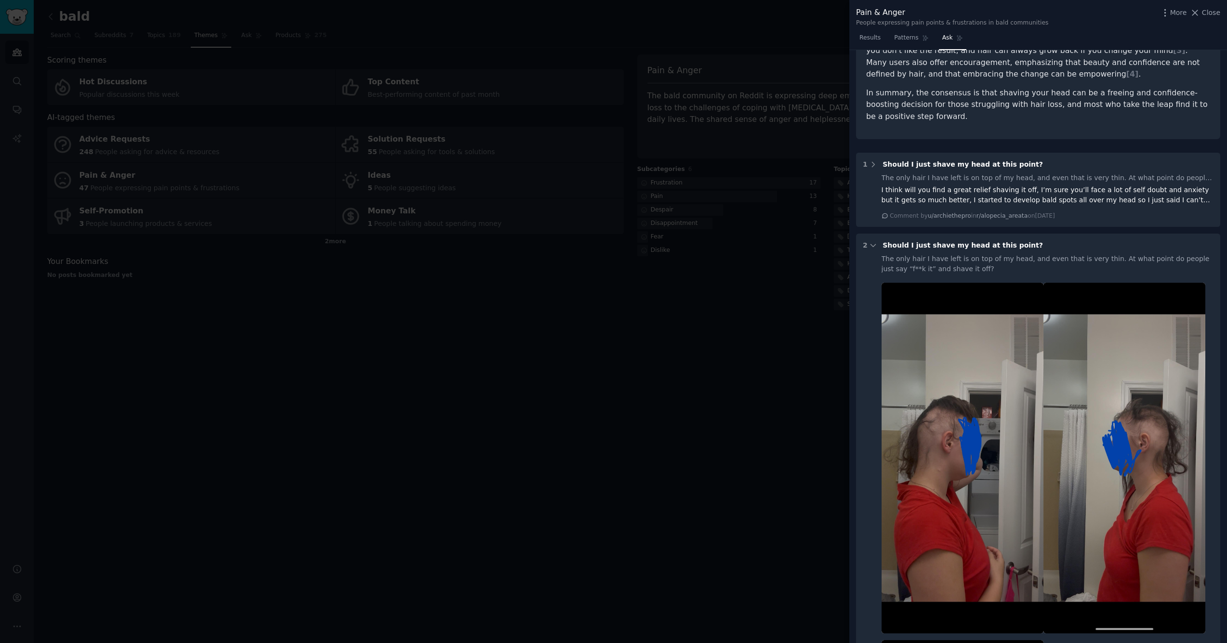
click at [933, 241] on span "Should I just shave my head at this point?" at bounding box center [963, 245] width 160 height 8
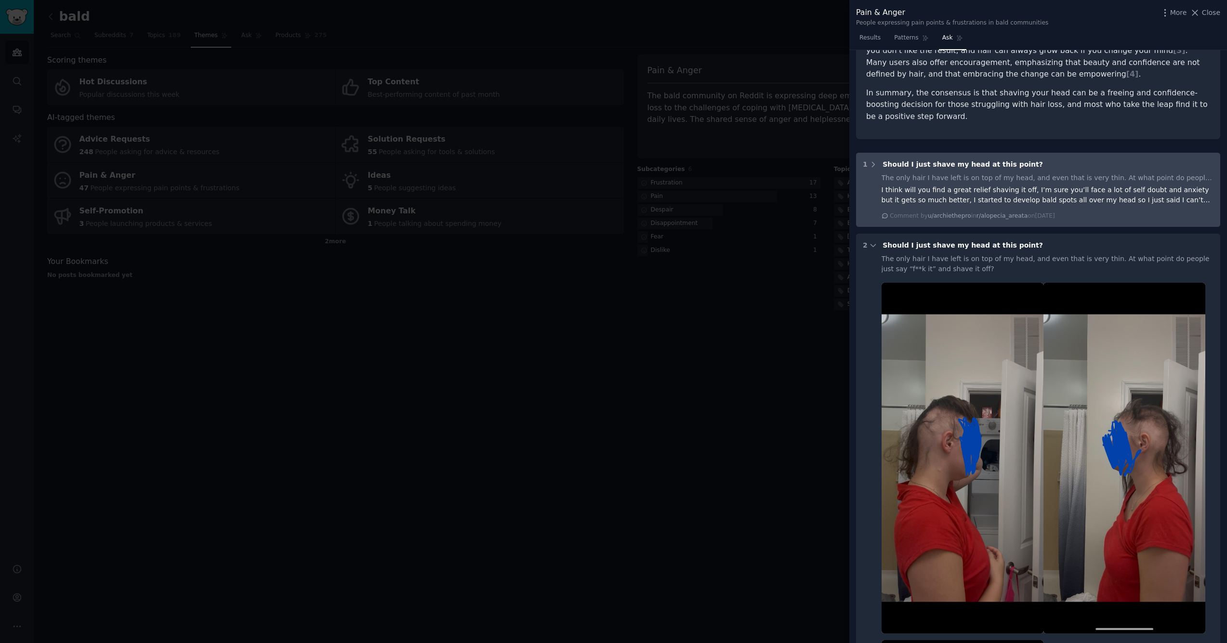
click at [945, 161] on span "Should I just shave my head at this point?" at bounding box center [963, 164] width 160 height 8
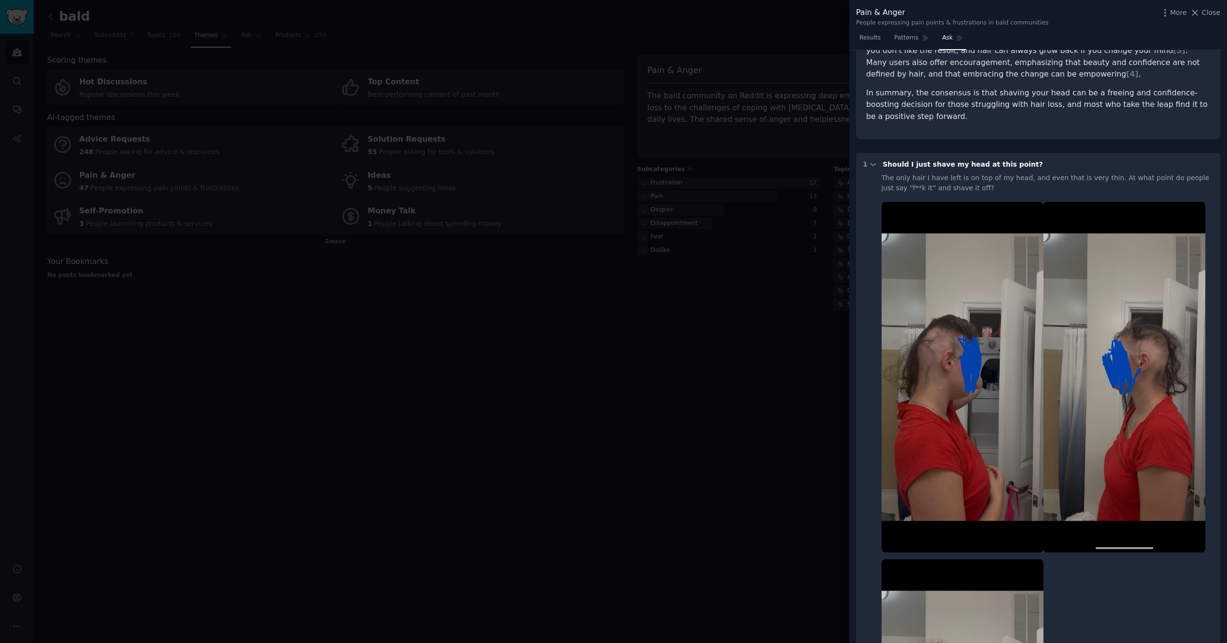
click at [945, 161] on span "Should I just shave my head at this point?" at bounding box center [963, 164] width 160 height 8
click at [872, 163] on icon at bounding box center [873, 164] width 9 height 9
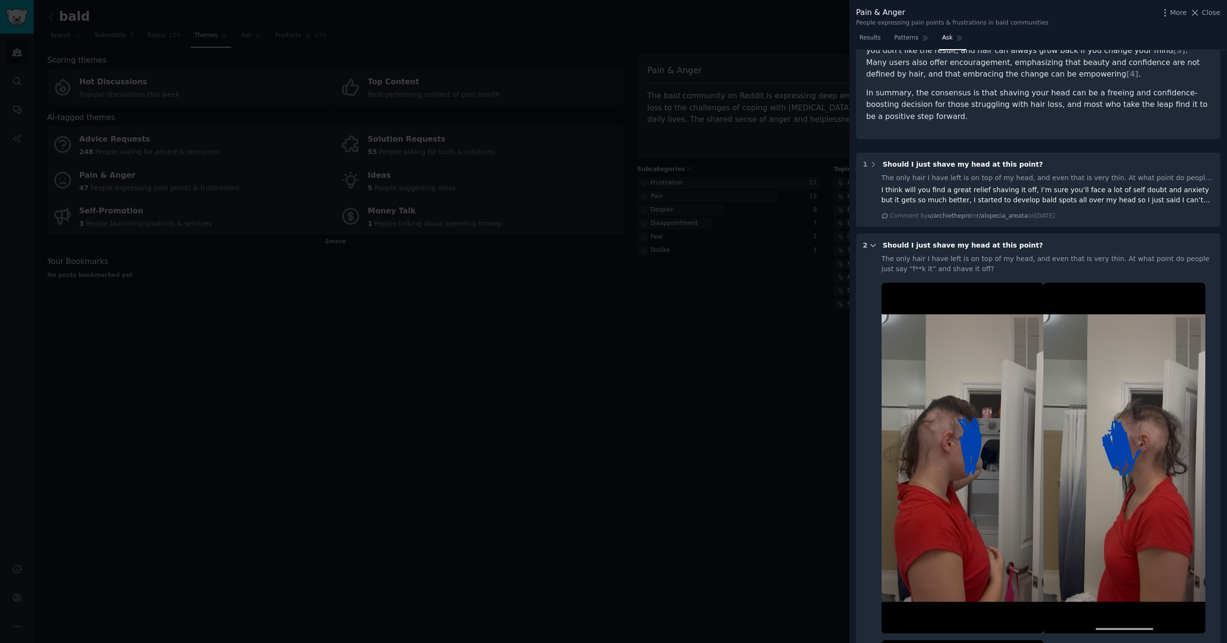
click at [873, 241] on icon at bounding box center [873, 245] width 9 height 9
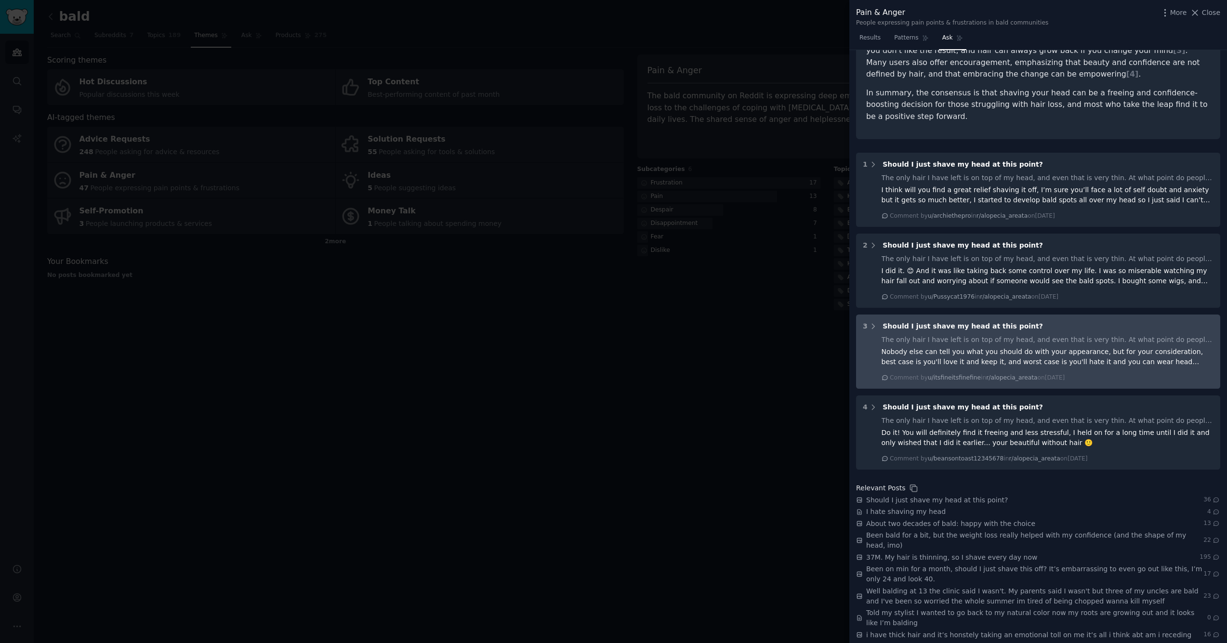
click at [908, 322] on span "Should I just shave my head at this point?" at bounding box center [963, 326] width 160 height 8
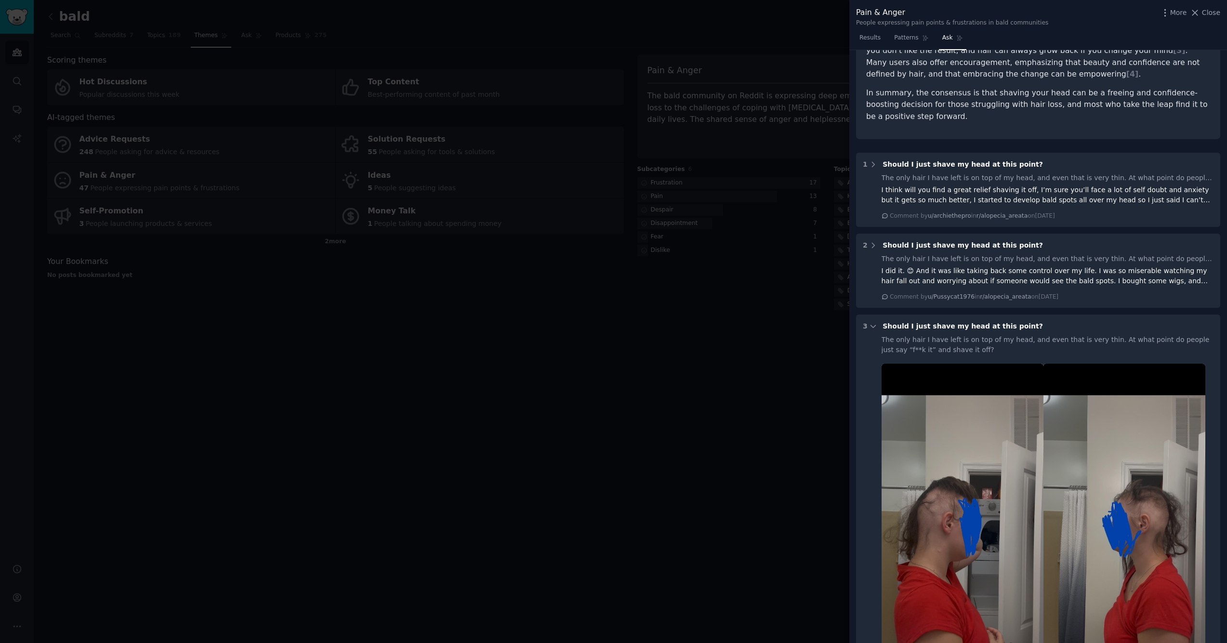
click at [908, 322] on span "Should I just shave my head at this point?" at bounding box center [963, 326] width 160 height 8
click at [871, 322] on icon at bounding box center [873, 326] width 9 height 9
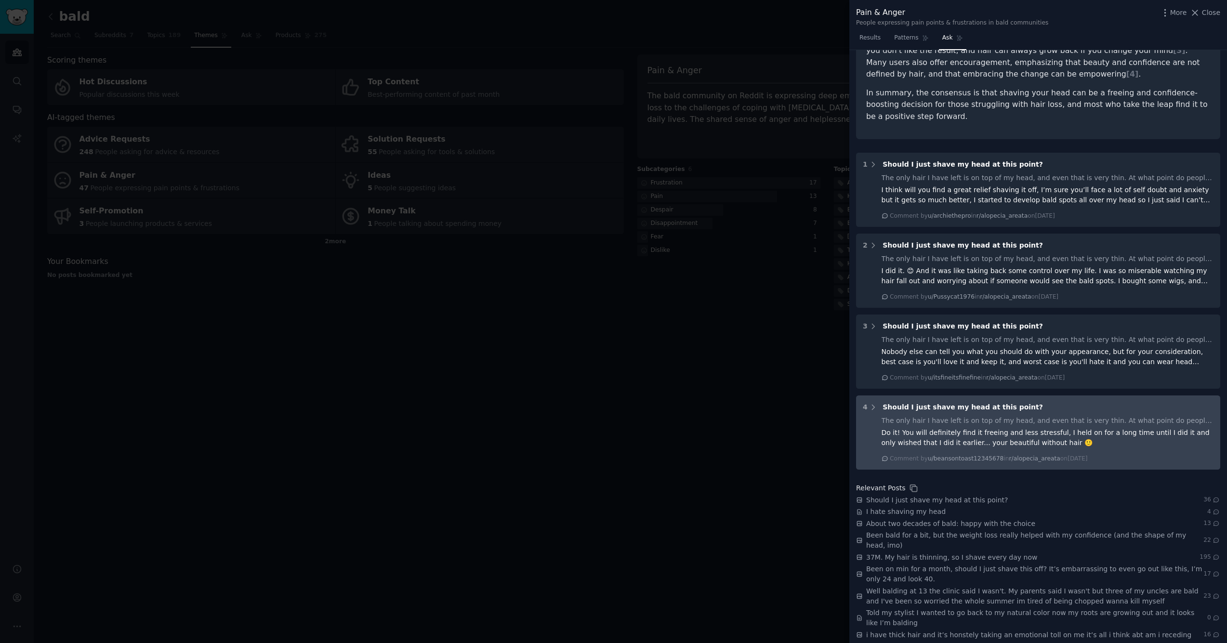
click at [895, 403] on span "Should I just shave my head at this point?" at bounding box center [963, 407] width 160 height 8
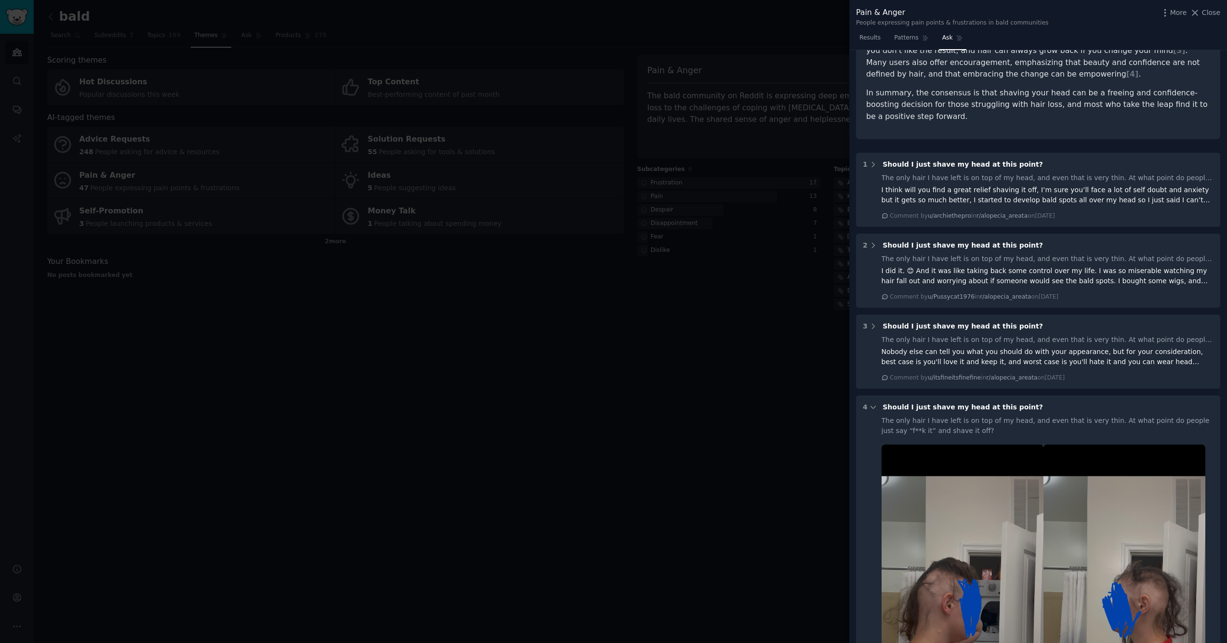
click at [895, 403] on span "Should I just shave my head at this point?" at bounding box center [963, 407] width 160 height 8
click at [871, 403] on icon at bounding box center [873, 407] width 9 height 9
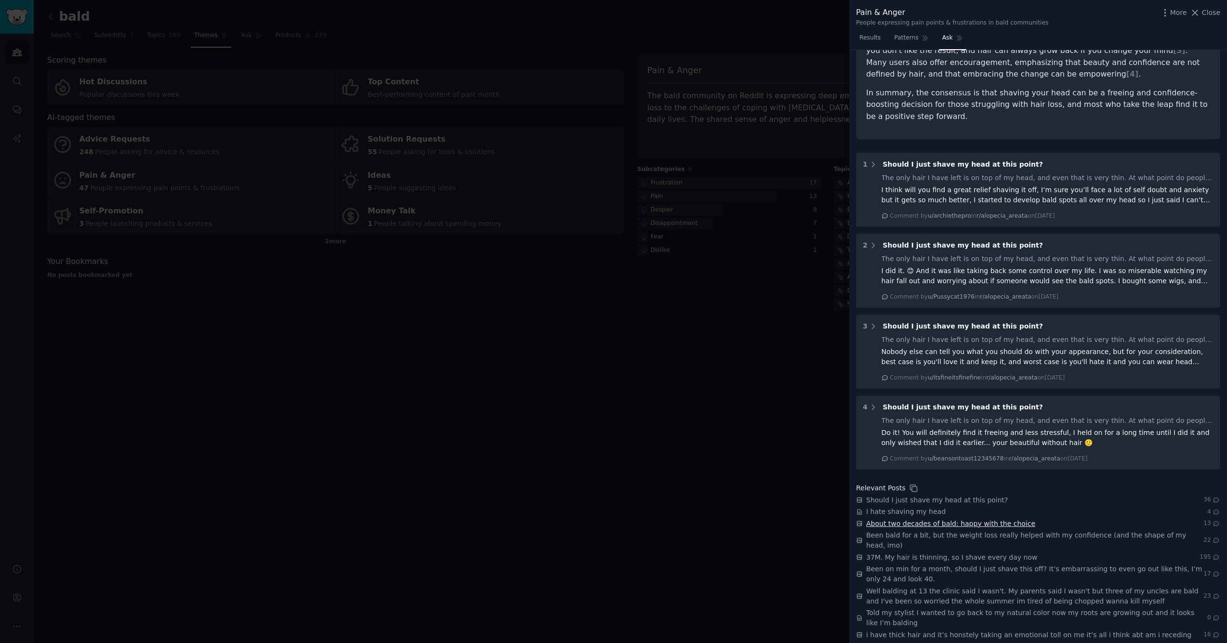
click at [926, 519] on span "About two decades of bald: happy with the choice" at bounding box center [950, 524] width 169 height 10
click at [906, 553] on span "37M. My hair is thinning, so I shave every day now" at bounding box center [951, 558] width 171 height 10
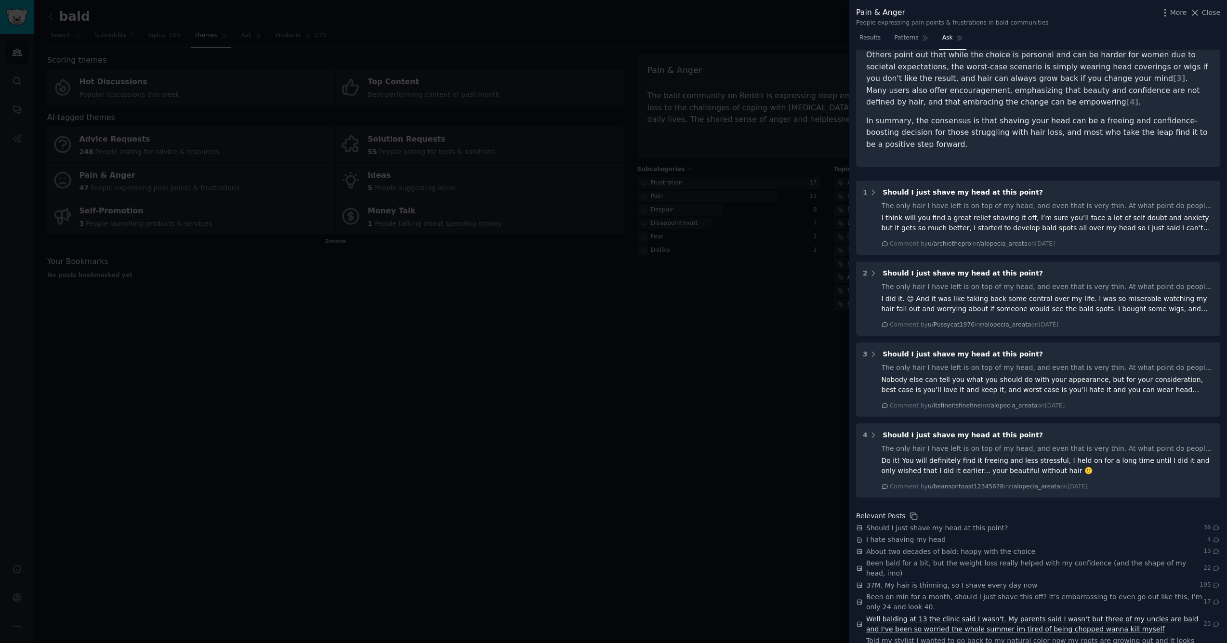
scroll to position [0, 0]
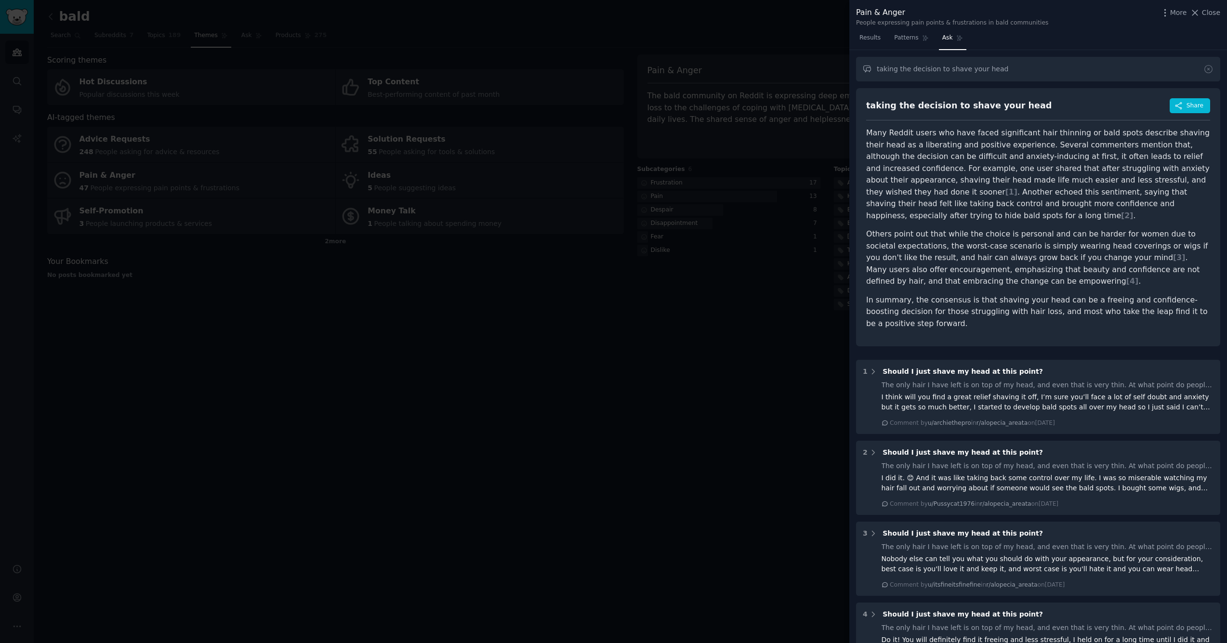
click at [101, 138] on div at bounding box center [613, 321] width 1227 height 643
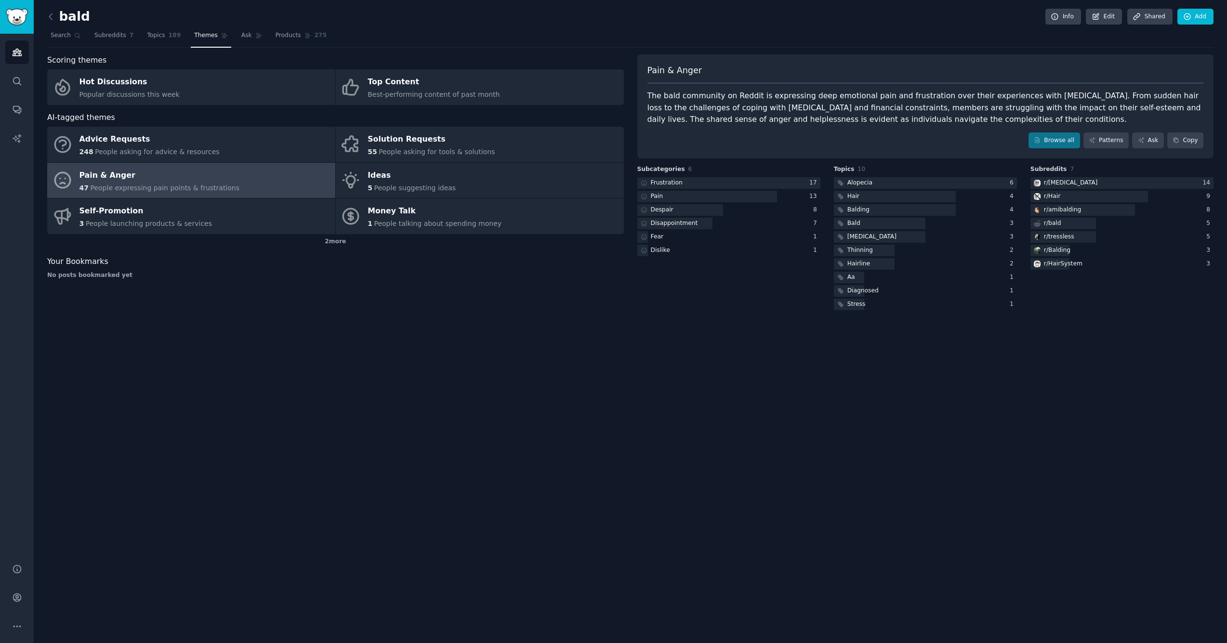
click at [101, 138] on div "Advice Requests" at bounding box center [150, 139] width 140 height 15
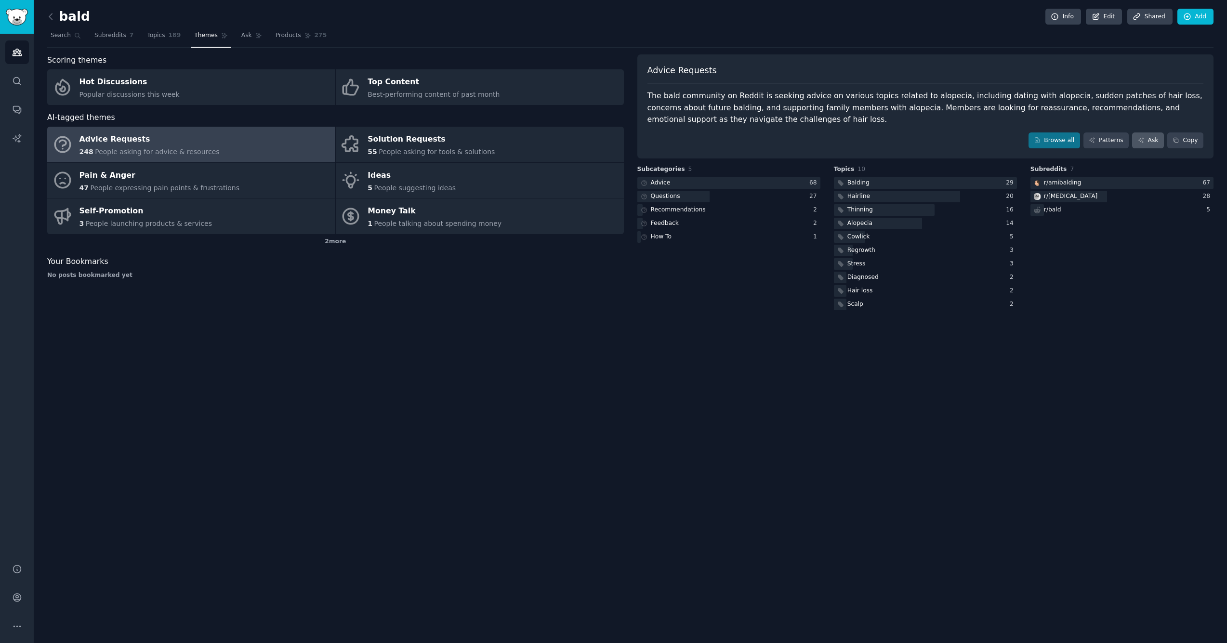
click at [1150, 142] on link "Ask" at bounding box center [1148, 141] width 32 height 16
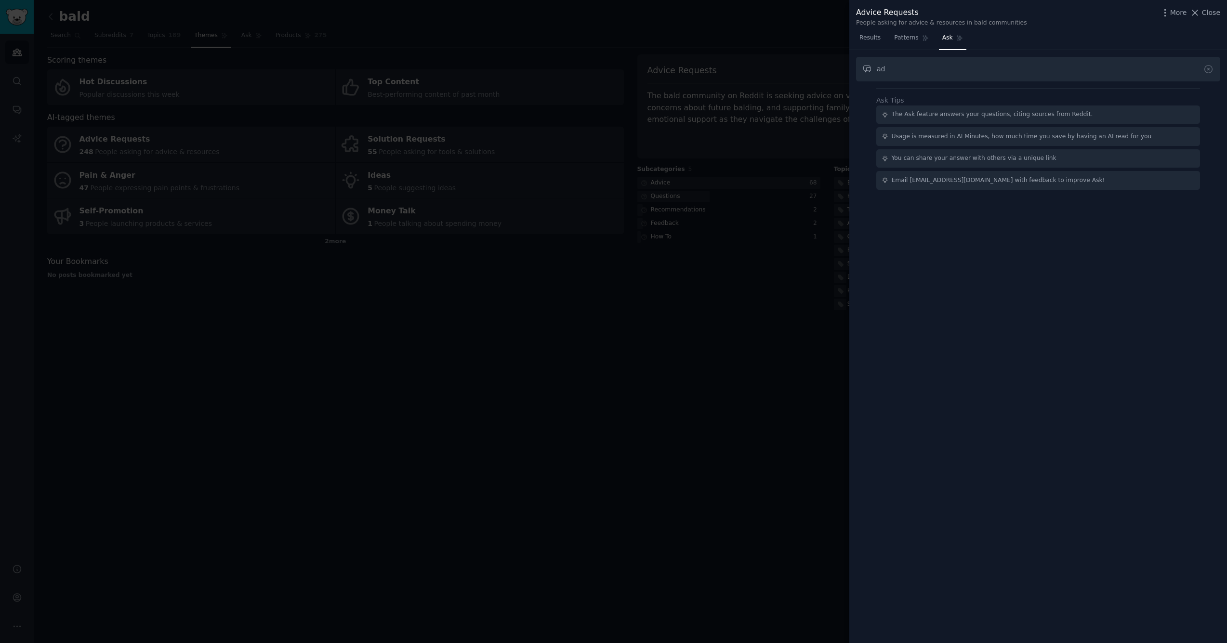
type input "a"
type input "shave off hair"
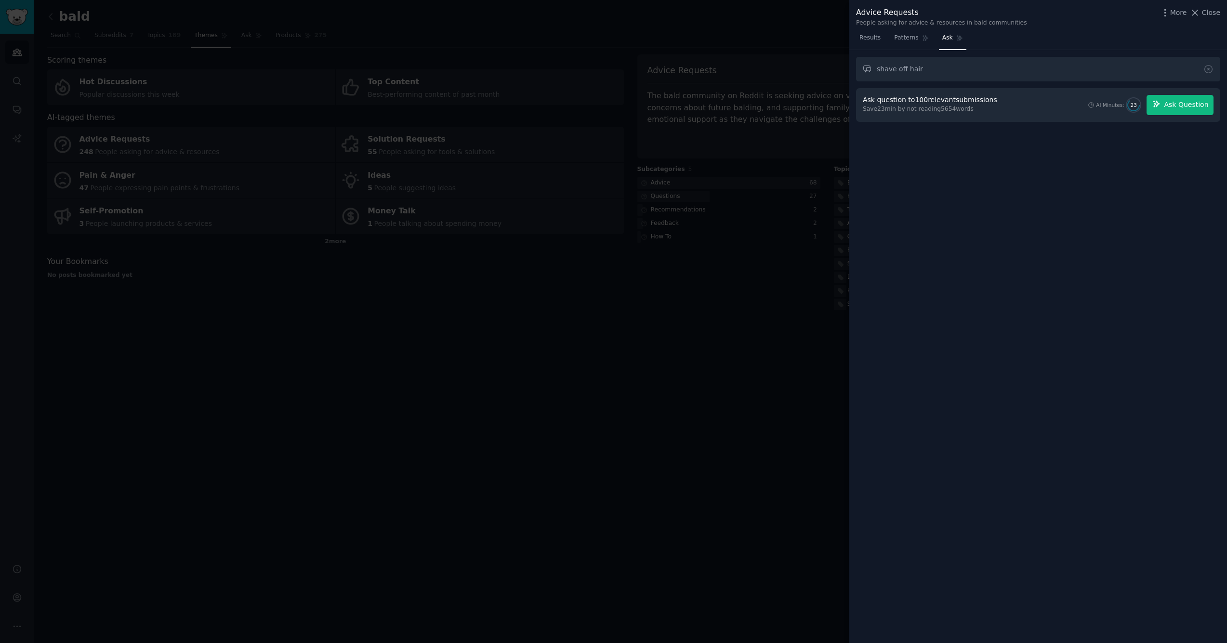
click at [1185, 103] on span "Ask Question" at bounding box center [1186, 105] width 44 height 10
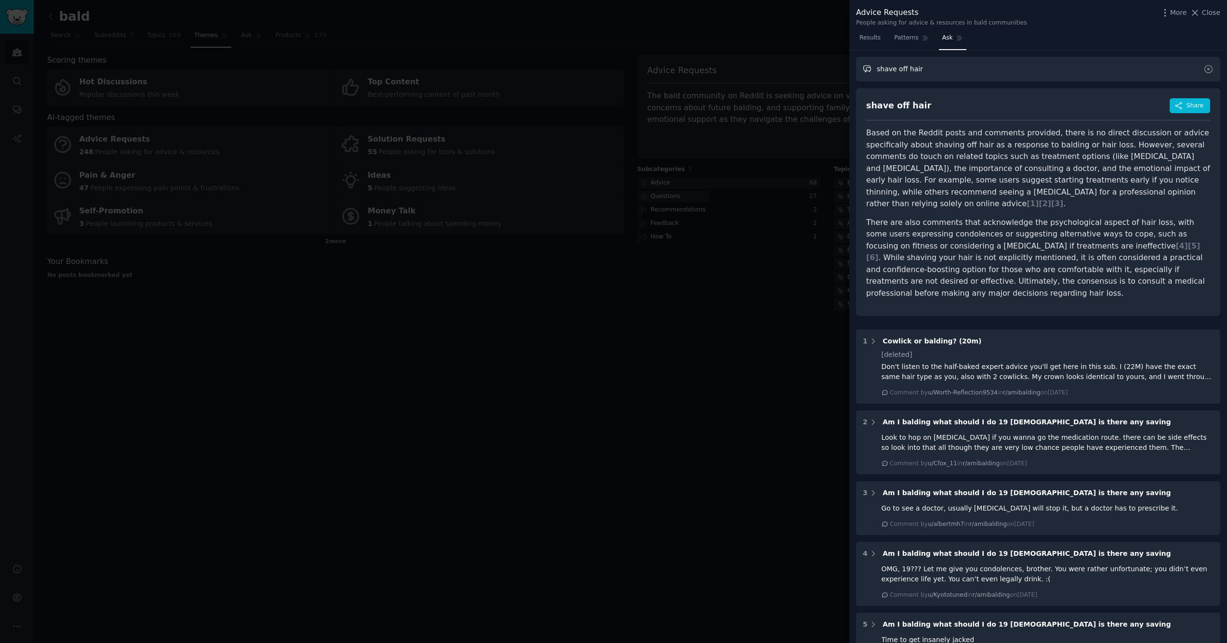
click at [911, 72] on input "shave off hair" at bounding box center [1038, 69] width 364 height 25
click at [1208, 70] on icon at bounding box center [1209, 69] width 10 height 10
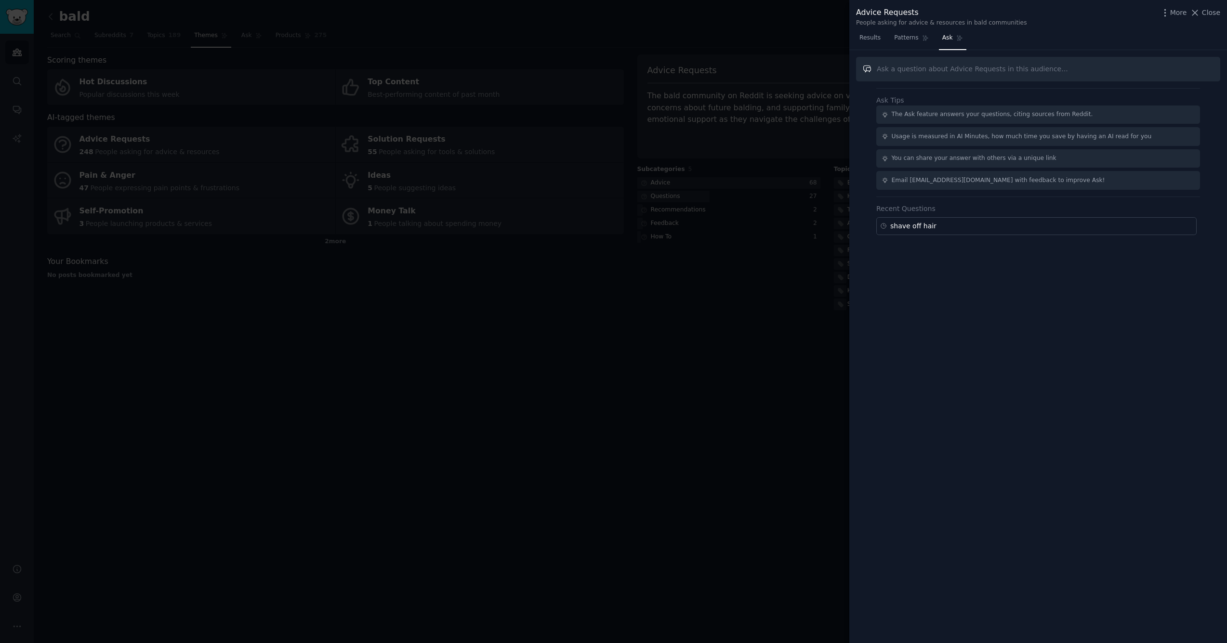
click at [994, 72] on input "text" at bounding box center [1038, 69] width 364 height 25
type input "s"
type input "take decision to cut off hair"
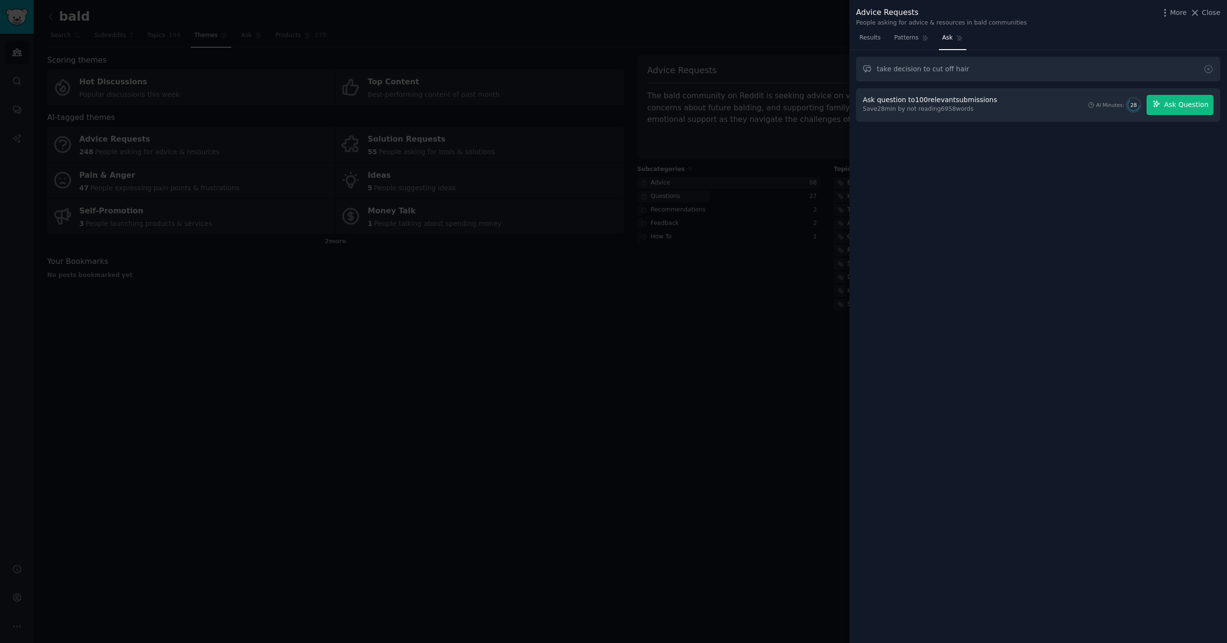
click at [1202, 106] on span "Ask Question" at bounding box center [1186, 105] width 44 height 10
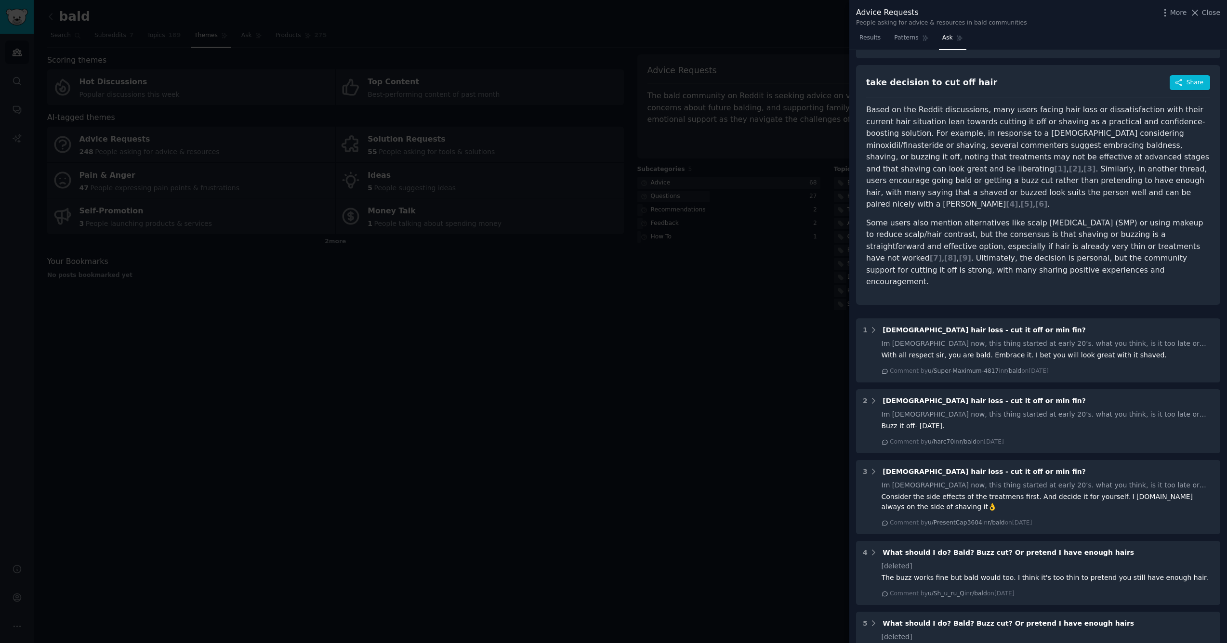
scroll to position [24, 0]
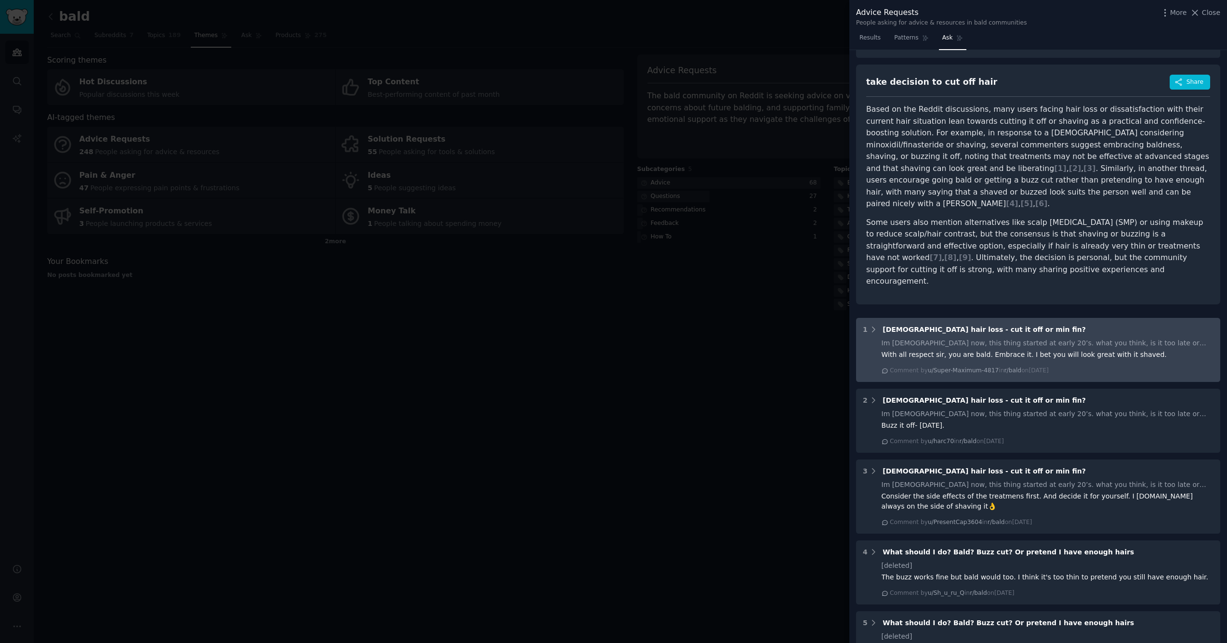
click at [900, 326] on span "[DEMOGRAPHIC_DATA] hair loss - cut it off or min fin?" at bounding box center [984, 330] width 203 height 8
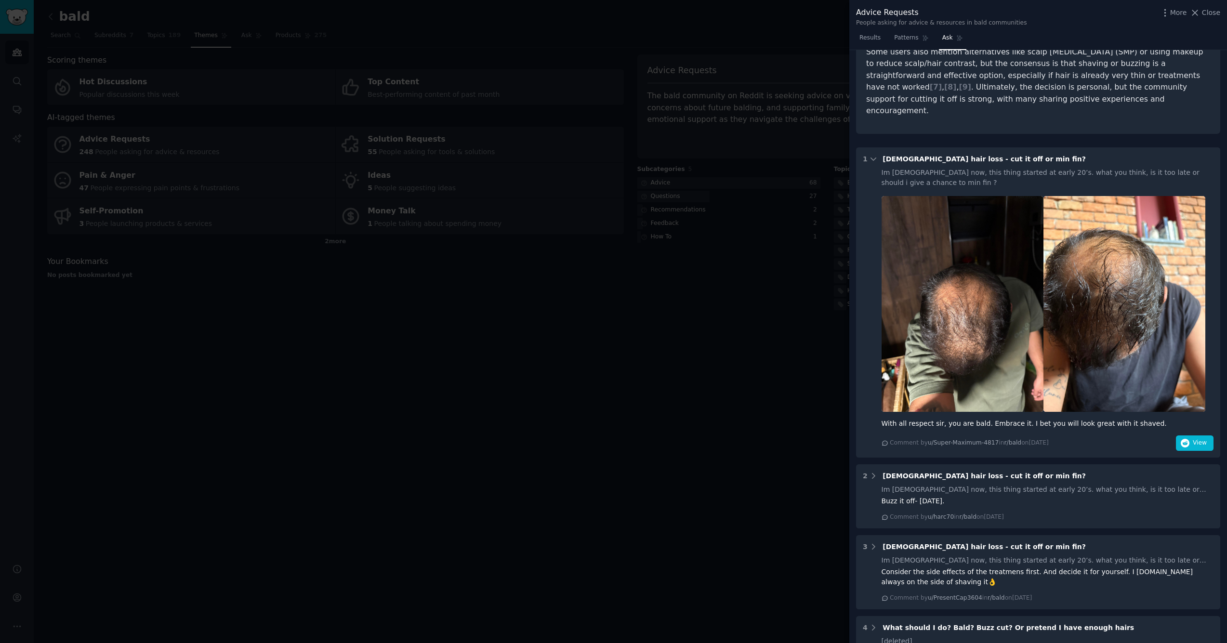
scroll to position [202, 0]
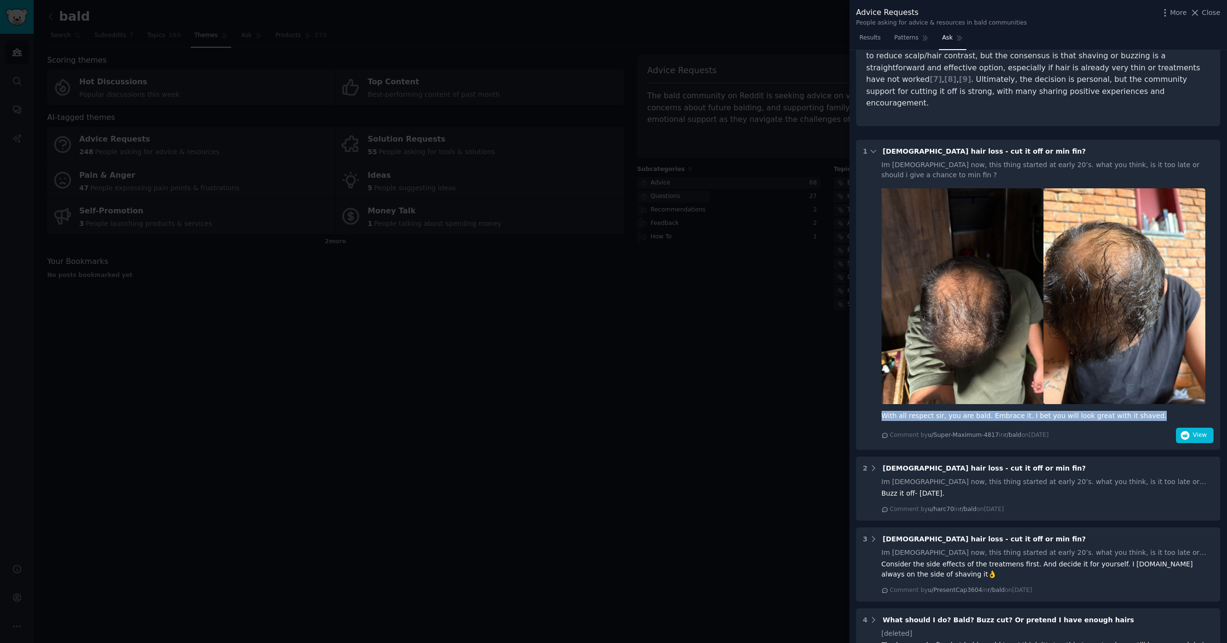
drag, startPoint x: 1145, startPoint y: 391, endPoint x: 883, endPoint y: 392, distance: 261.7
click at [883, 411] on div "With all respect sir, you are bald. Embrace it. I bet you will look great with …" at bounding box center [1048, 416] width 333 height 10
copy div "With all respect sir, you are bald. Embrace it. I bet you will look great with …"
click at [1195, 431] on span "View" at bounding box center [1200, 435] width 14 height 9
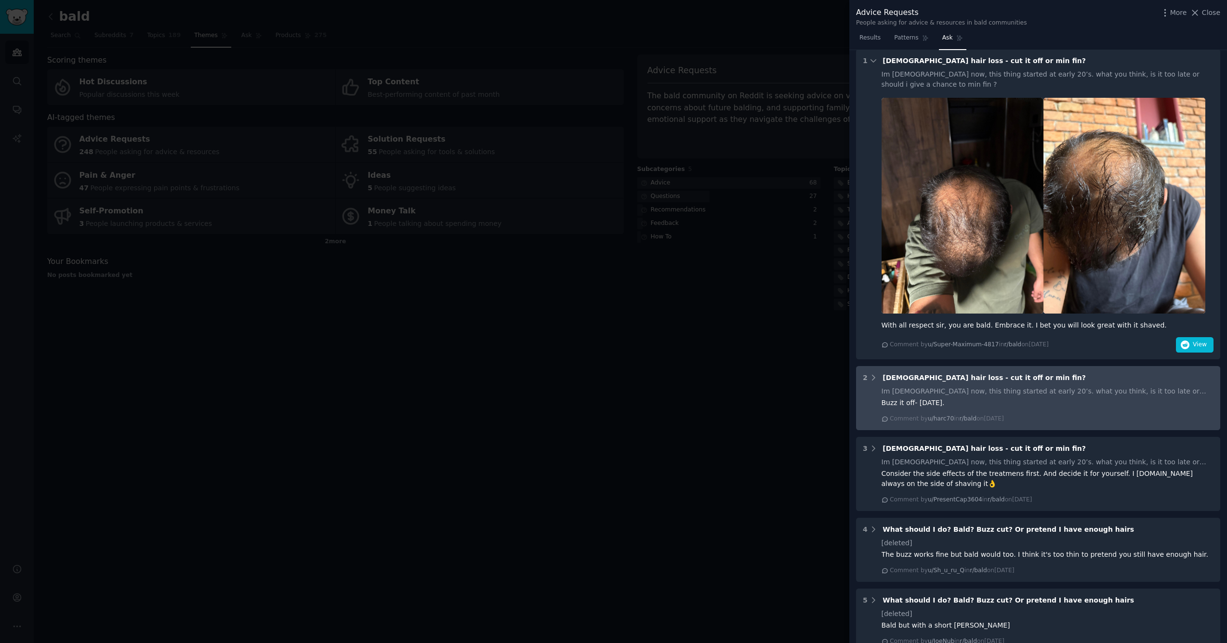
click at [938, 386] on div "Im [DEMOGRAPHIC_DATA] now, this thing started at early 20’s. what you think, is…" at bounding box center [1048, 391] width 333 height 10
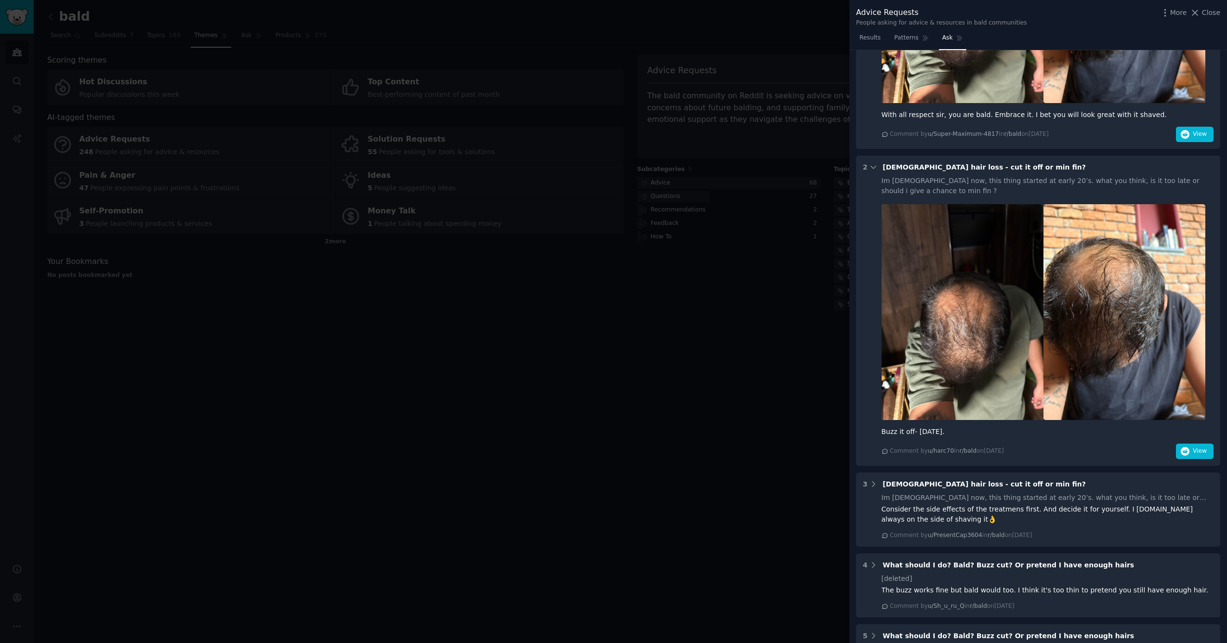
scroll to position [752, 0]
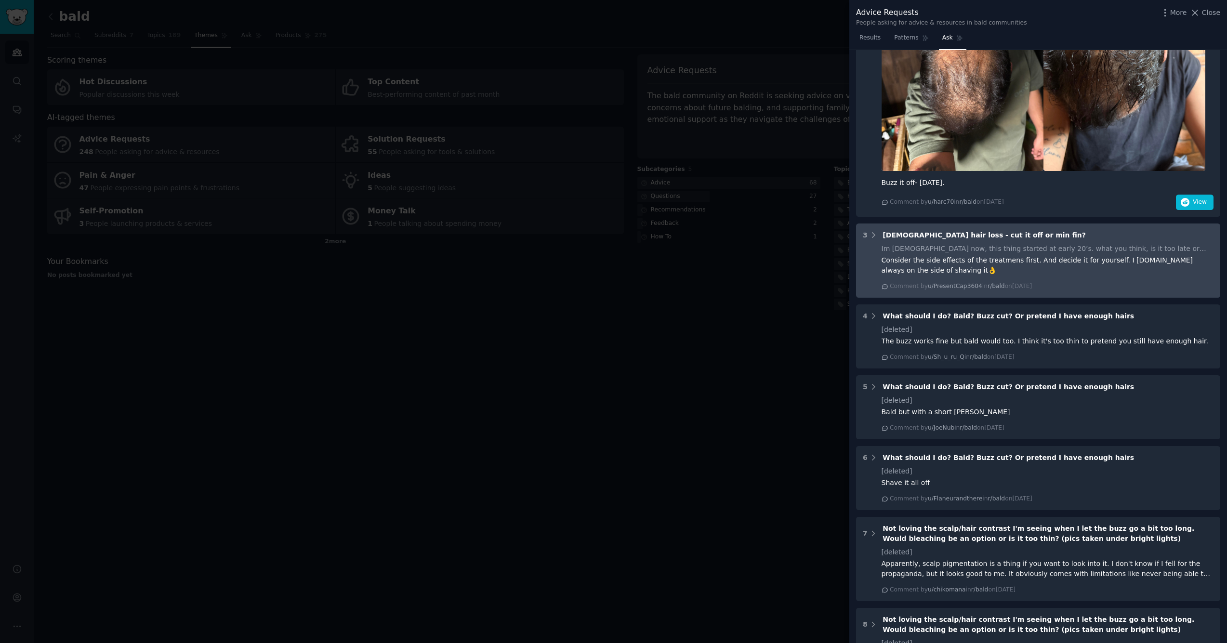
click at [934, 255] on div "Consider the side effects of the treatmens first. And decide it for yourself. I…" at bounding box center [1048, 265] width 333 height 20
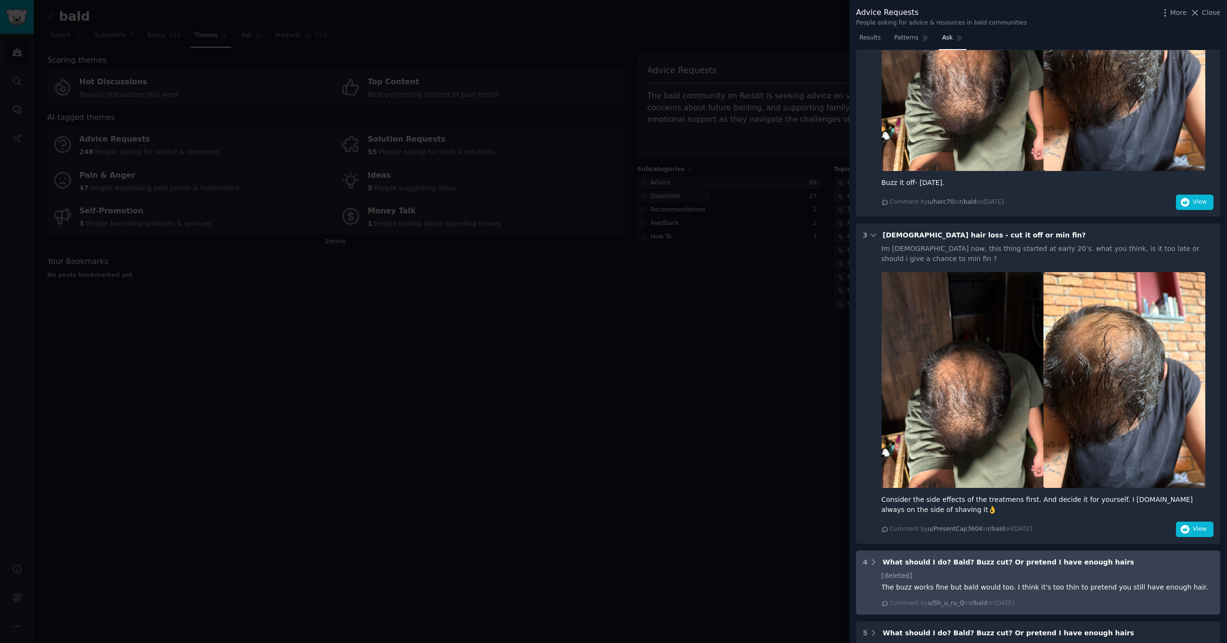
click at [913, 571] on div "[deleted]" at bounding box center [1048, 576] width 333 height 10
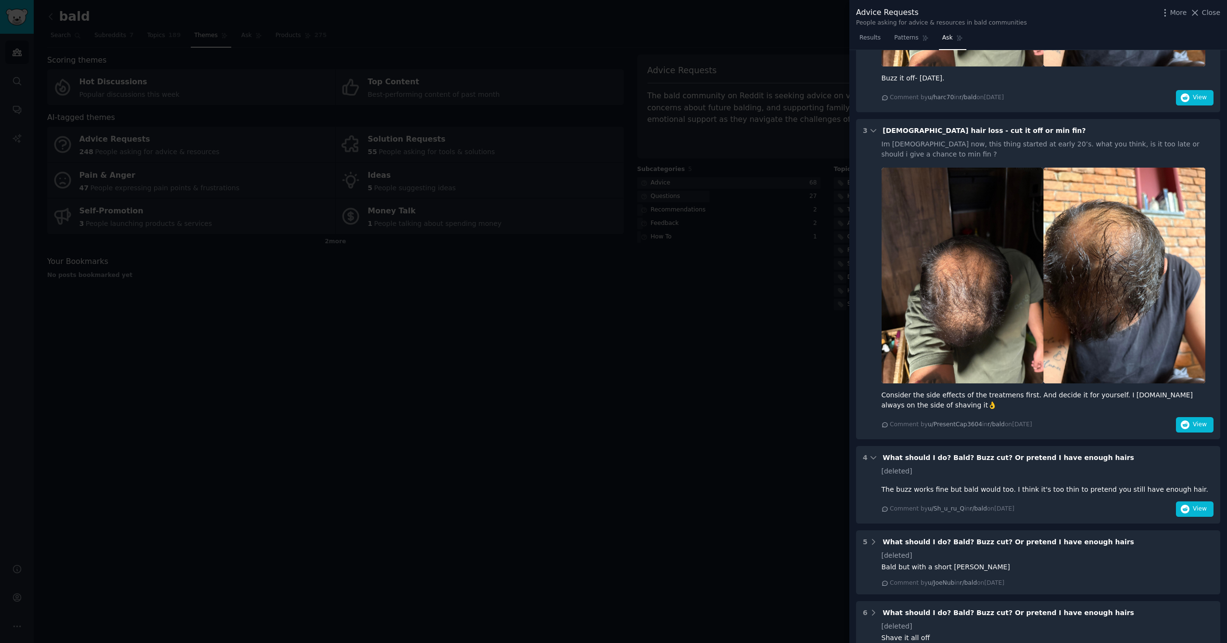
scroll to position [856, 0]
drag, startPoint x: 1180, startPoint y: 464, endPoint x: 881, endPoint y: 466, distance: 298.8
click at [881, 467] on div "[deleted] The buzz works fine but bald would too. I think it's too thin to pret…" at bounding box center [1038, 492] width 351 height 51
copy div "The buzz works fine but bald would too. I think it's too thin to pretend you st…"
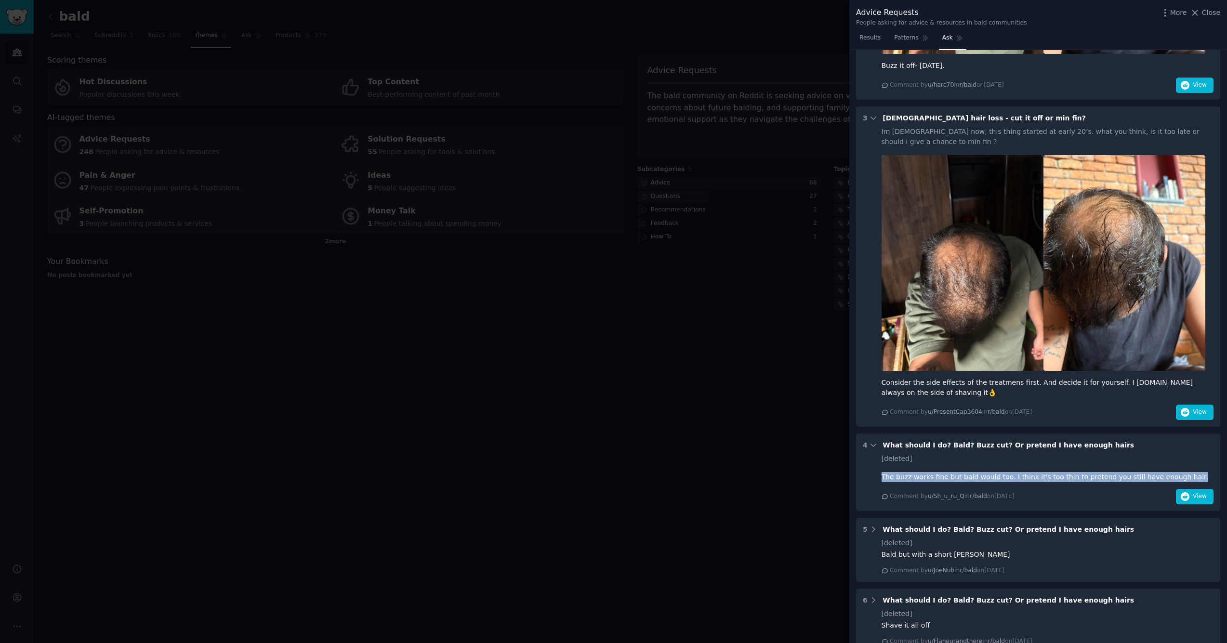
scroll to position [817, 0]
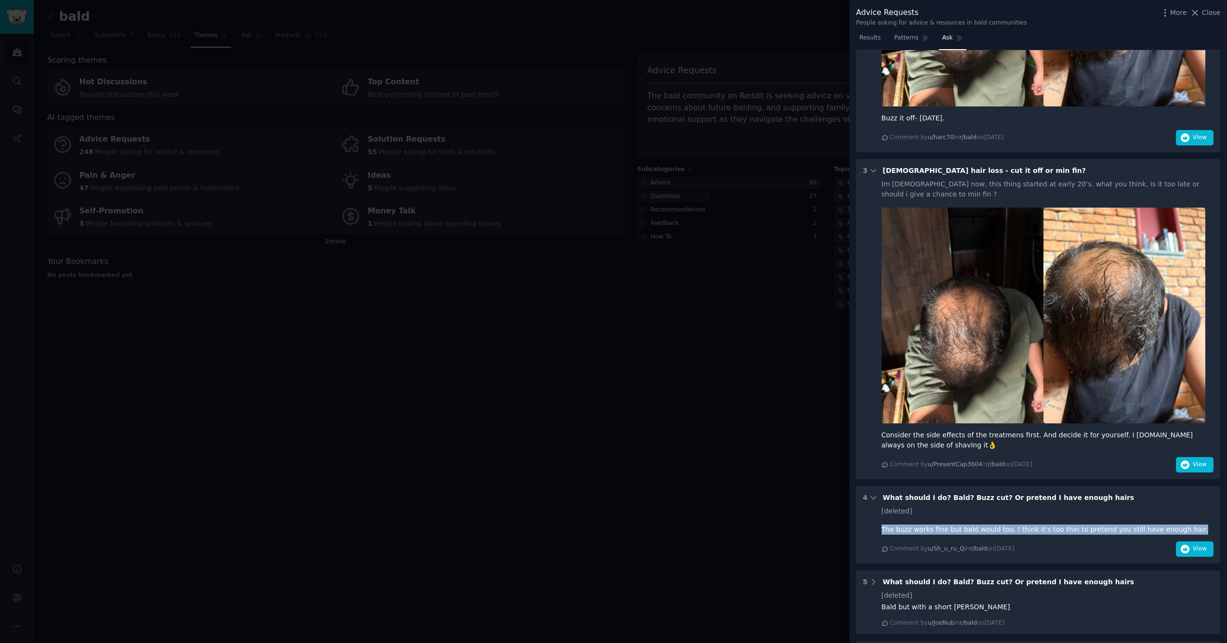
click at [70, 35] on div at bounding box center [613, 321] width 1227 height 643
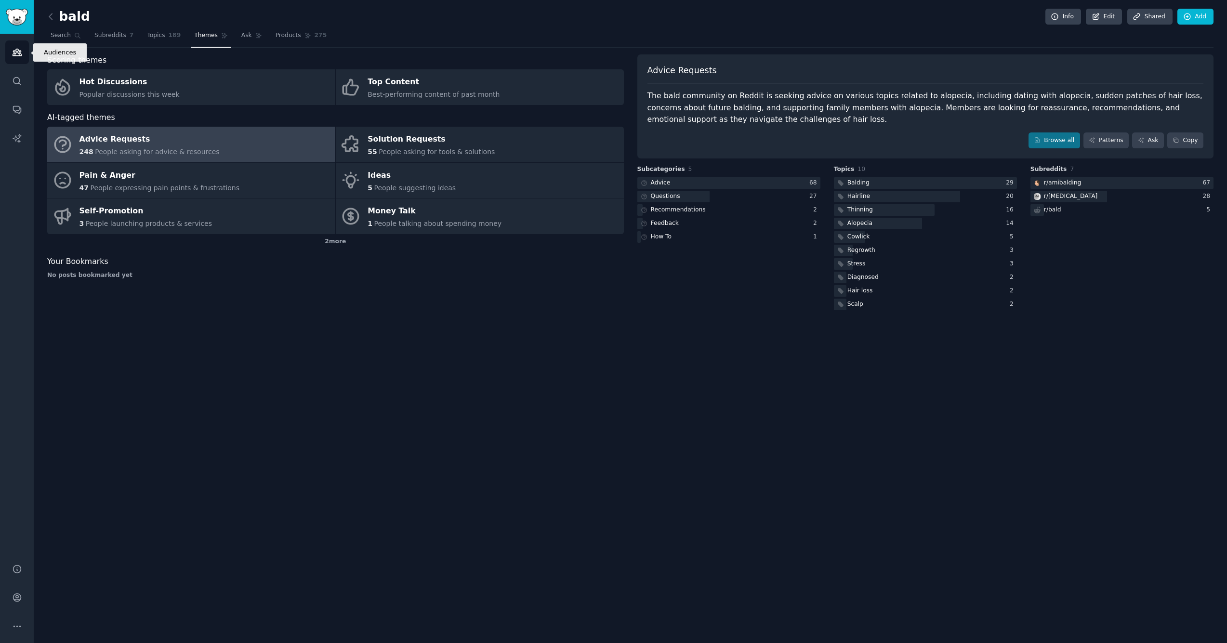
click at [11, 53] on link "Audiences" at bounding box center [17, 52] width 24 height 24
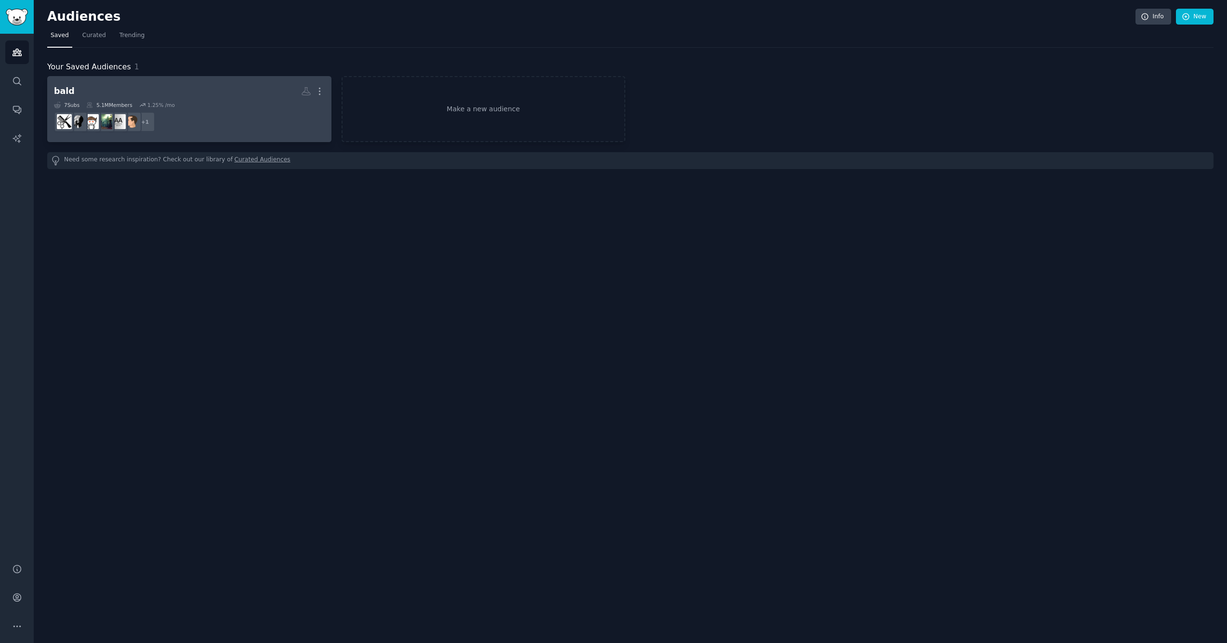
click at [103, 91] on h2 "bald More" at bounding box center [189, 91] width 271 height 17
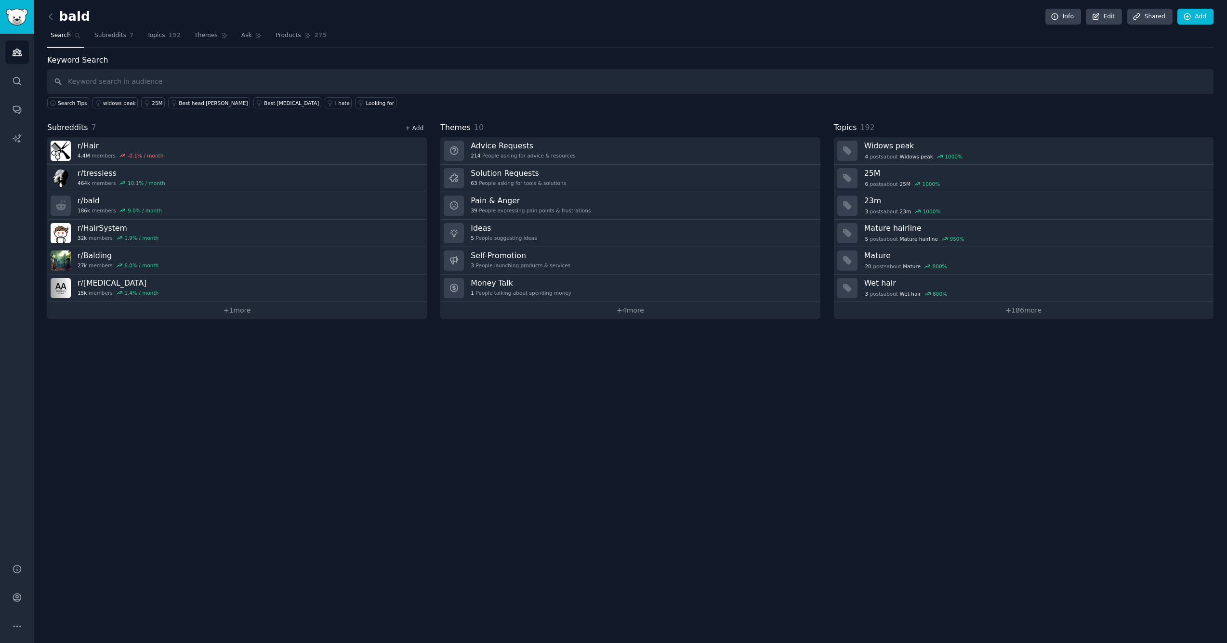
click at [418, 127] on link "+ Add" at bounding box center [414, 128] width 18 height 7
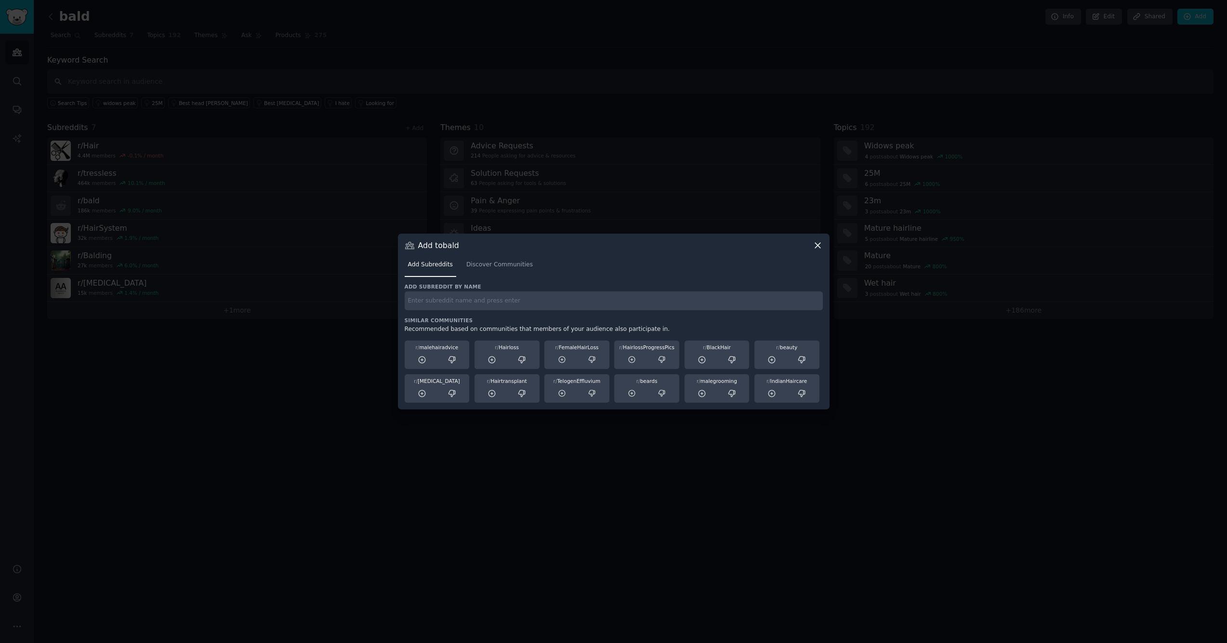
click at [818, 243] on icon at bounding box center [818, 245] width 10 height 10
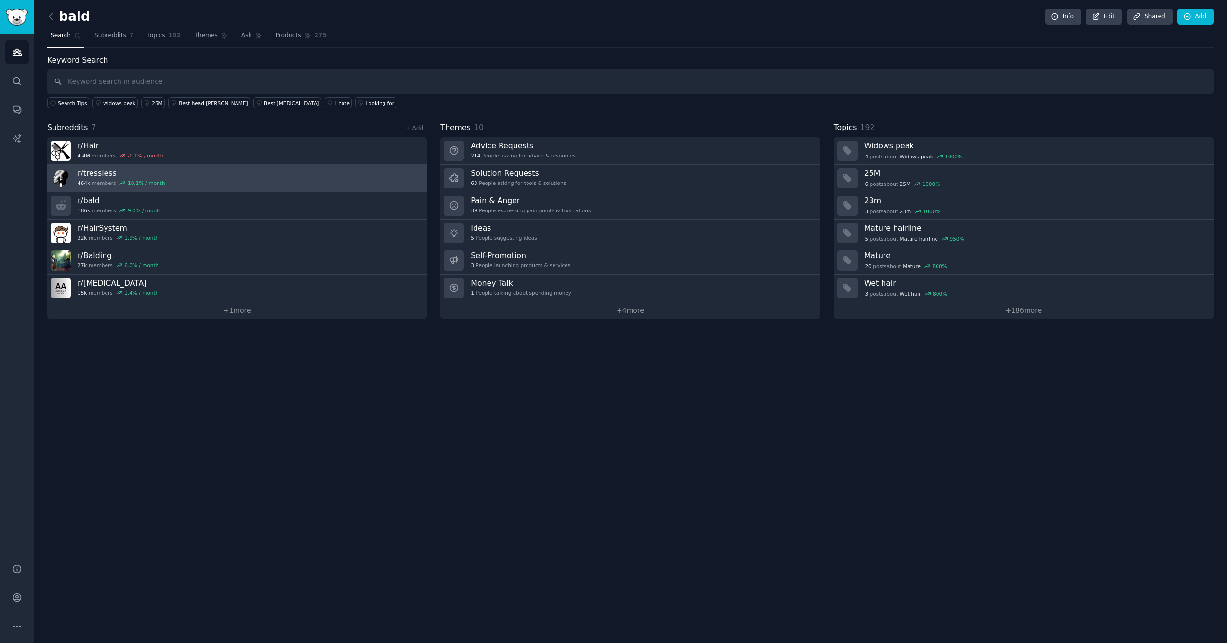
click at [110, 180] on div "464k members 10.1 % / month" at bounding box center [122, 183] width 88 height 7
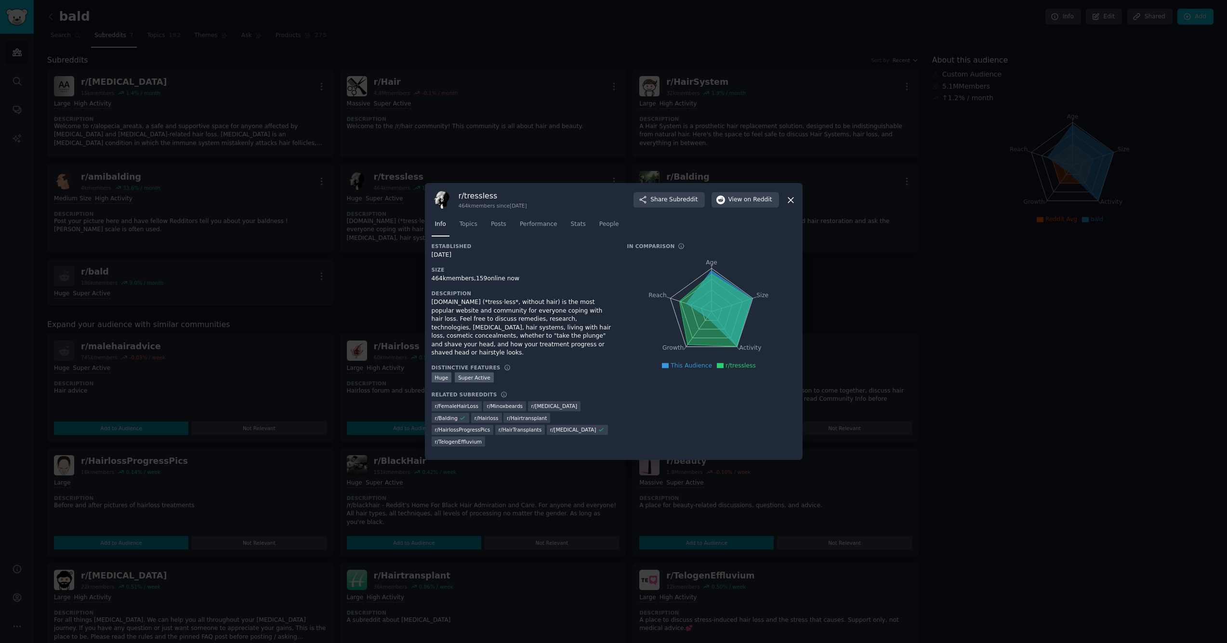
click at [792, 205] on icon at bounding box center [791, 200] width 10 height 10
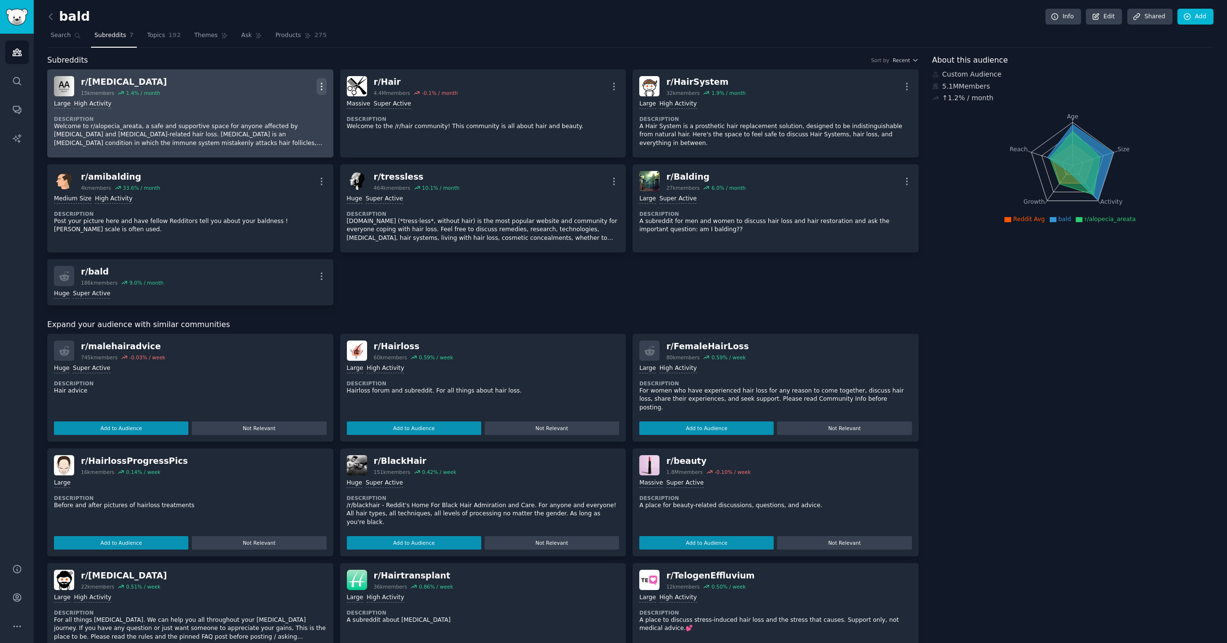
click at [322, 87] on icon "button" at bounding box center [322, 86] width 10 height 10
click at [283, 121] on p "Delete" at bounding box center [284, 124] width 22 height 10
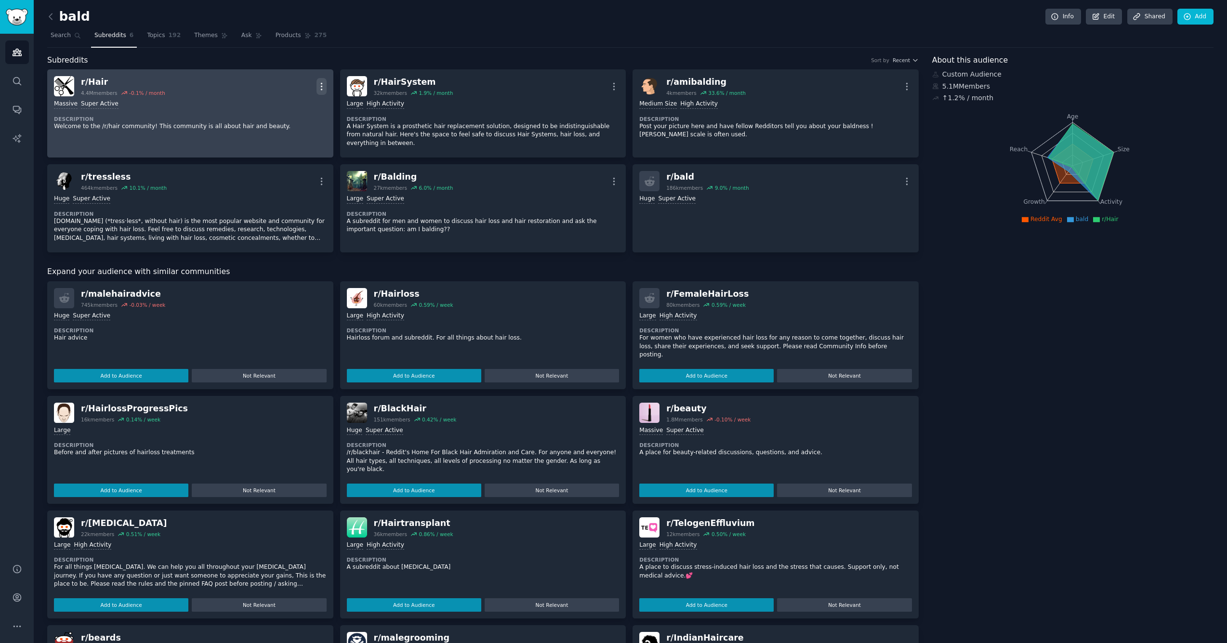
click at [324, 86] on icon "button" at bounding box center [322, 86] width 10 height 10
click at [289, 120] on p "Delete" at bounding box center [284, 124] width 22 height 10
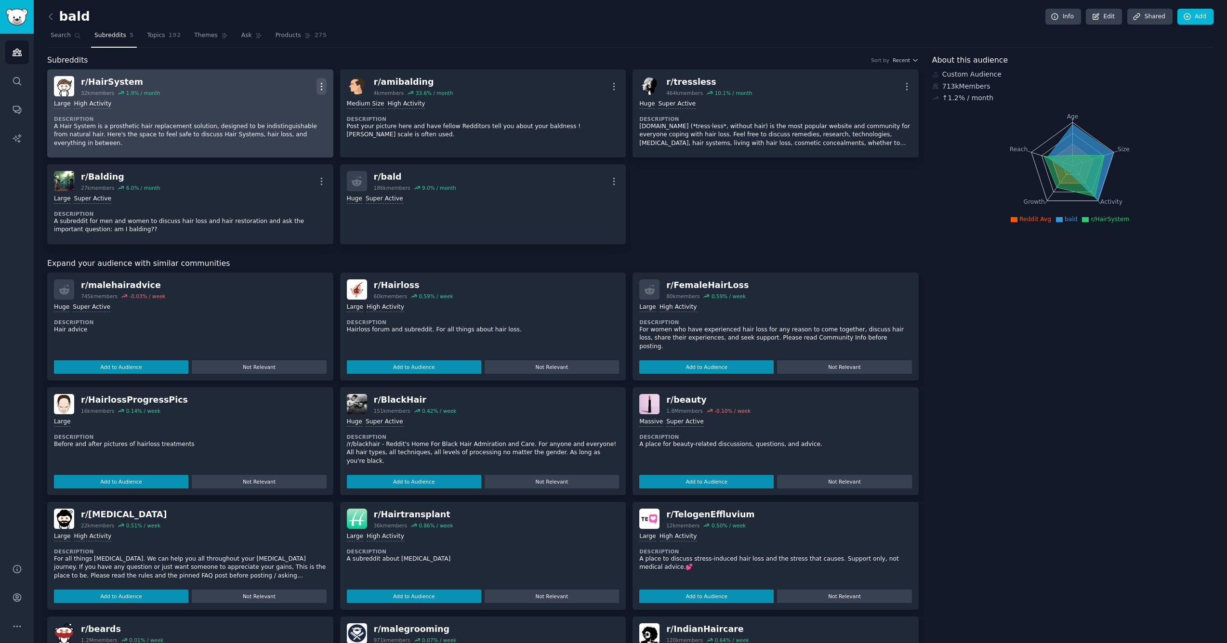
click at [319, 89] on icon "button" at bounding box center [322, 86] width 10 height 10
click at [276, 122] on p "Delete" at bounding box center [284, 124] width 22 height 10
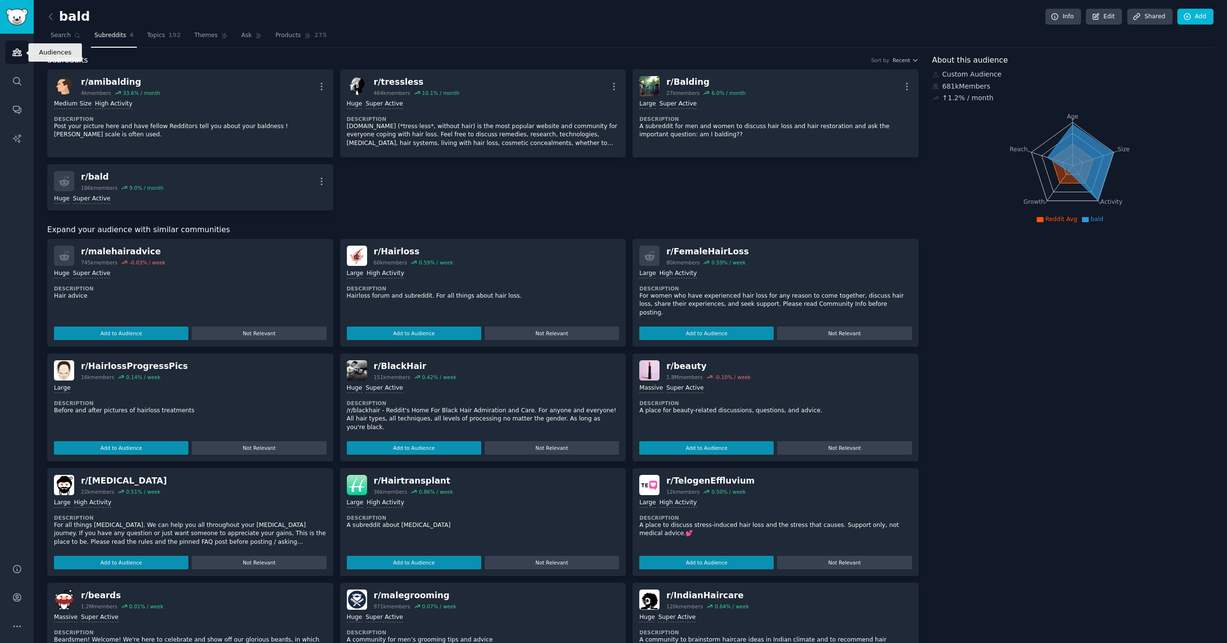
click at [12, 54] on icon "Sidebar" at bounding box center [17, 52] width 10 height 10
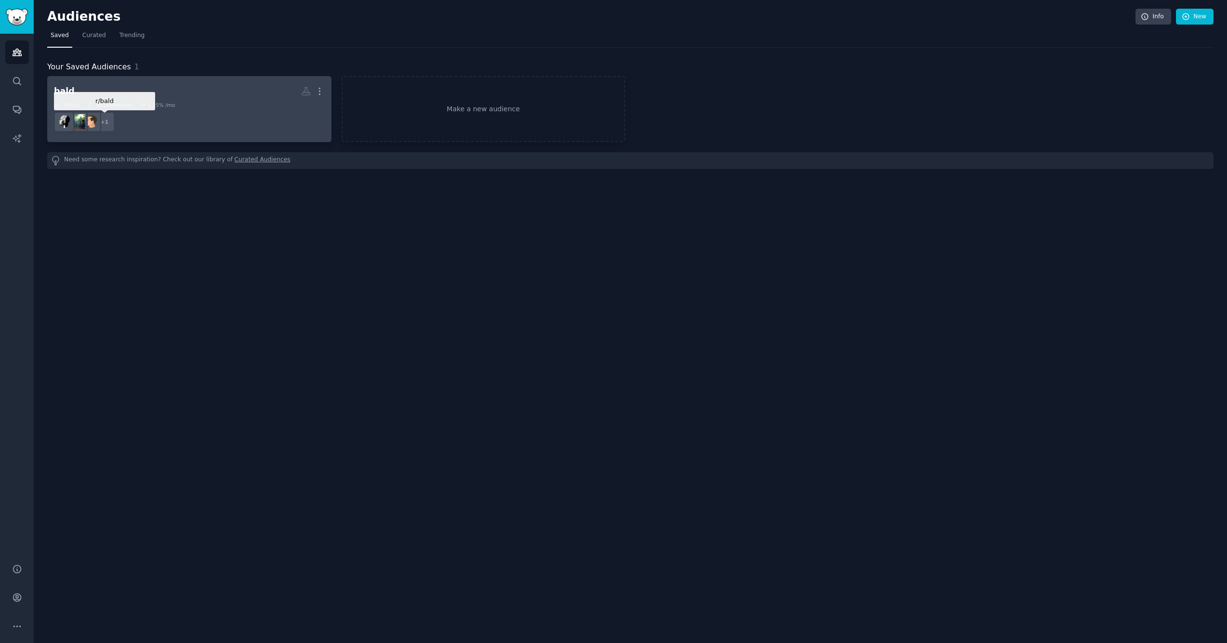
click at [107, 120] on div "+ 1" at bounding box center [104, 122] width 20 height 20
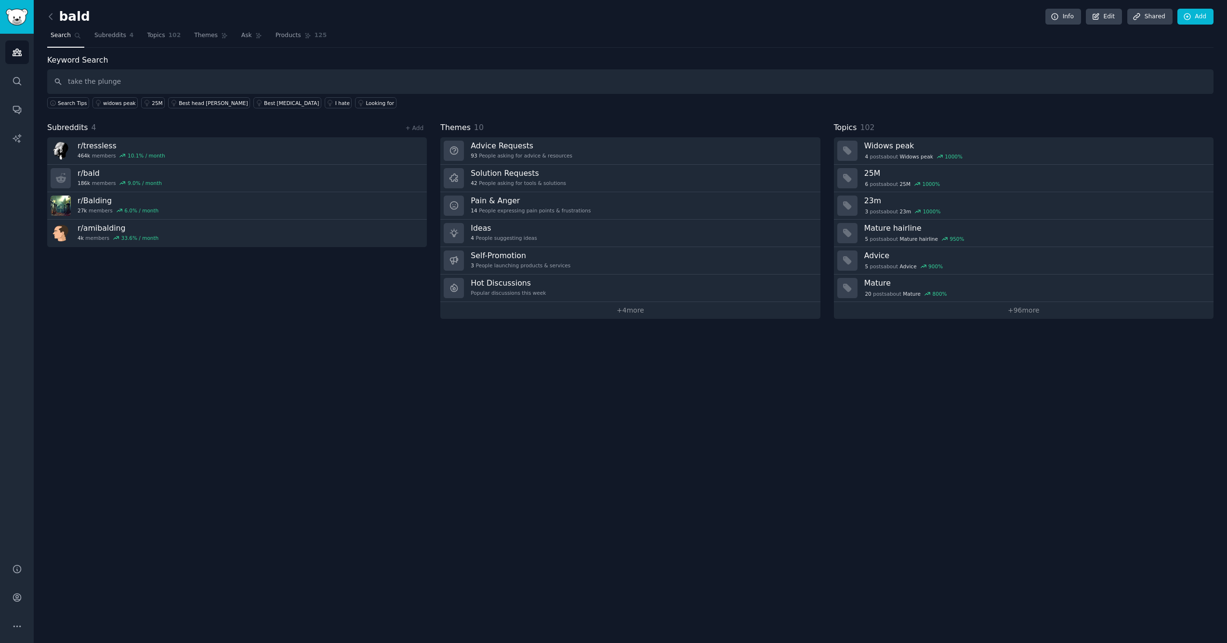
type input "take the plunge"
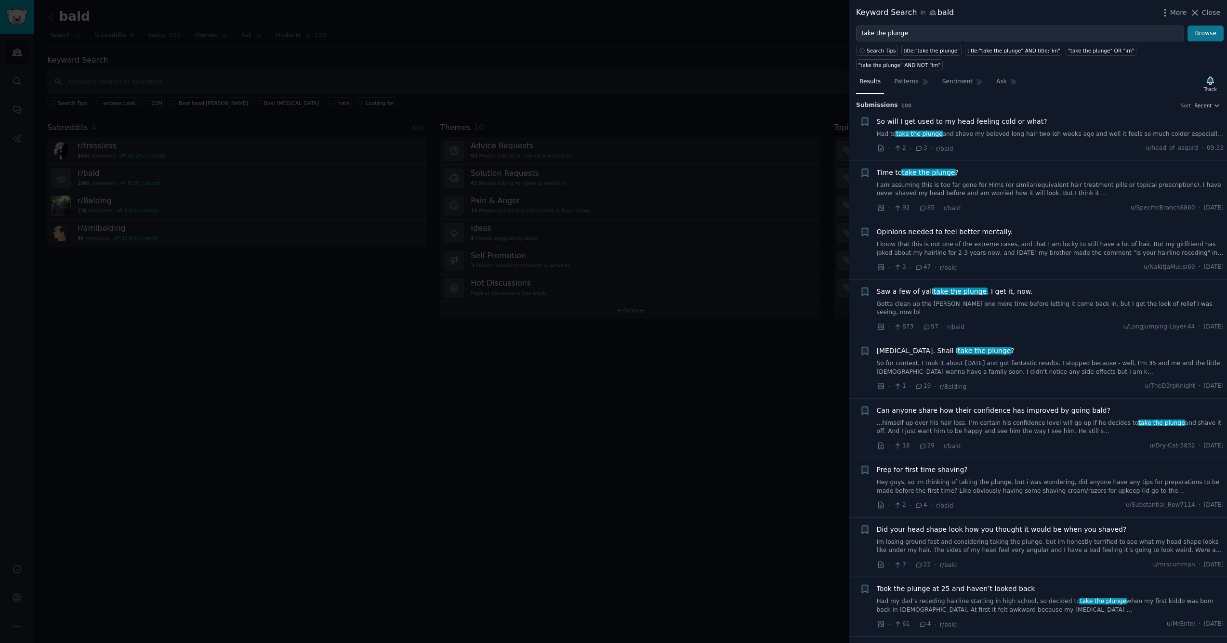
click at [1208, 33] on button "Browse" at bounding box center [1206, 34] width 36 height 16
click at [907, 78] on span "Patterns" at bounding box center [906, 82] width 24 height 9
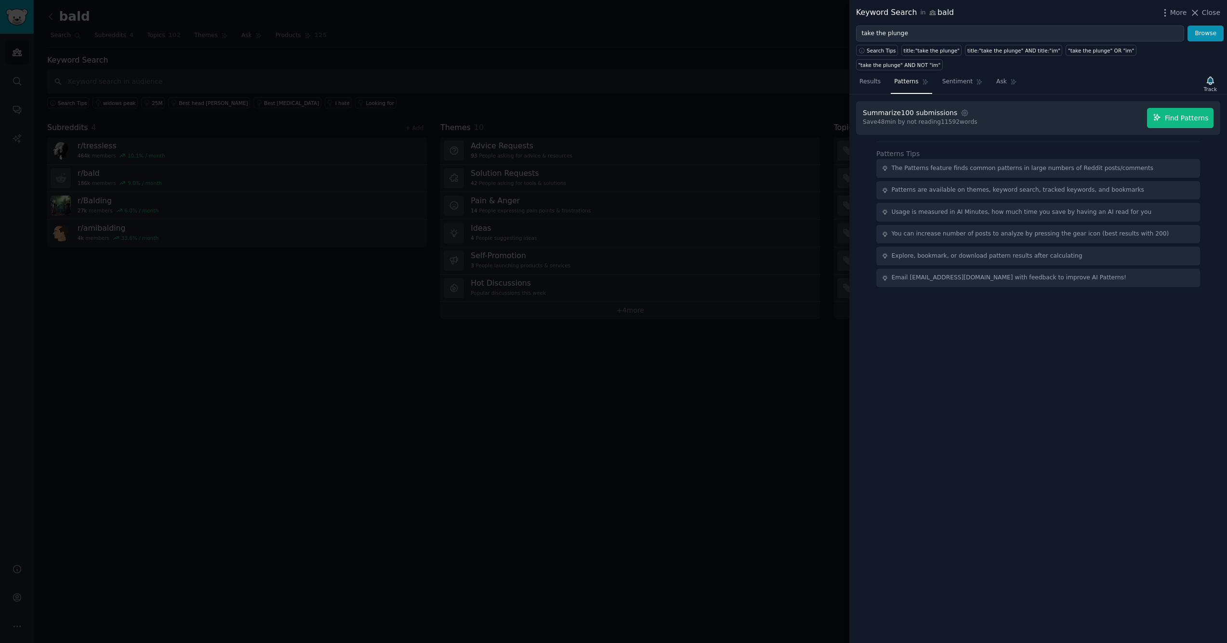
click at [1196, 113] on span "Find Patterns" at bounding box center [1187, 118] width 44 height 10
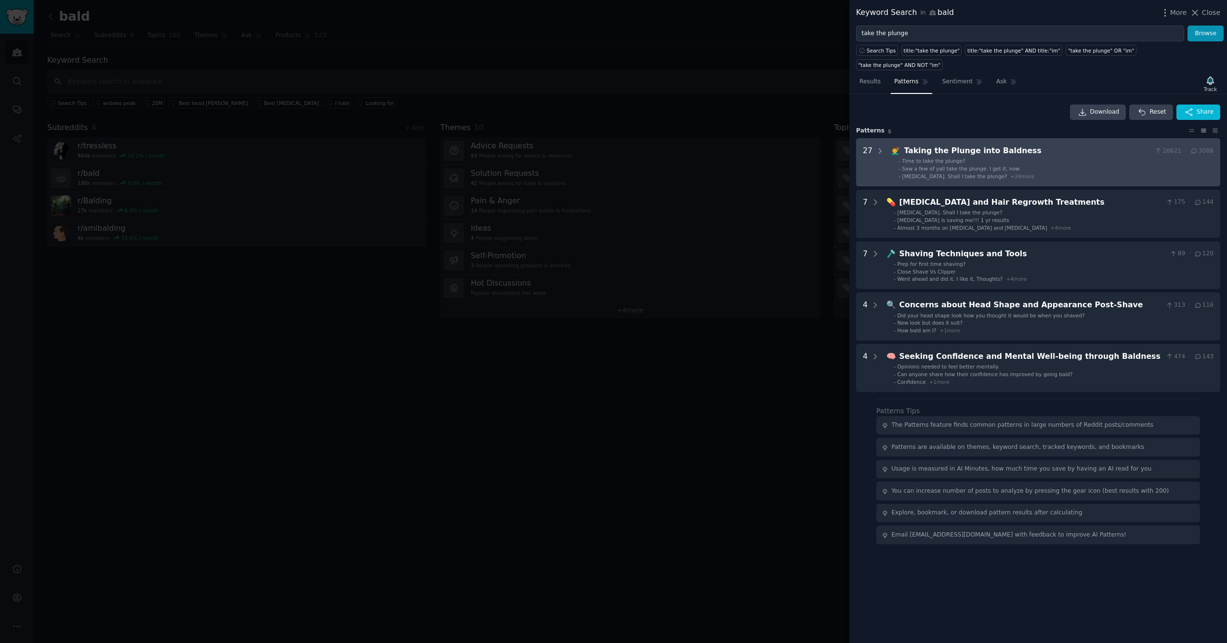
click at [989, 145] on div "Taking the Plunge into Baldness" at bounding box center [1028, 151] width 247 height 12
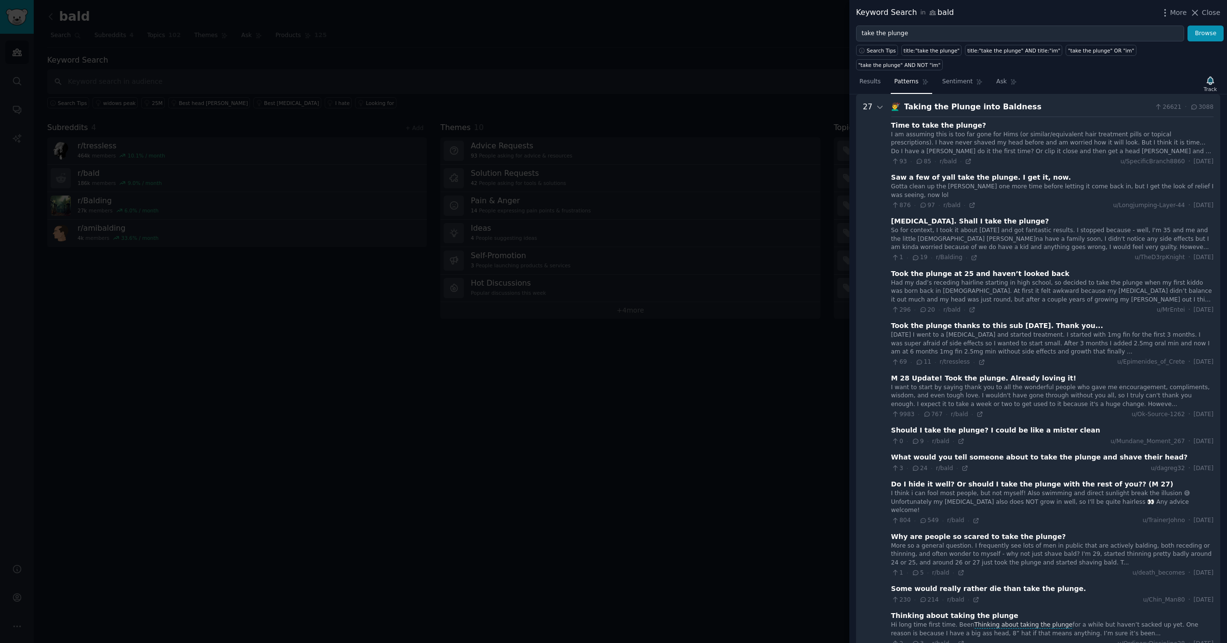
scroll to position [33, 0]
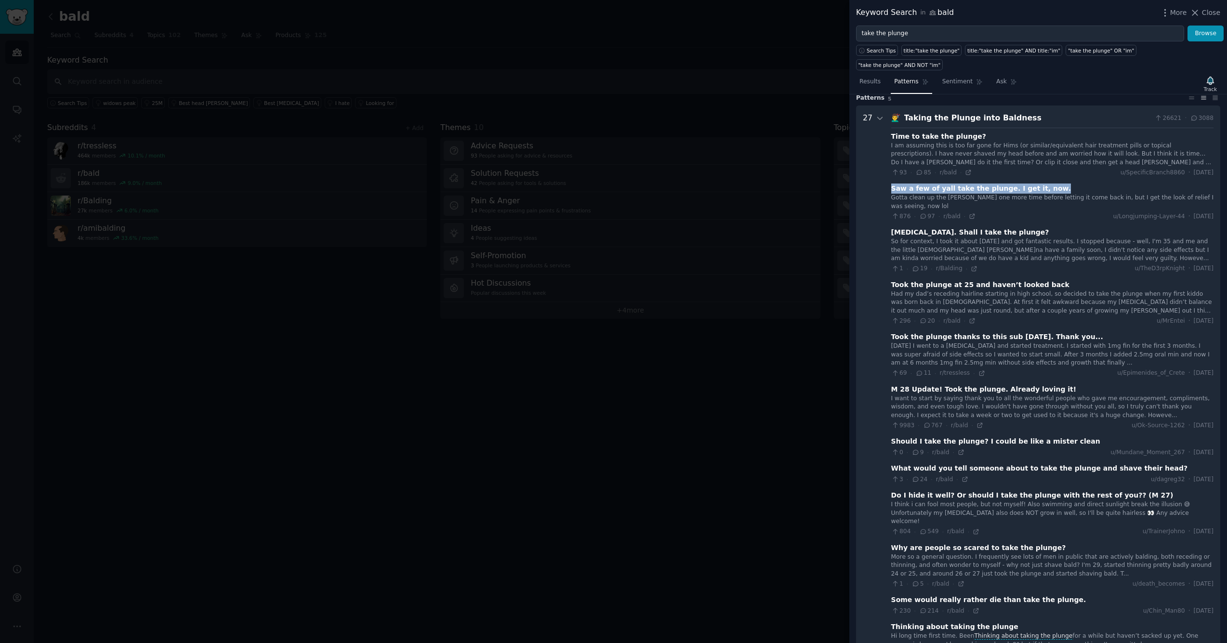
drag, startPoint x: 890, startPoint y: 173, endPoint x: 1040, endPoint y: 175, distance: 149.9
click at [1040, 184] on div "Saw a few of yall take the plunge. I get it, now." at bounding box center [1053, 189] width 322 height 10
copy div "Saw a few of yall take the plunge. I get it, now."
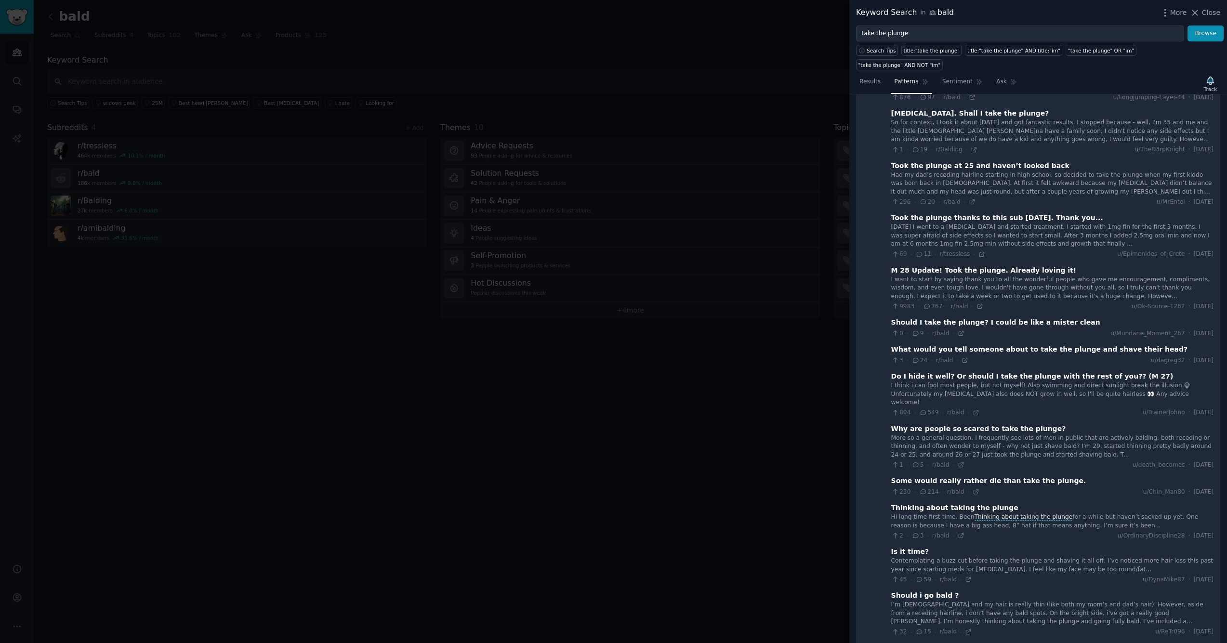
scroll to position [161, 0]
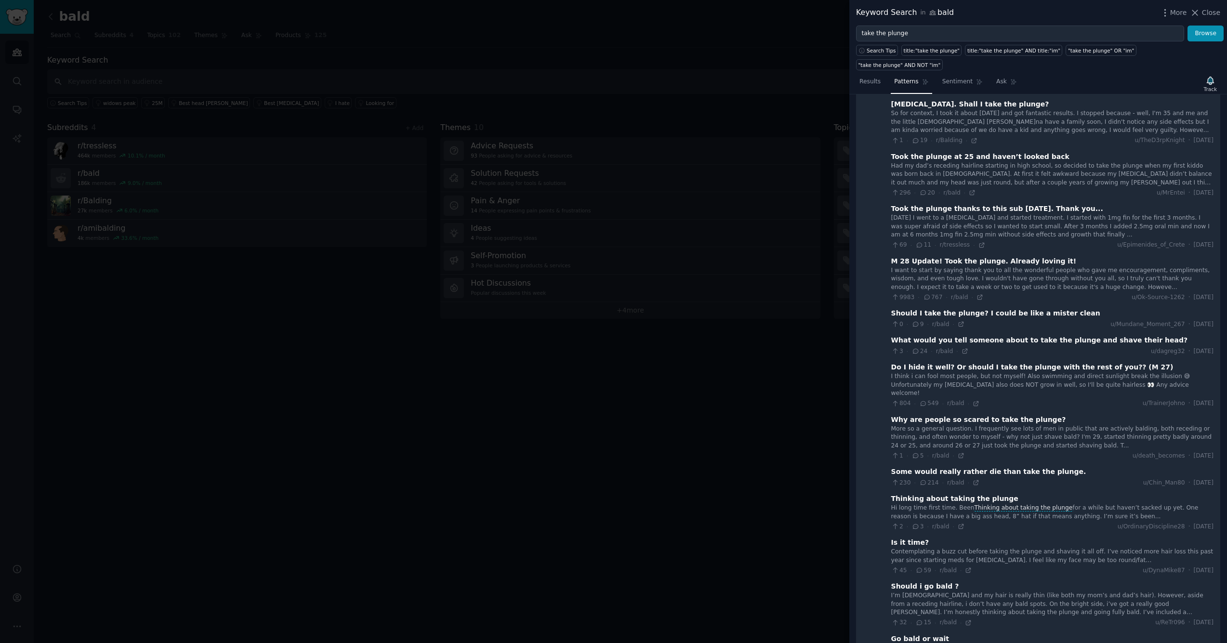
click at [993, 415] on div "Why are people so scared to take the plunge?" at bounding box center [979, 420] width 175 height 10
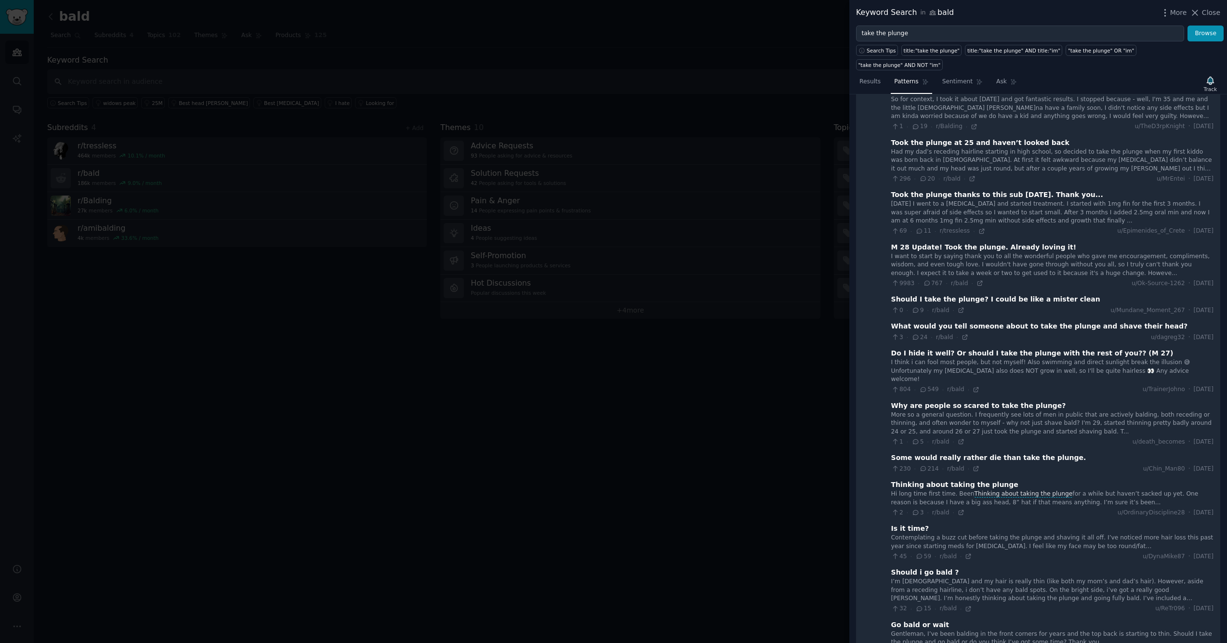
scroll to position [177, 0]
click at [959, 438] on icon at bounding box center [961, 440] width 4 height 4
click at [681, 74] on div at bounding box center [613, 321] width 1227 height 643
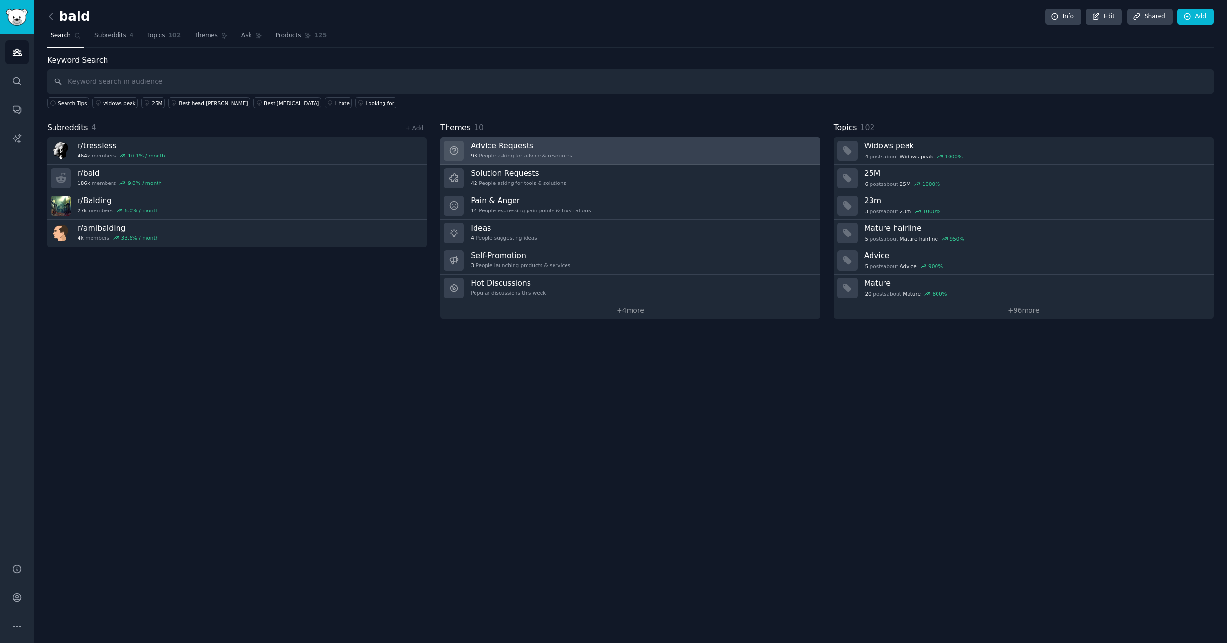
click at [493, 148] on h3 "Advice Requests" at bounding box center [522, 146] width 102 height 10
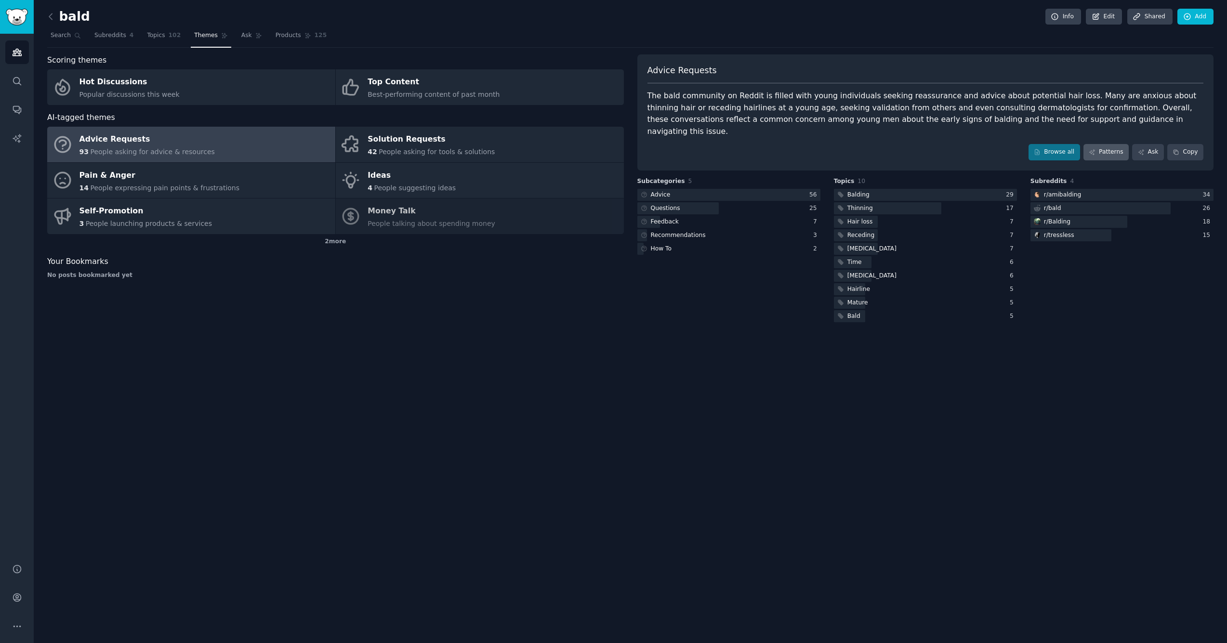
click at [1110, 144] on link "Patterns" at bounding box center [1106, 152] width 45 height 16
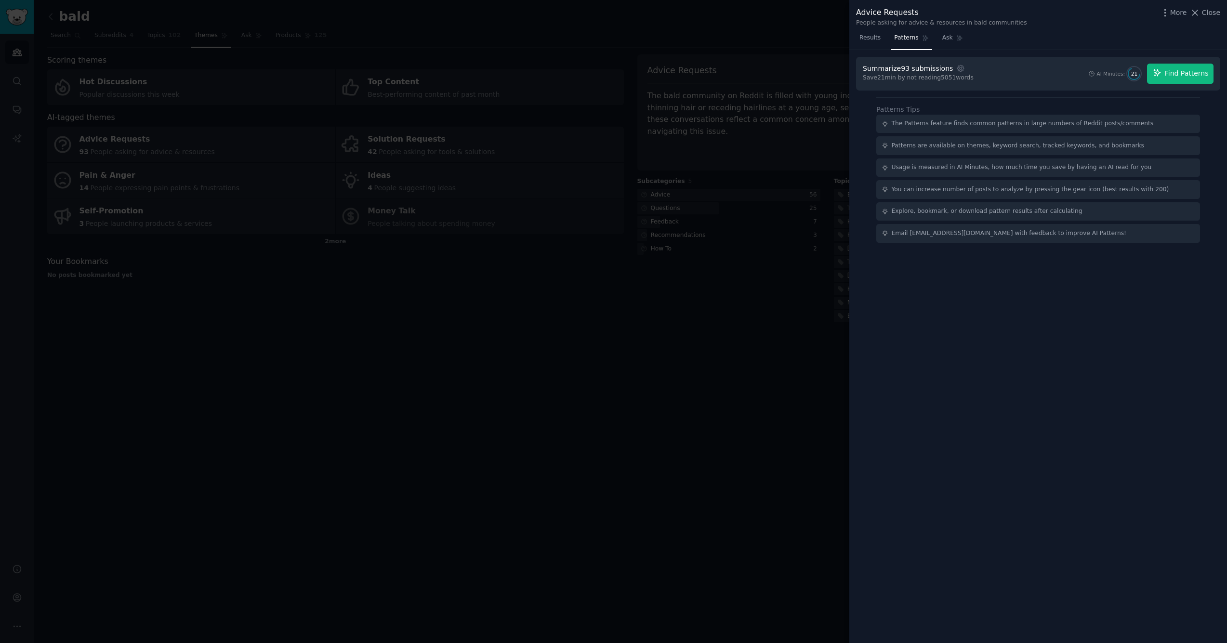
click at [1183, 75] on span "Find Patterns" at bounding box center [1187, 73] width 44 height 10
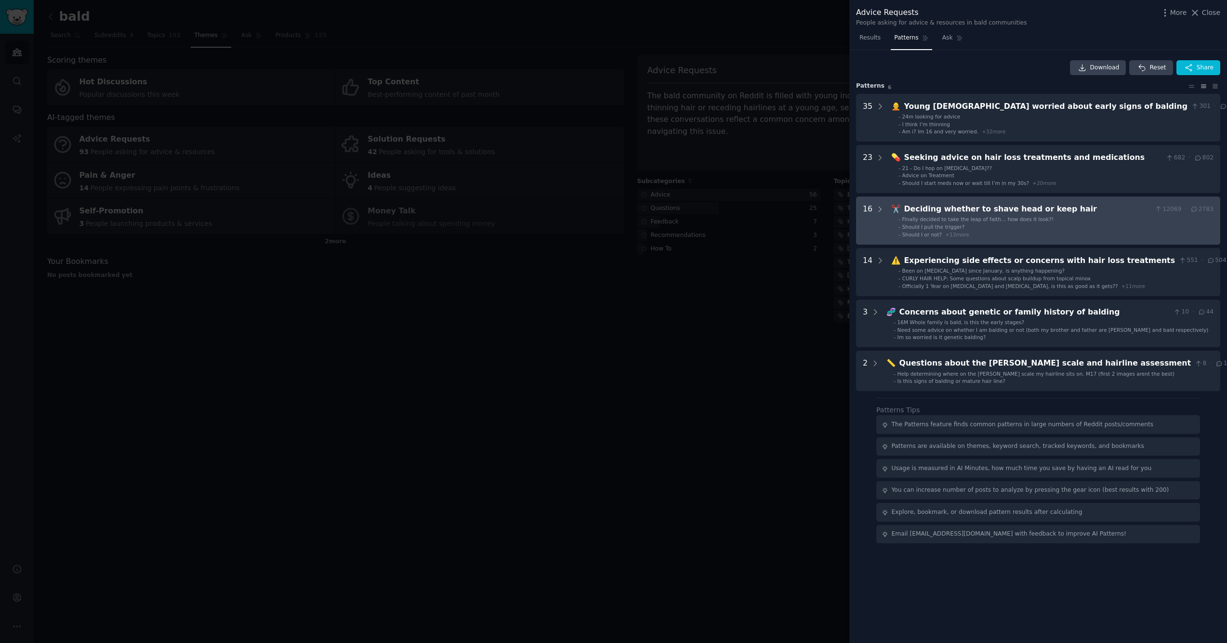
click at [977, 207] on div "Deciding whether to shave head or keep hair" at bounding box center [1028, 209] width 247 height 12
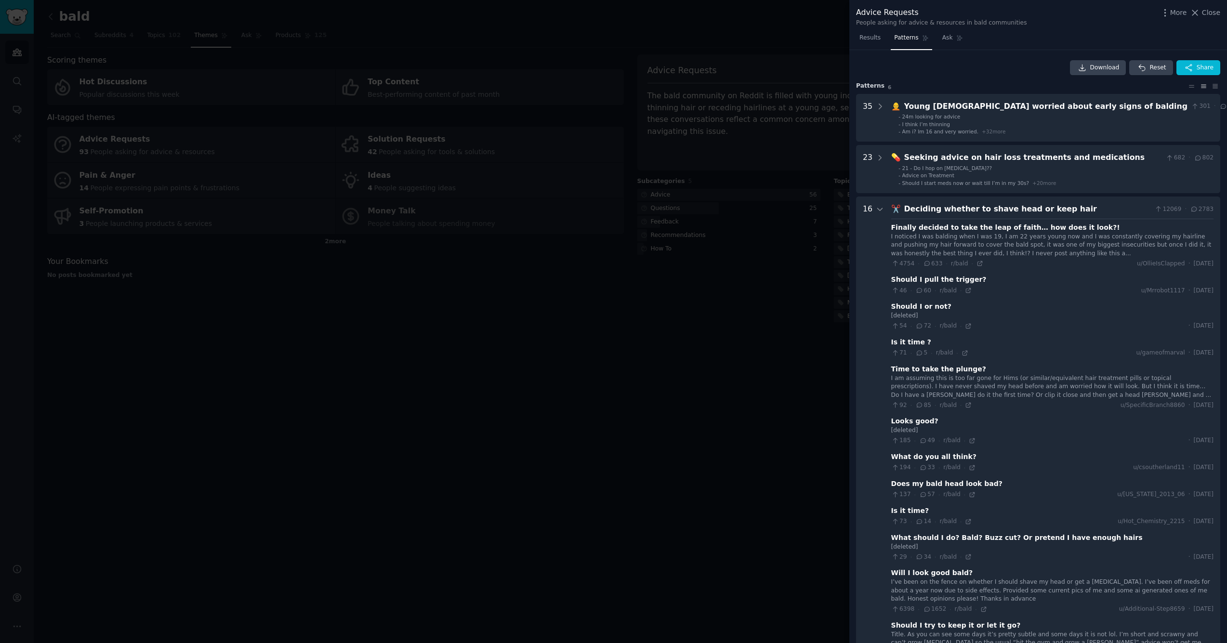
scroll to position [147, 0]
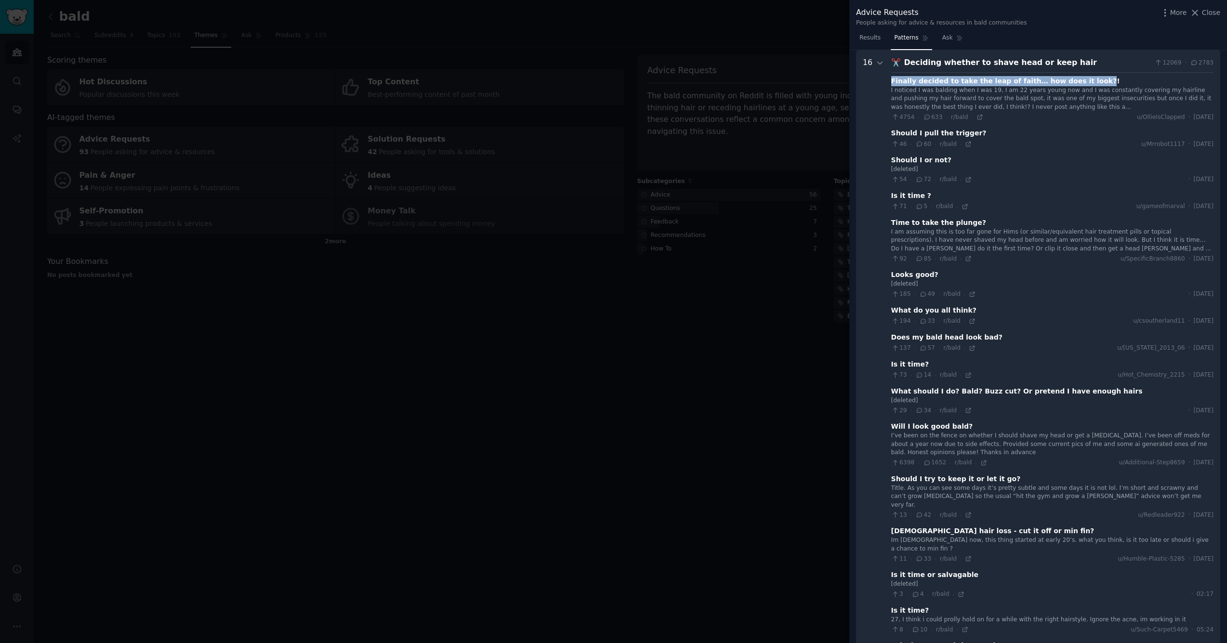
drag, startPoint x: 890, startPoint y: 79, endPoint x: 1079, endPoint y: 79, distance: 189.9
click at [1079, 79] on div "Finally decided to take the leap of faith… how does it look?!" at bounding box center [1006, 81] width 229 height 10
drag, startPoint x: 972, startPoint y: 131, endPoint x: 891, endPoint y: 129, distance: 81.0
click at [892, 129] on div "Should I pull the trigger?" at bounding box center [1053, 133] width 322 height 10
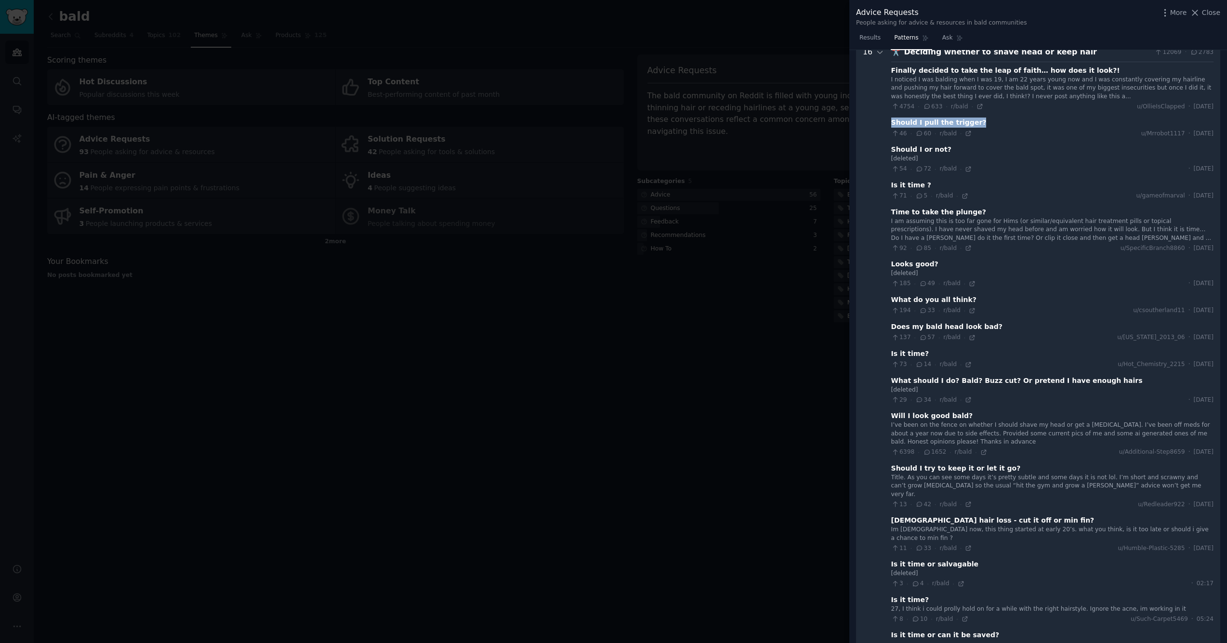
scroll to position [140, 0]
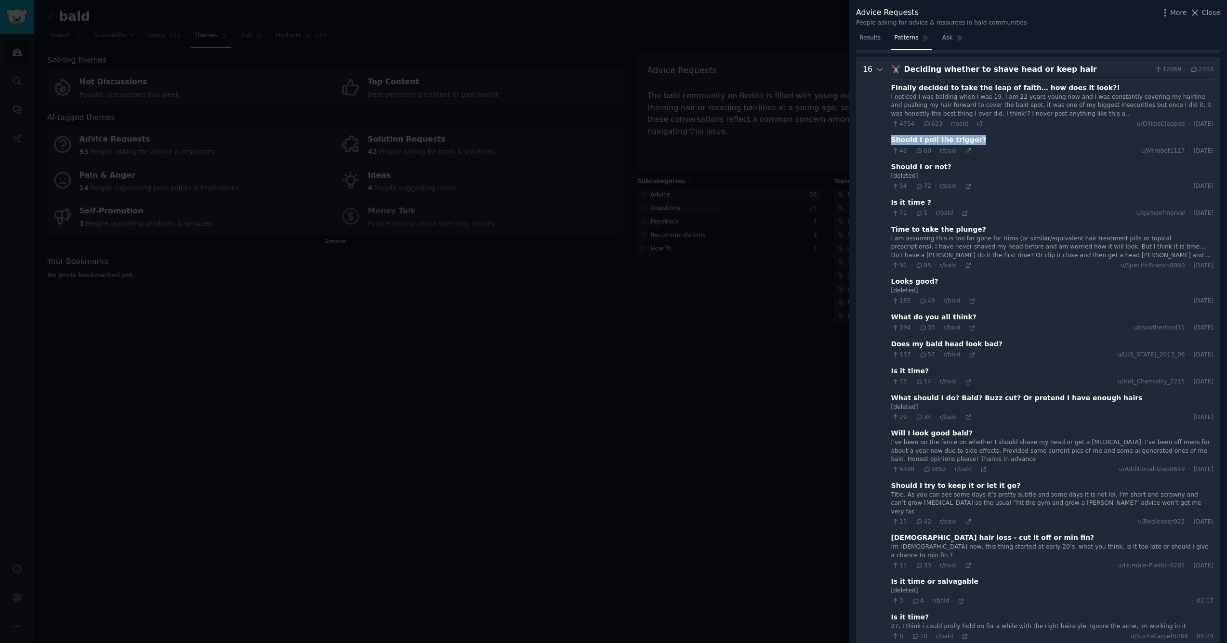
click at [898, 167] on div "Should I or not?" at bounding box center [922, 167] width 60 height 10
drag, startPoint x: 944, startPoint y: 165, endPoint x: 889, endPoint y: 165, distance: 54.9
click at [889, 165] on hair "16 ✂️ Deciding whether to shave head or keep hair 12069 · 2783 Finally decided …" at bounding box center [1038, 377] width 364 height 641
drag, startPoint x: 923, startPoint y: 198, endPoint x: 889, endPoint y: 198, distance: 34.7
click at [889, 198] on hair "16 ✂️ Deciding whether to shave head or keep hair 12069 · 2783 Finally decided …" at bounding box center [1038, 377] width 364 height 641
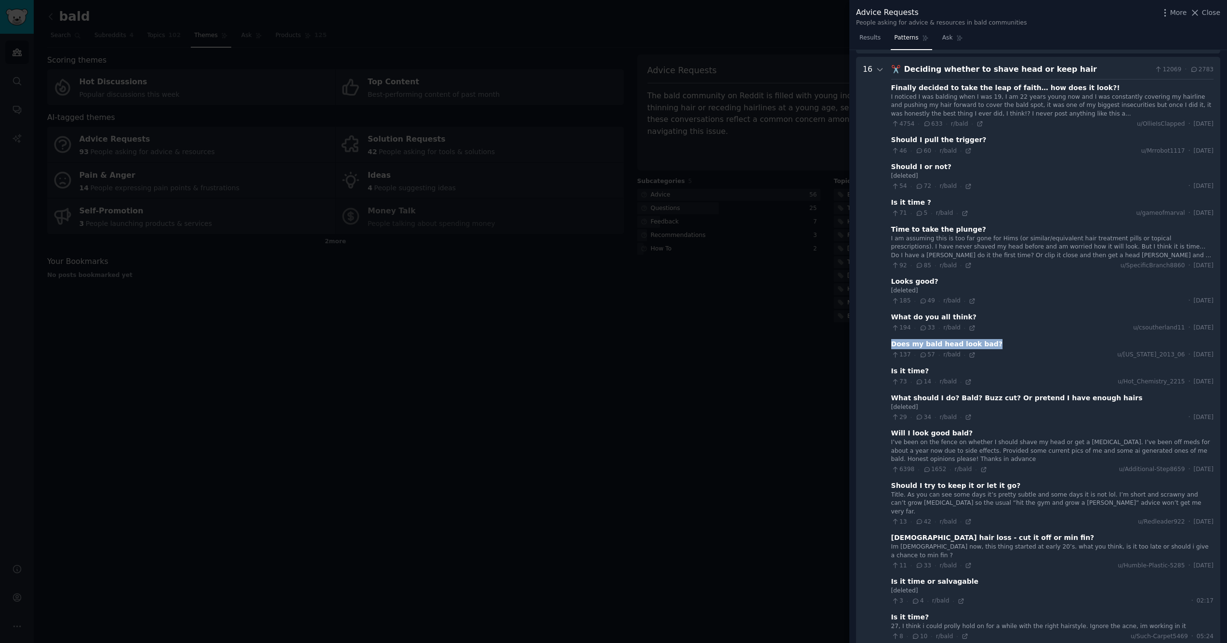
drag, startPoint x: 986, startPoint y: 340, endPoint x: 890, endPoint y: 341, distance: 95.9
click at [892, 341] on div "Does my bald head look bad?" at bounding box center [1053, 344] width 322 height 10
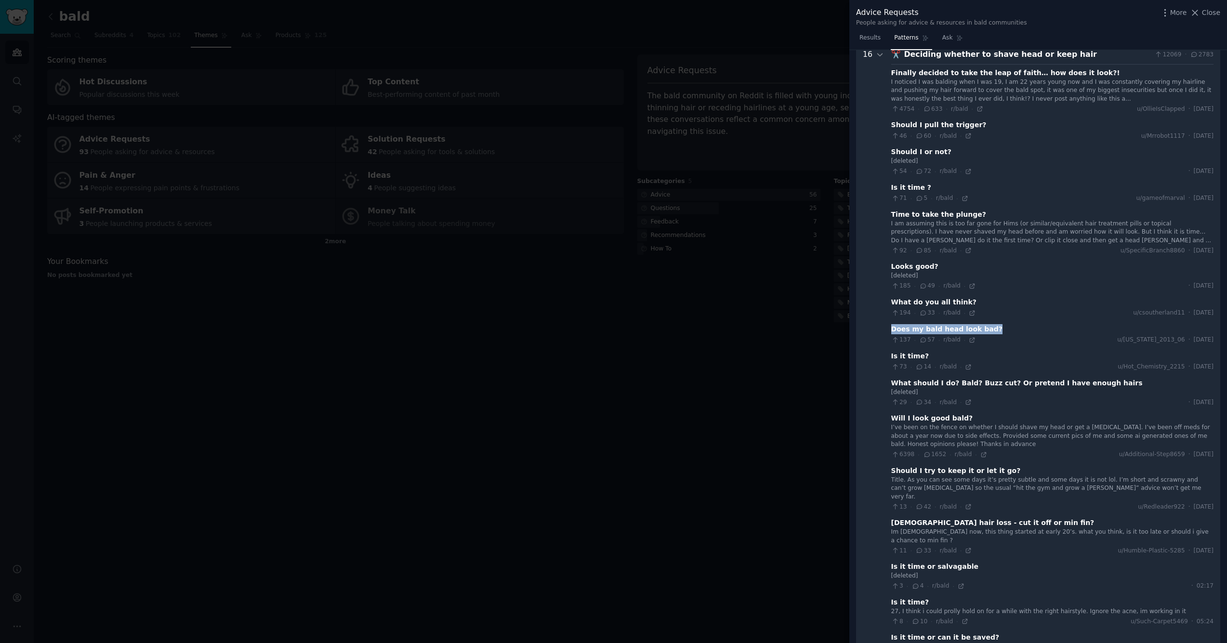
scroll to position [161, 0]
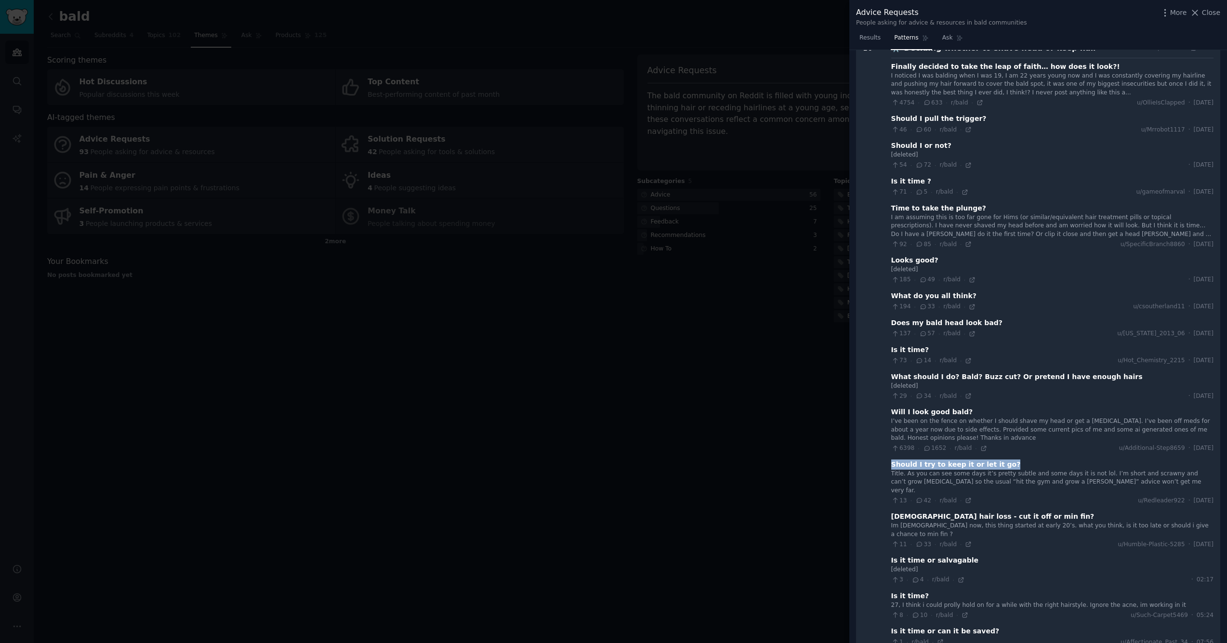
drag, startPoint x: 1001, startPoint y: 459, endPoint x: 890, endPoint y: 459, distance: 111.3
click at [892, 460] on div "Should I try to keep it or let it go?" at bounding box center [1053, 465] width 322 height 10
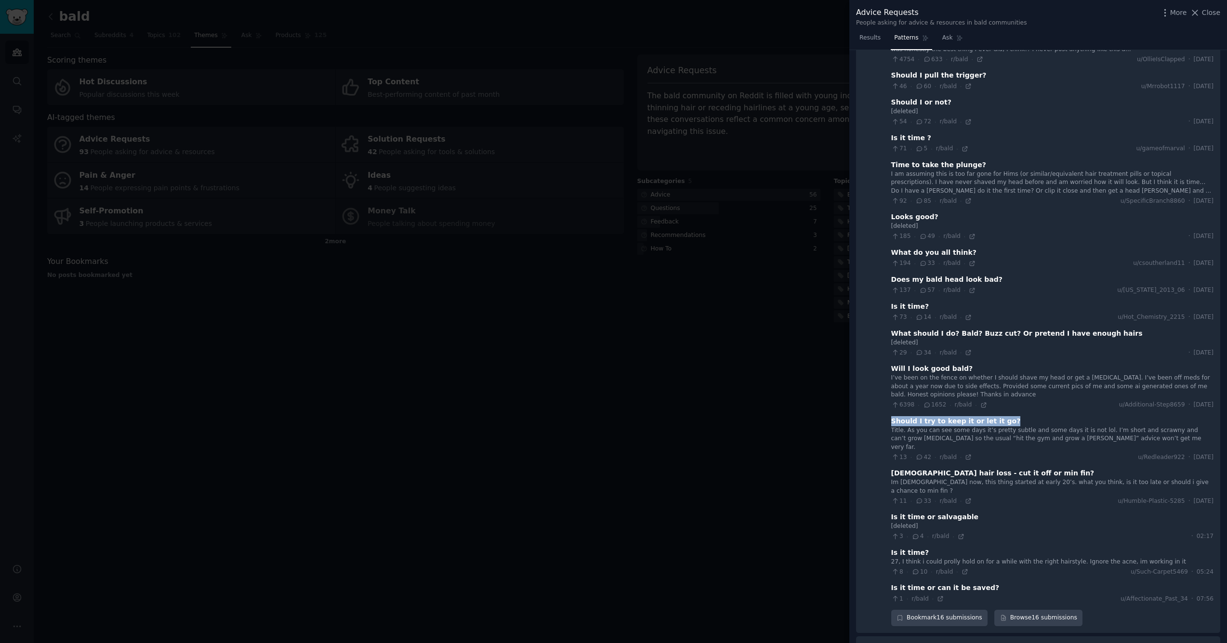
scroll to position [212, 0]
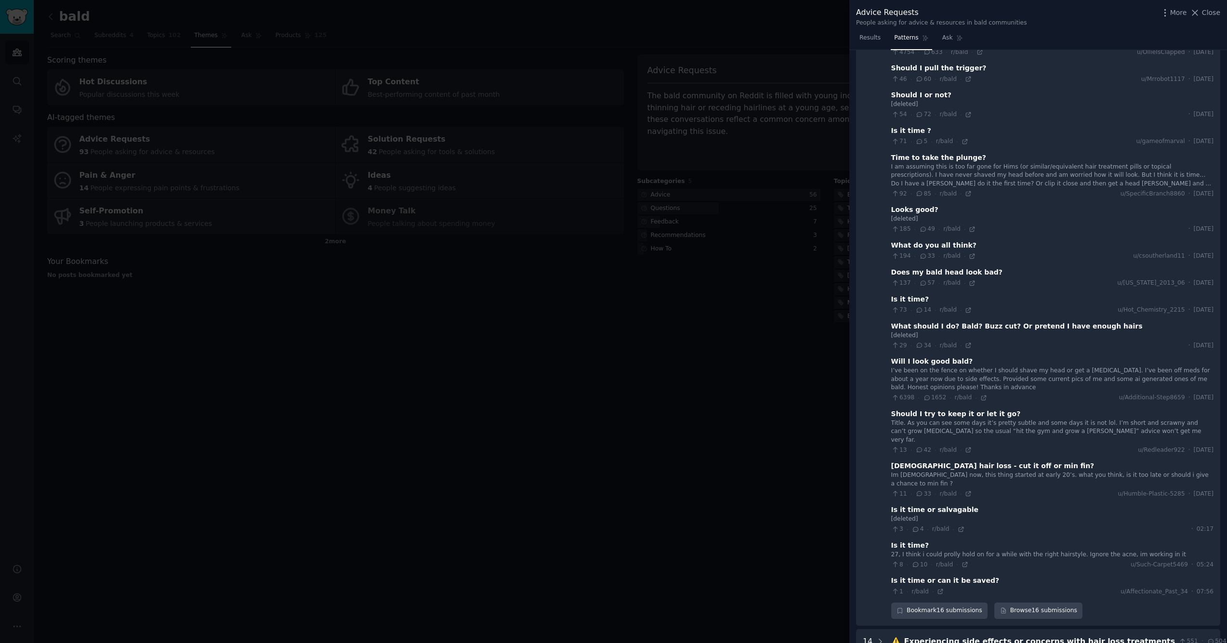
drag, startPoint x: 964, startPoint y: 487, endPoint x: 895, endPoint y: 490, distance: 69.0
click at [895, 505] on div "Is it time or salvagable" at bounding box center [1053, 510] width 322 height 10
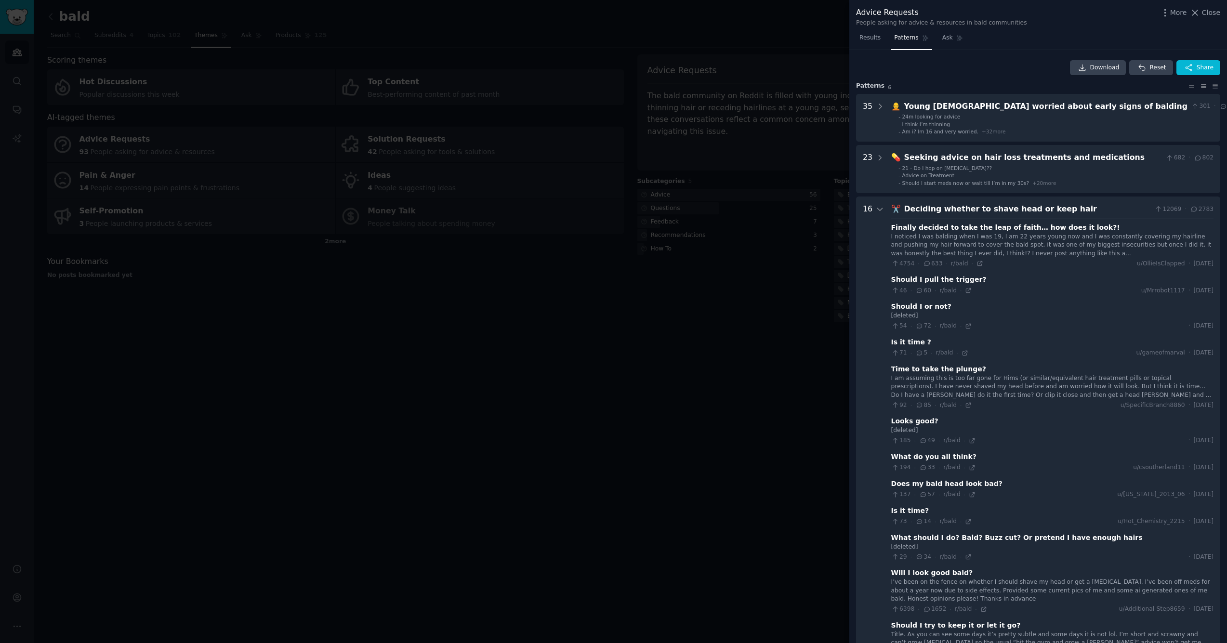
scroll to position [0, 0]
click at [953, 39] on link "Ask" at bounding box center [952, 40] width 27 height 20
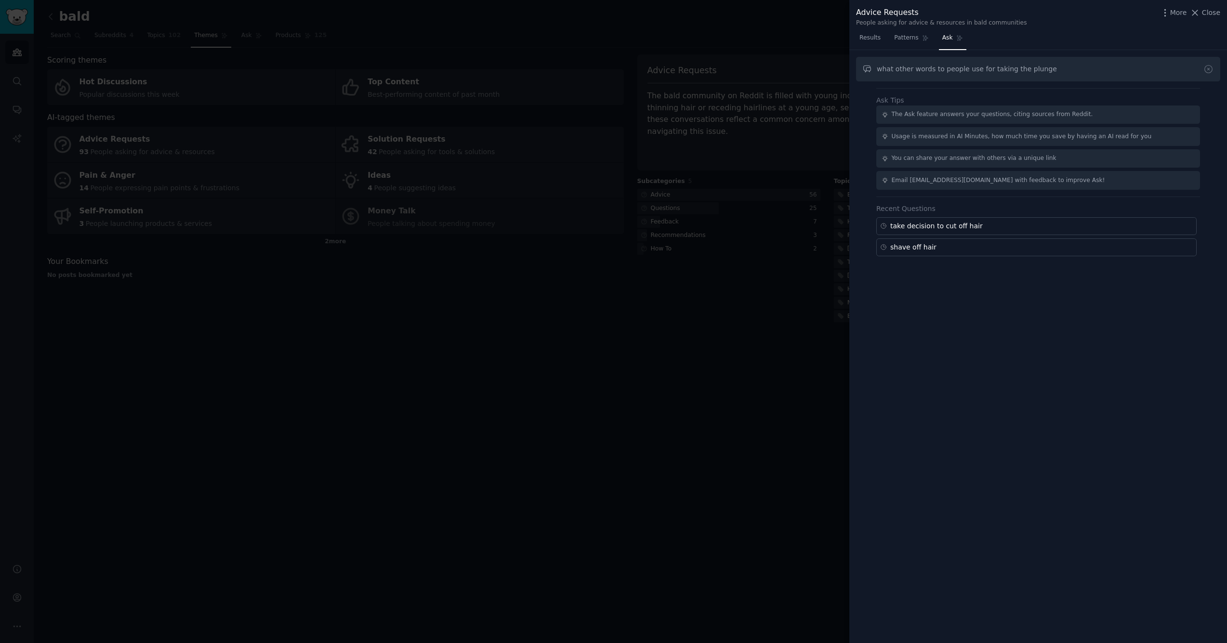
type input "what other words to people use for taking the plunge"
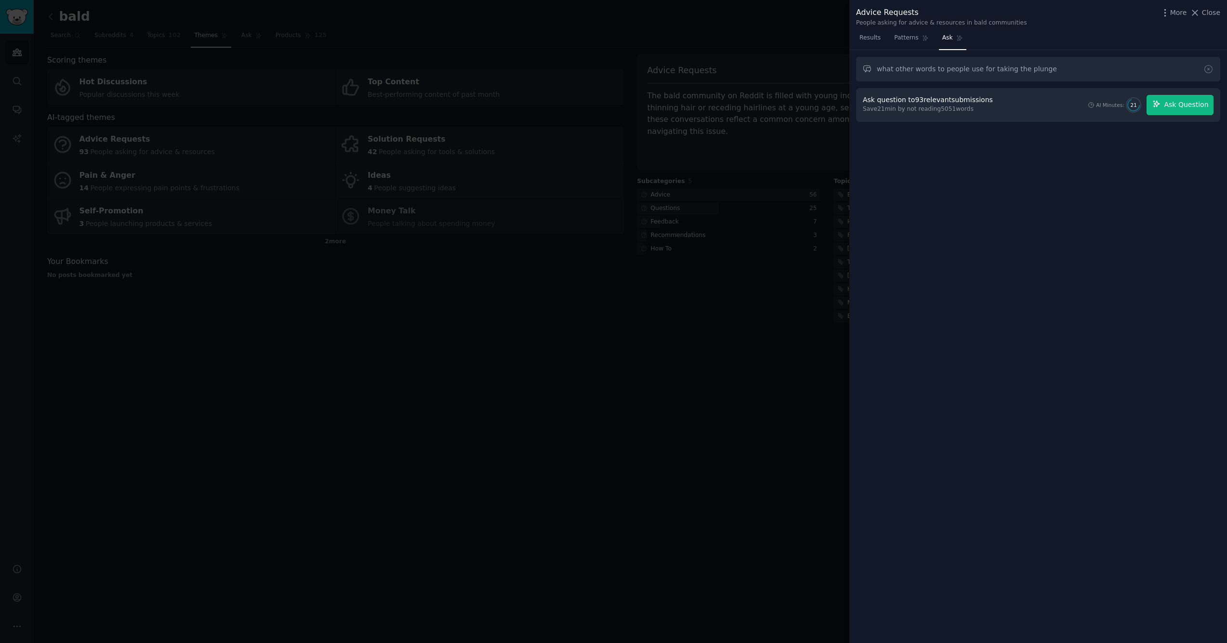
click at [1187, 98] on button "Ask Question" at bounding box center [1180, 105] width 67 height 20
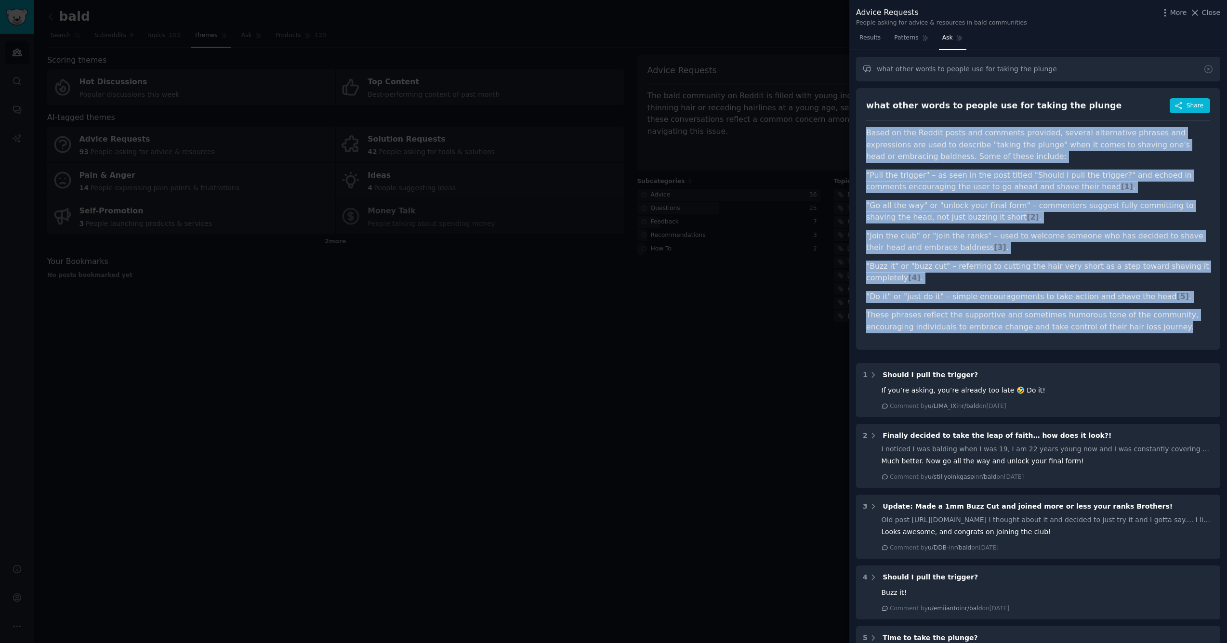
drag, startPoint x: 1164, startPoint y: 324, endPoint x: 863, endPoint y: 125, distance: 361.0
click at [863, 125] on div "what other words to people use for taking the plunge Share Based on the Reddit …" at bounding box center [1038, 219] width 364 height 262
